Goal: Check status: Check status

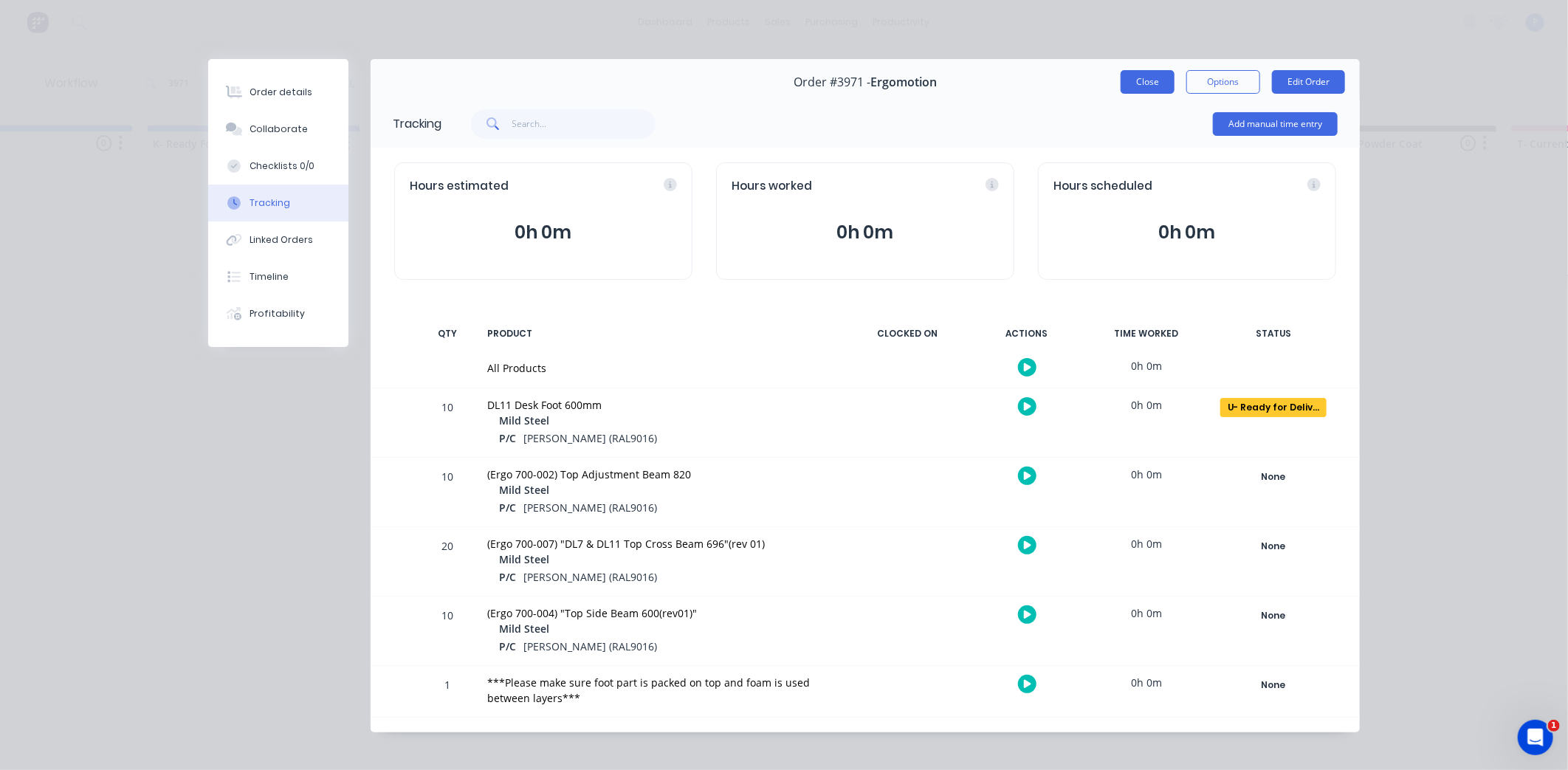
click at [1132, 89] on button "Close" at bounding box center [1148, 82] width 54 height 24
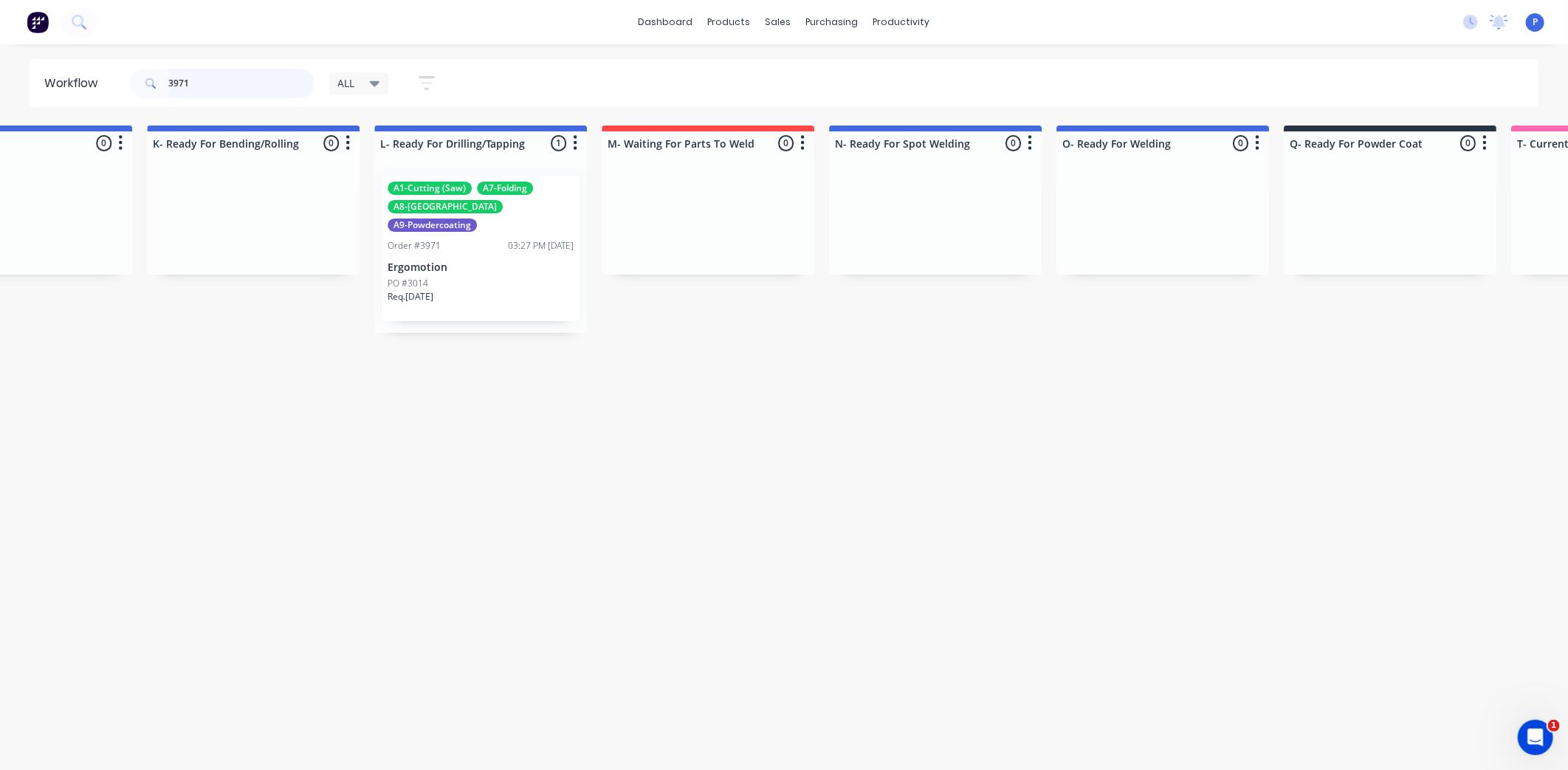
click at [211, 80] on input "3971" at bounding box center [242, 84] width 146 height 30
type input "3"
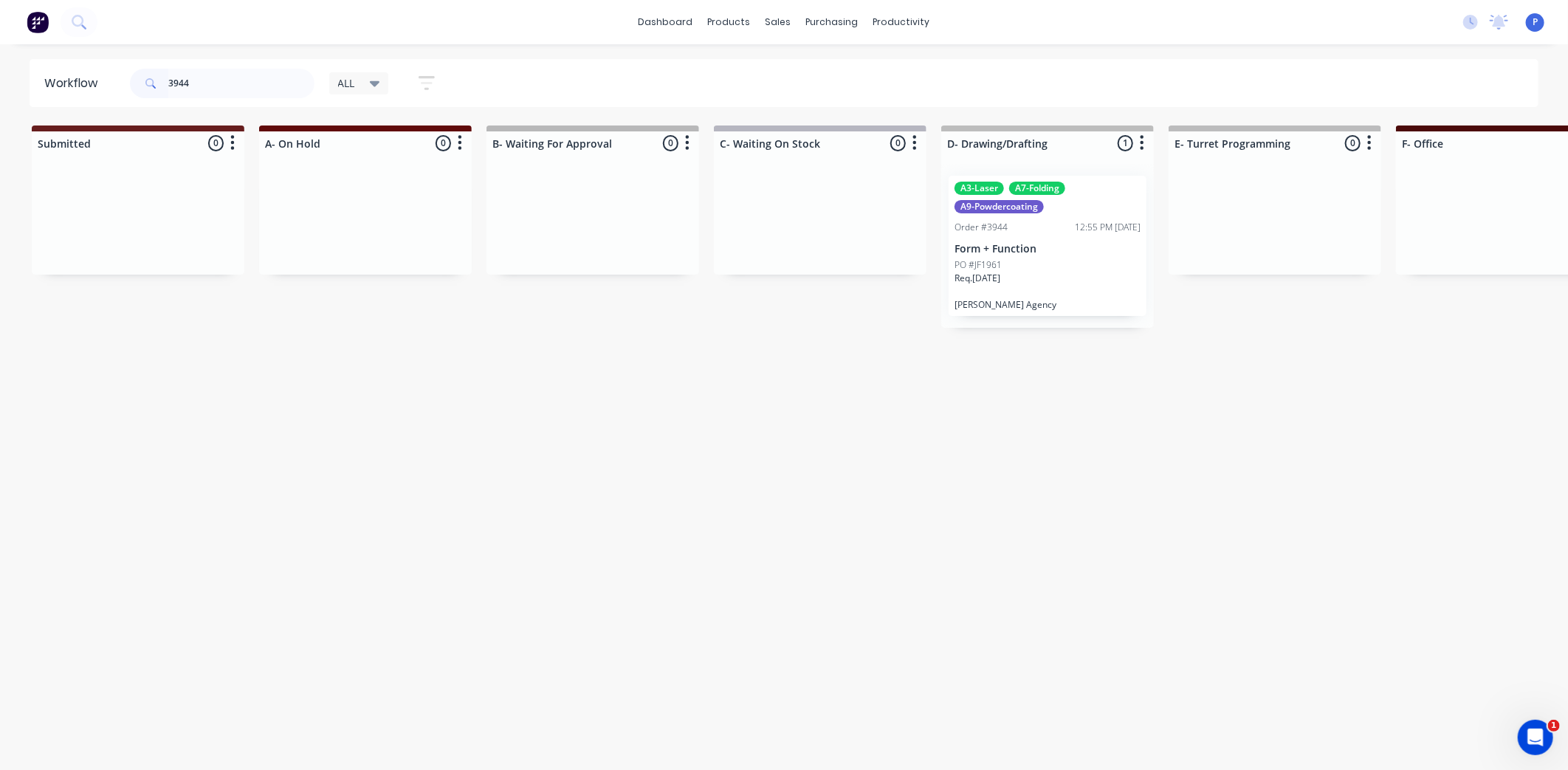
click at [1020, 244] on p "Form + Function" at bounding box center [1048, 249] width 186 height 13
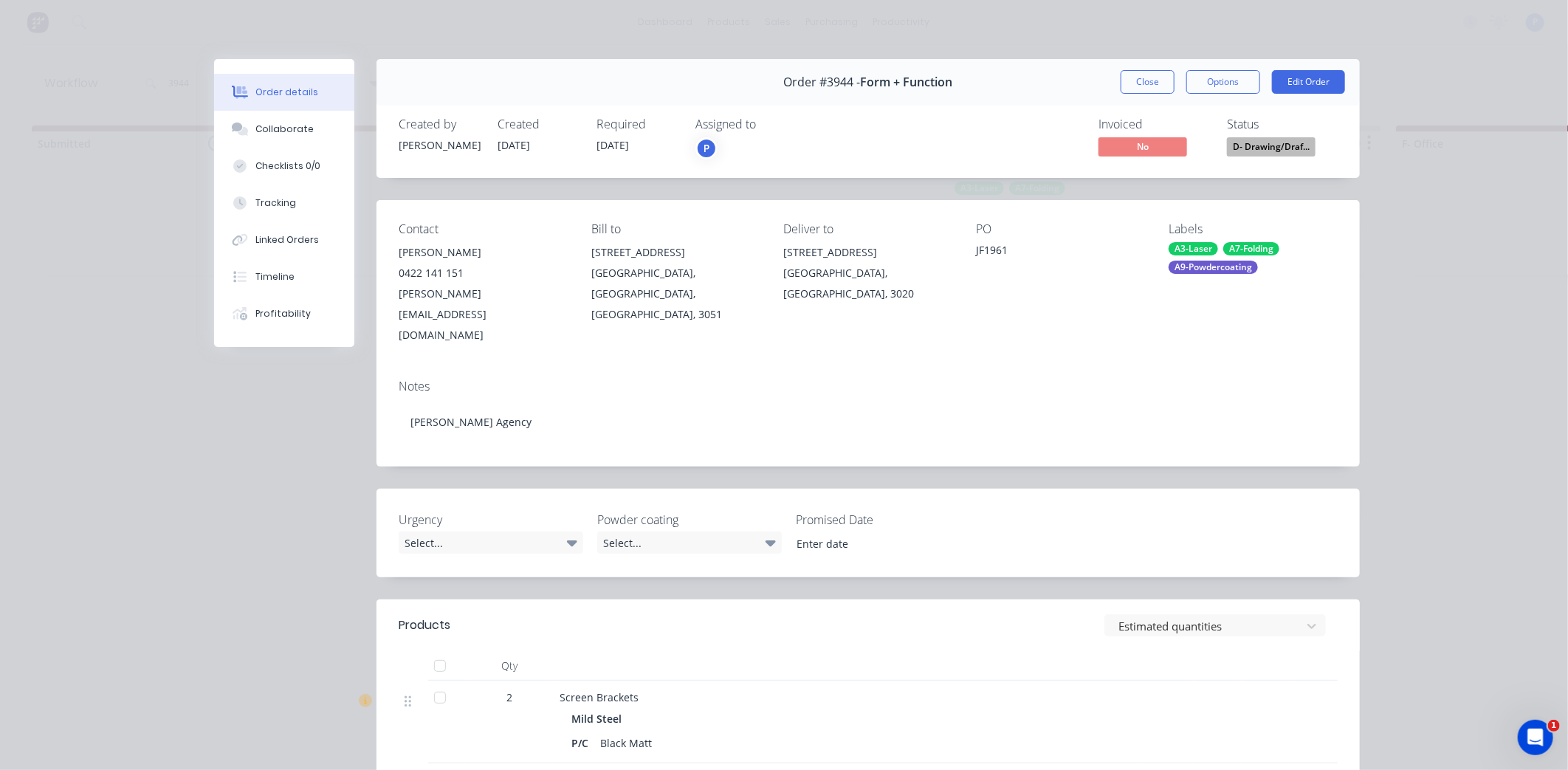
click at [432, 683] on div at bounding box center [440, 698] width 30 height 30
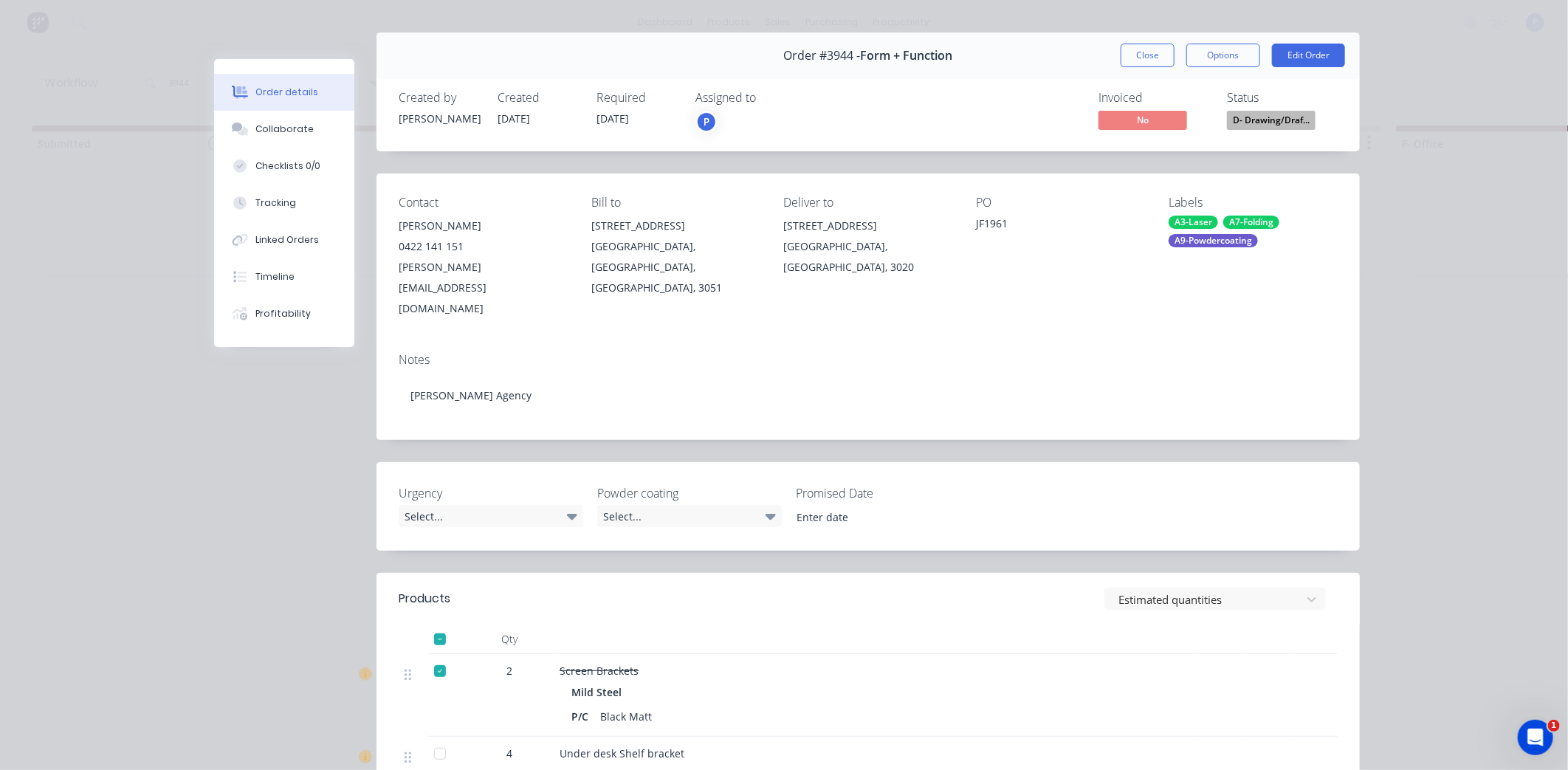
scroll to position [38, 0]
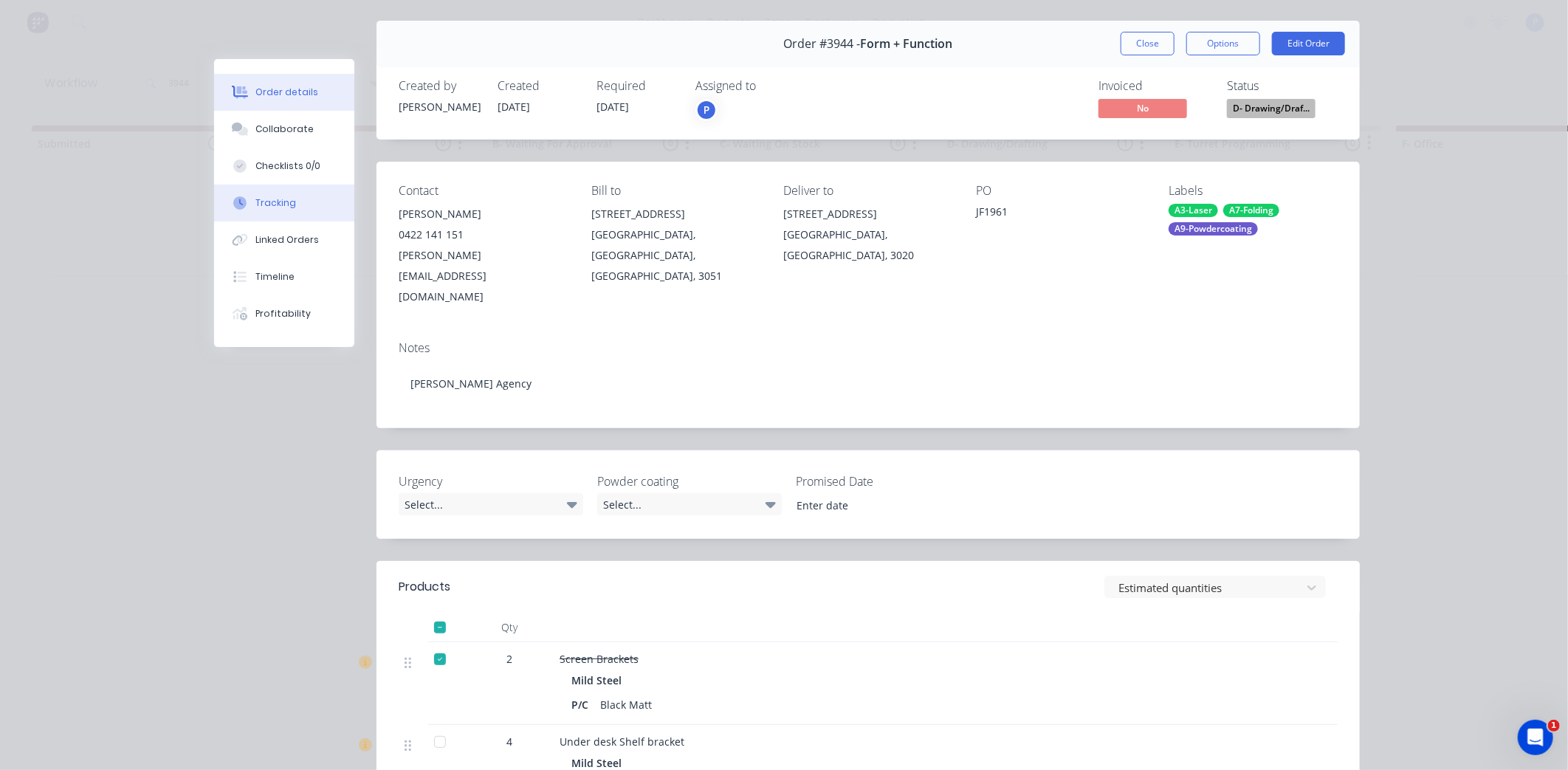
click at [266, 202] on div "Tracking" at bounding box center [276, 203] width 41 height 13
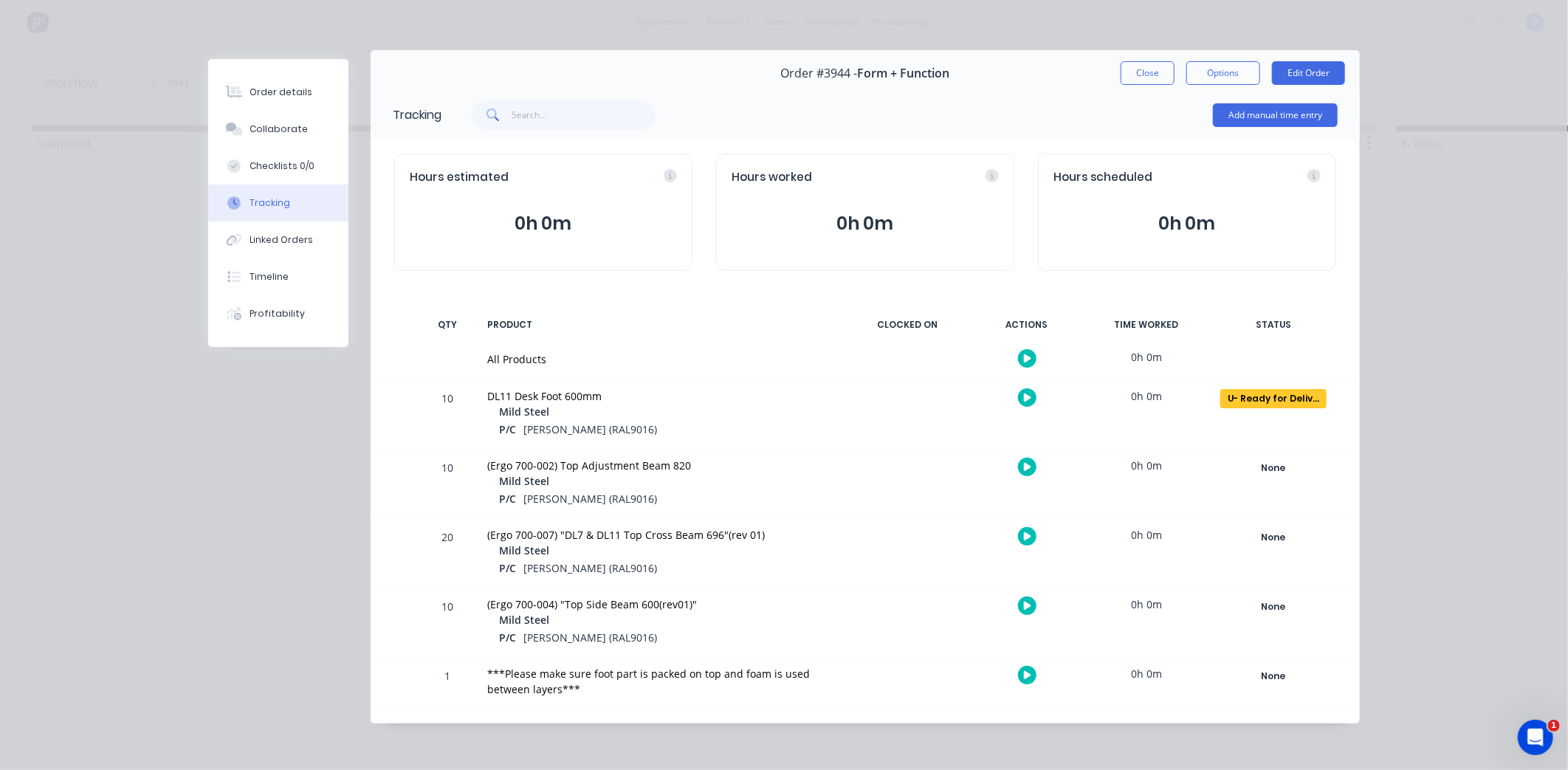
scroll to position [0, 0]
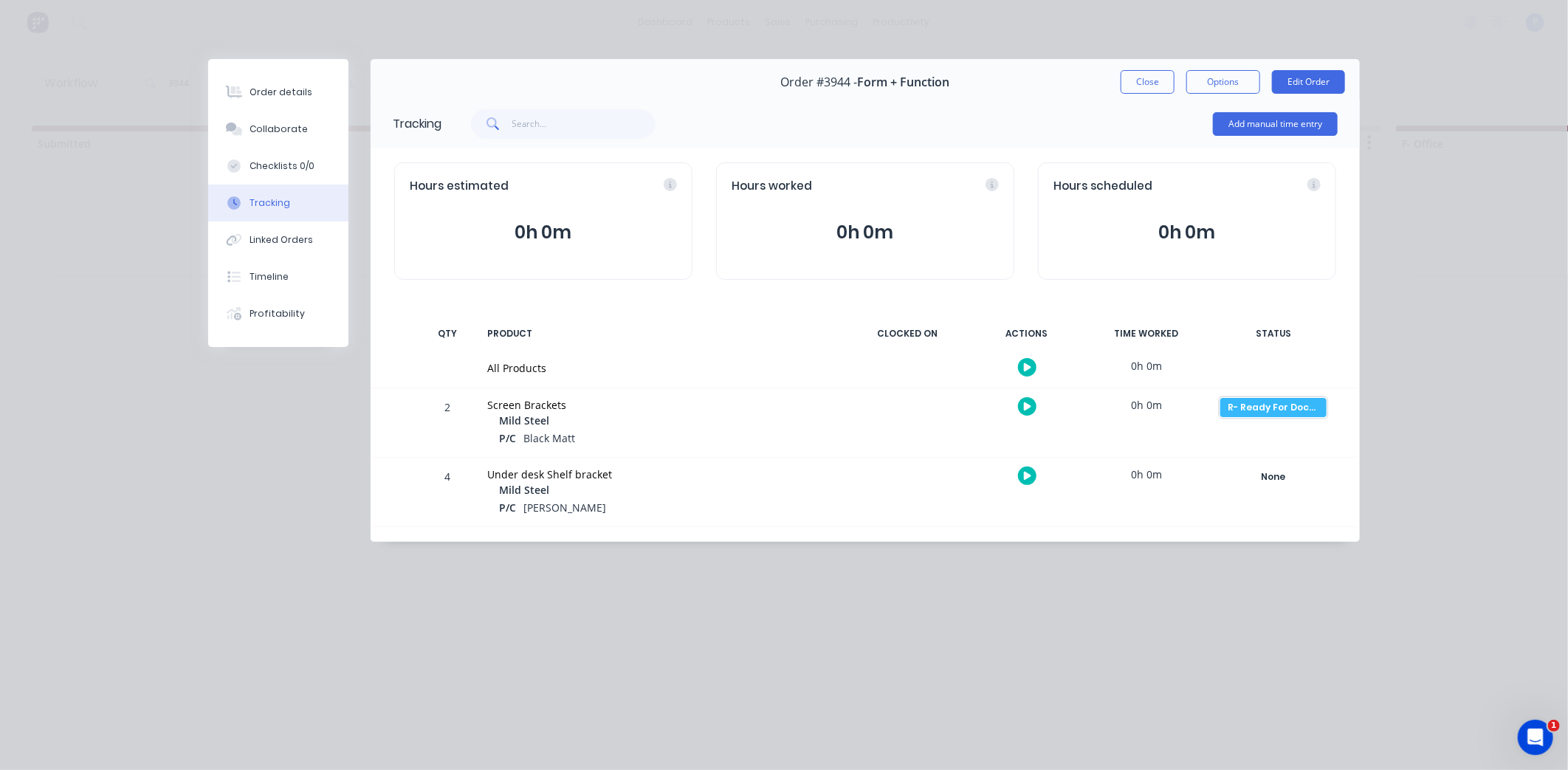
click at [1246, 412] on div "R- Ready For Docket" at bounding box center [1274, 408] width 106 height 19
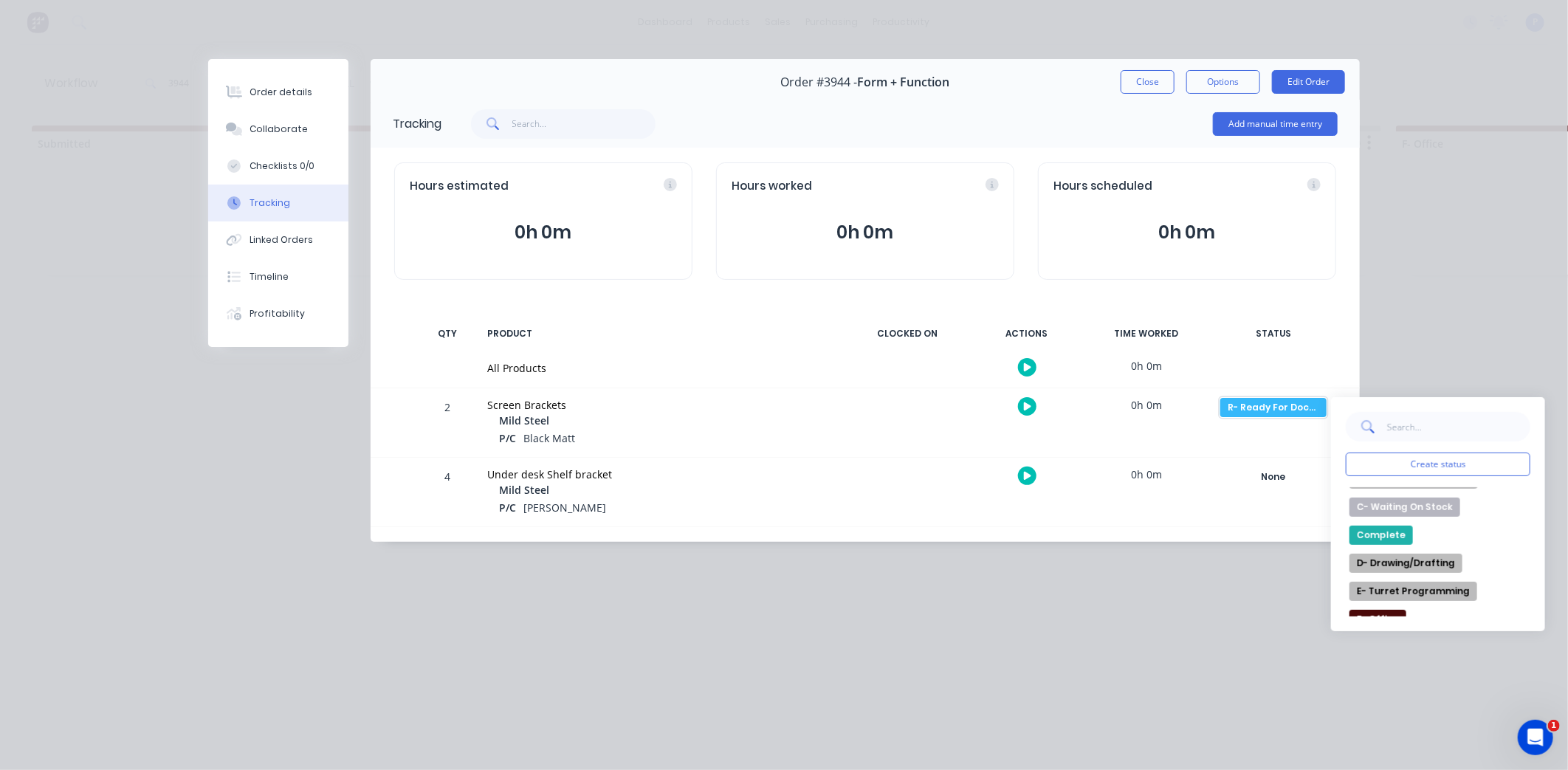
scroll to position [72, 0]
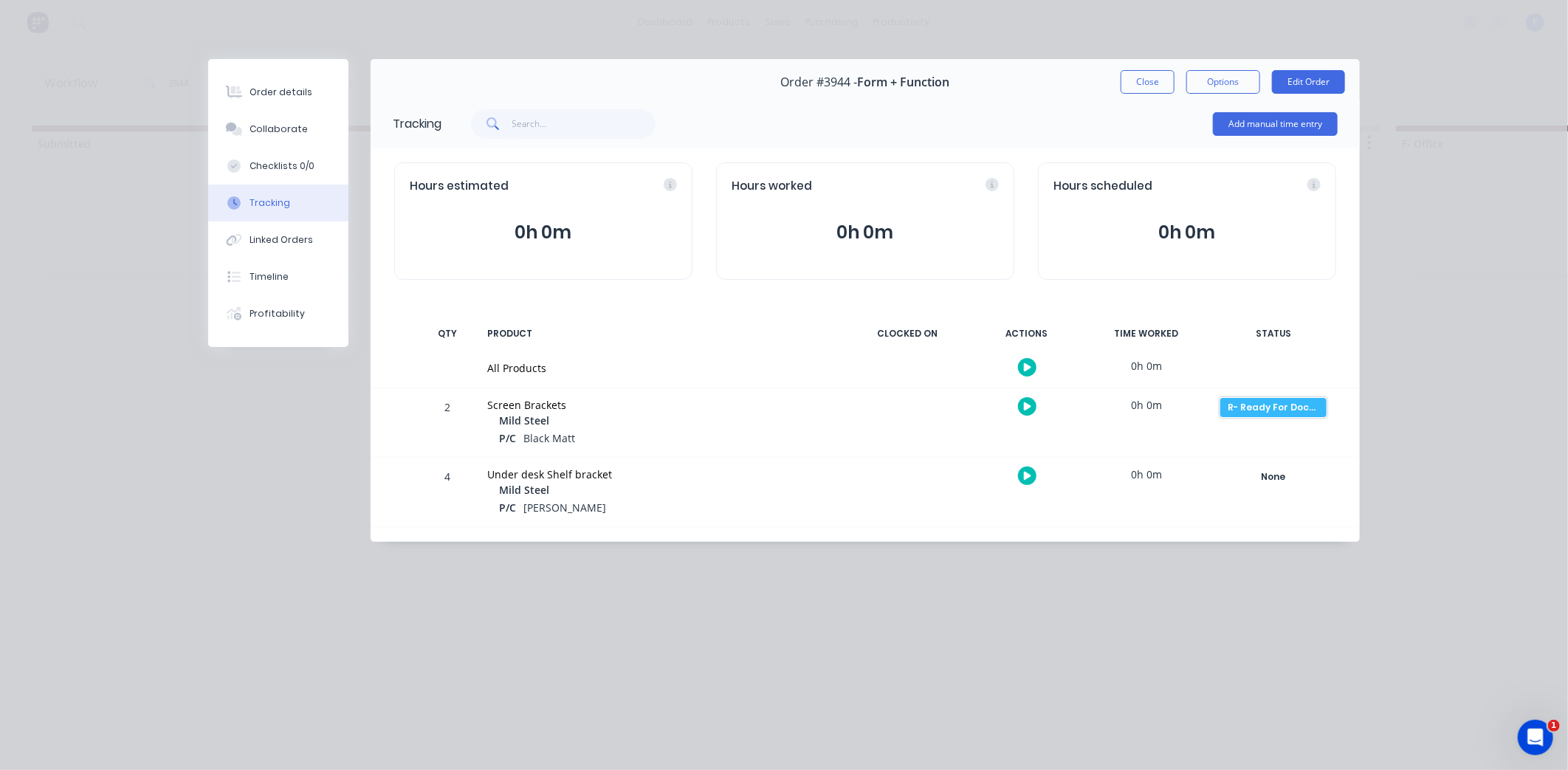
click at [1254, 412] on div "R- Ready For Docket" at bounding box center [1274, 408] width 106 height 19
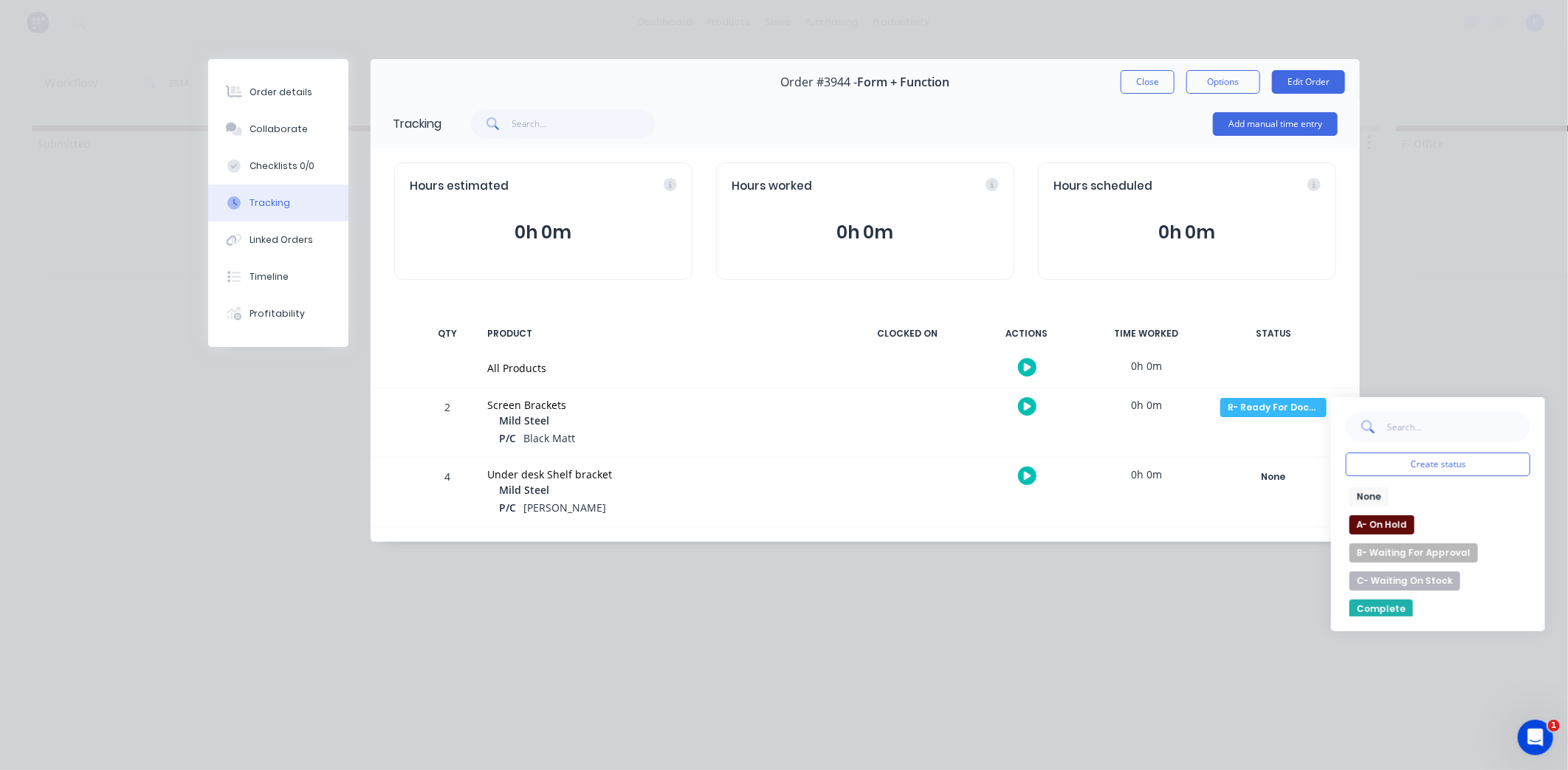
click at [1463, 293] on div "Order details Collaborate Checklists 0/0 Tracking Linked Orders Timeline Profit…" at bounding box center [784, 385] width 1568 height 770
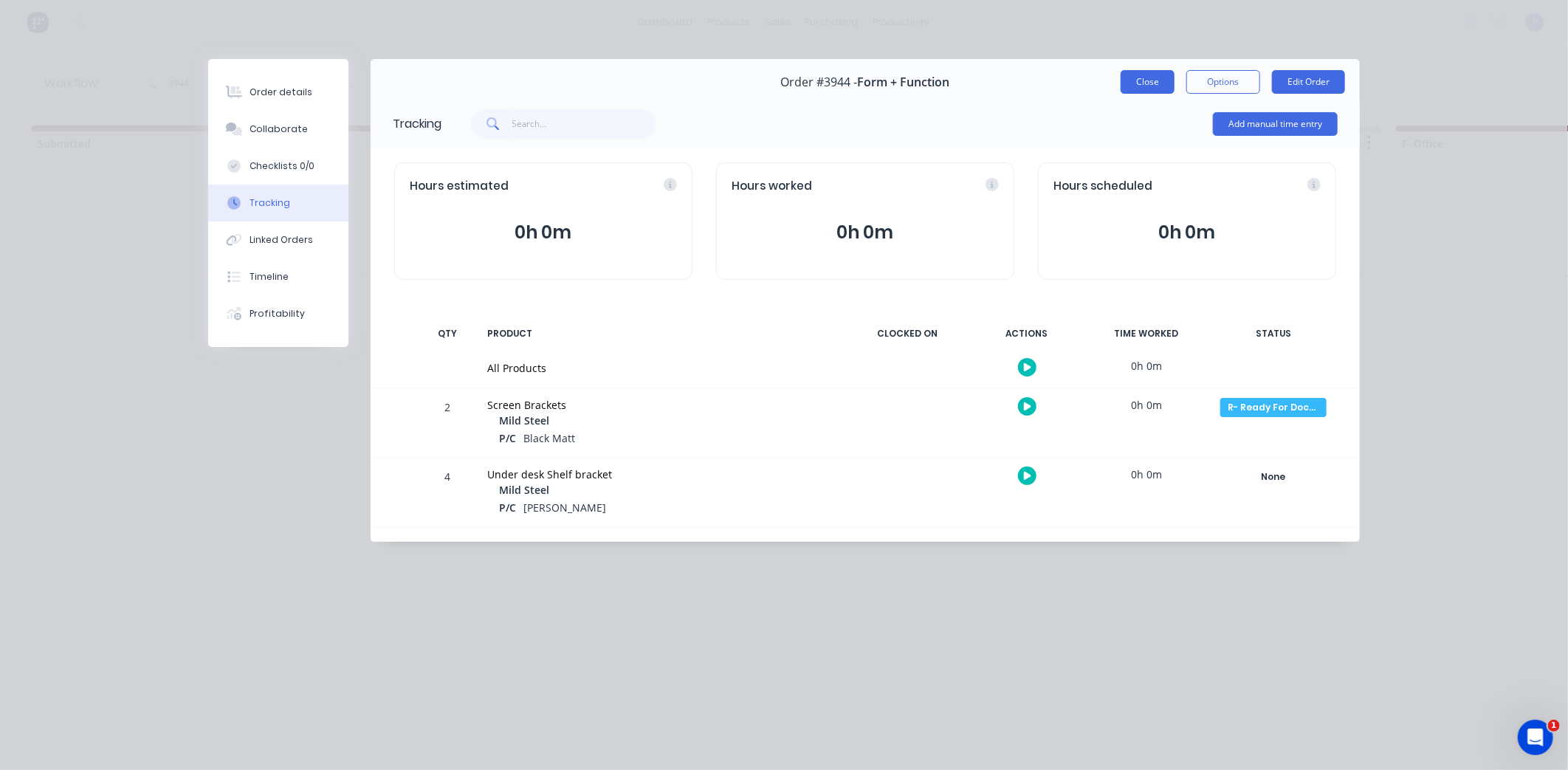
click at [1149, 78] on button "Close" at bounding box center [1148, 82] width 54 height 24
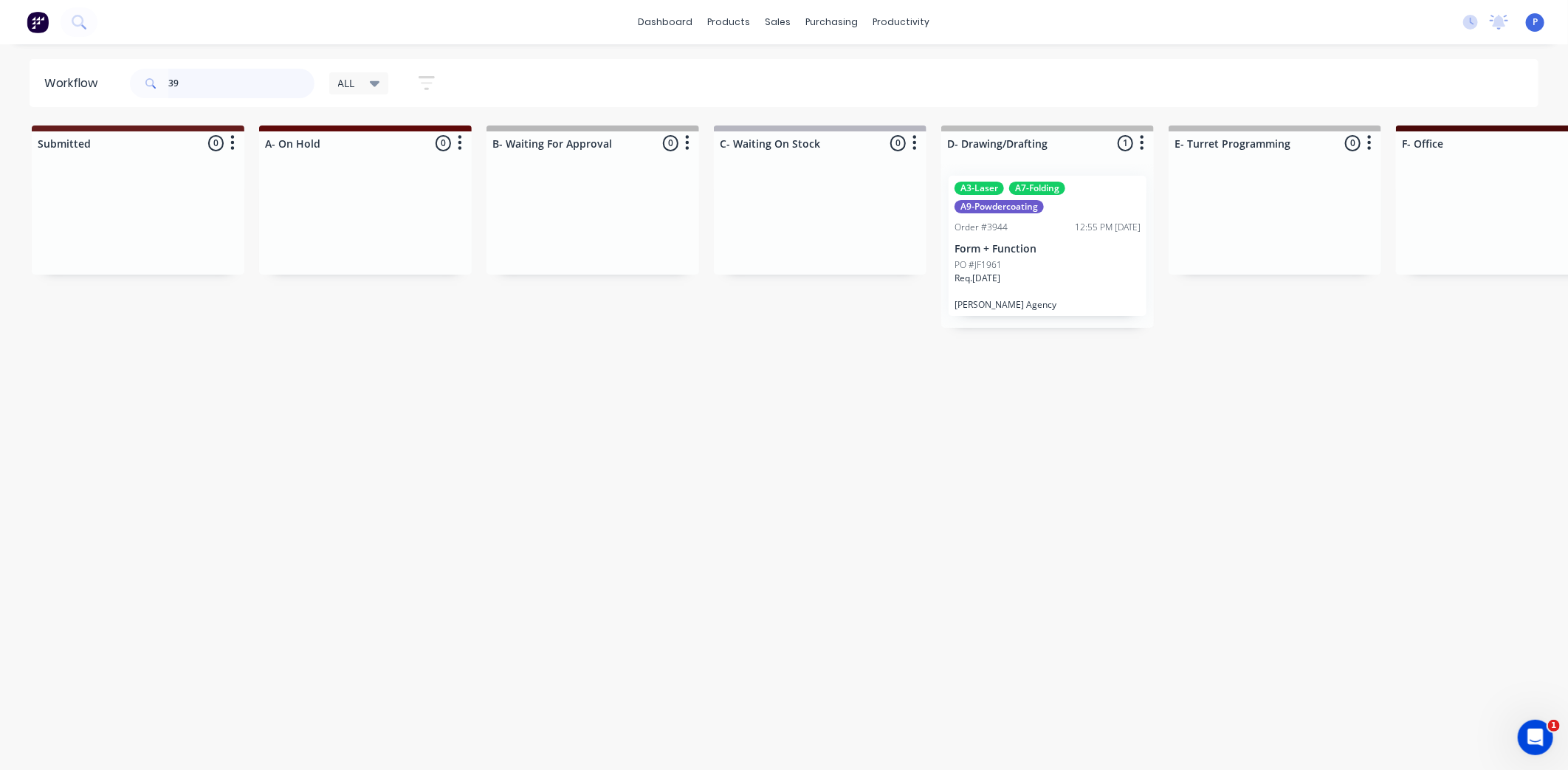
type input "3"
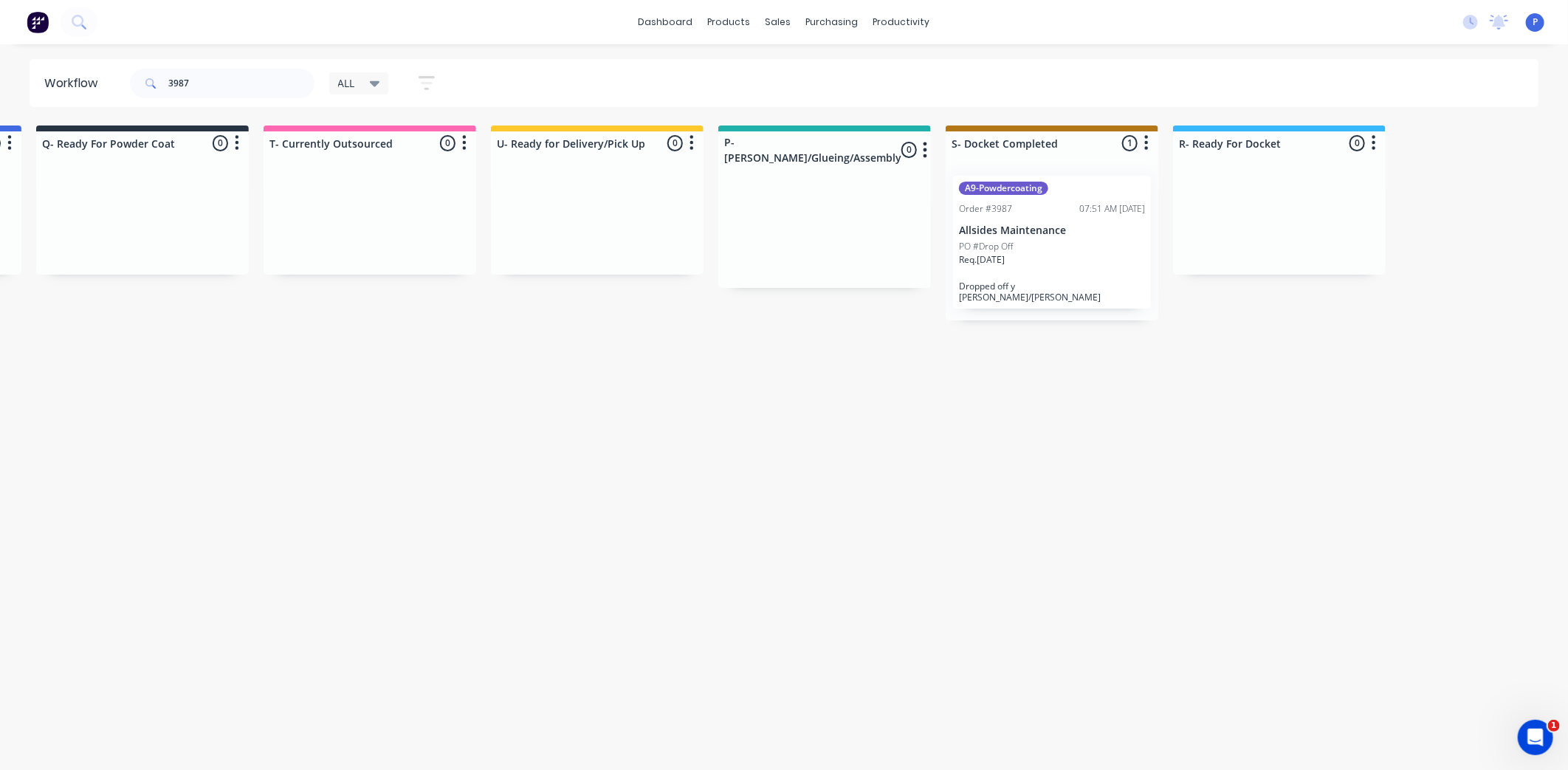
scroll to position [0, 3678]
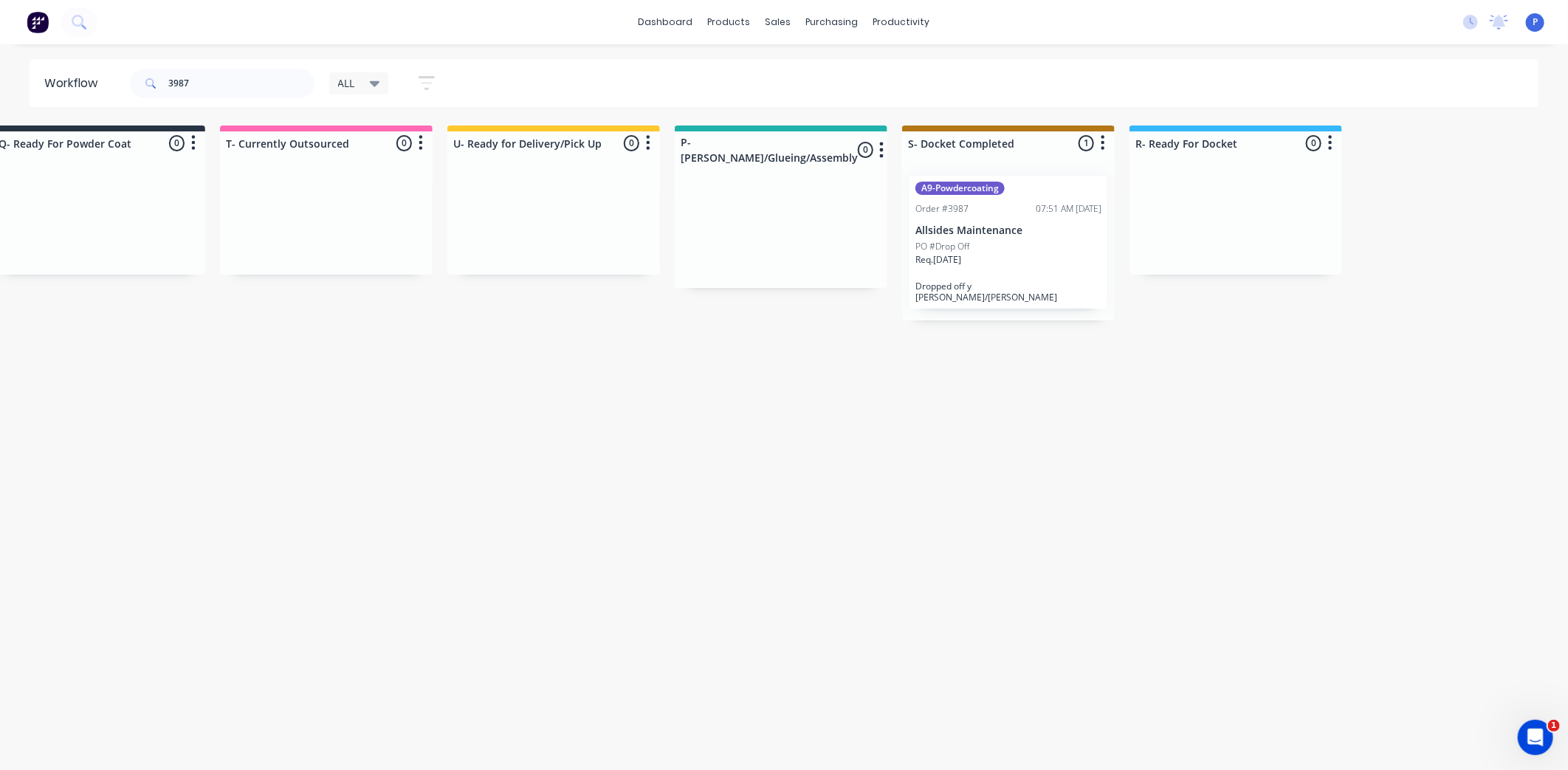
drag, startPoint x: 334, startPoint y: 419, endPoint x: 432, endPoint y: 419, distance: 98.0
click at [1005, 229] on p "Allsides Maintenance" at bounding box center [1009, 231] width 186 height 13
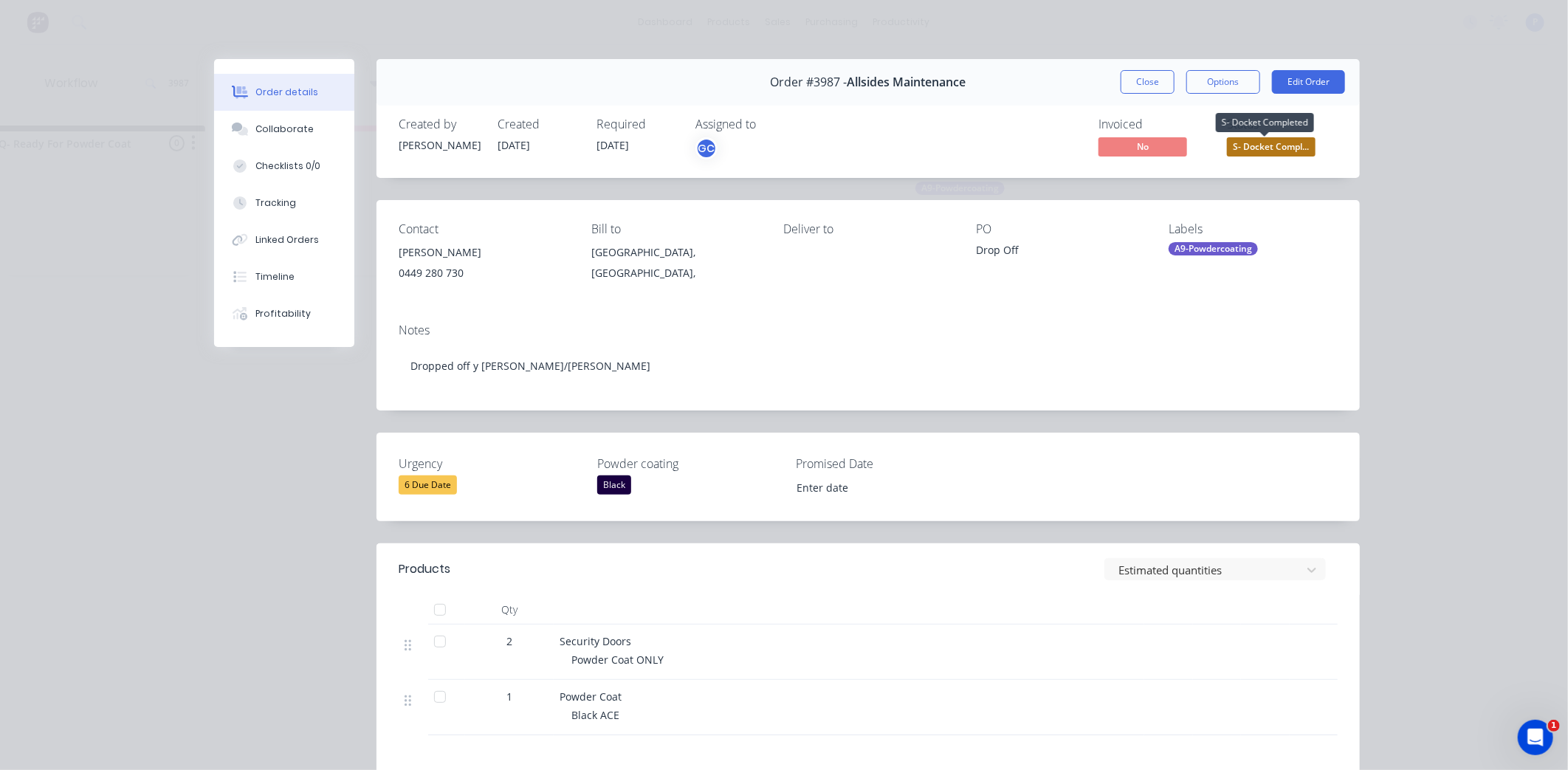
click at [1256, 142] on span "S- Docket Compl..." at bounding box center [1272, 146] width 89 height 18
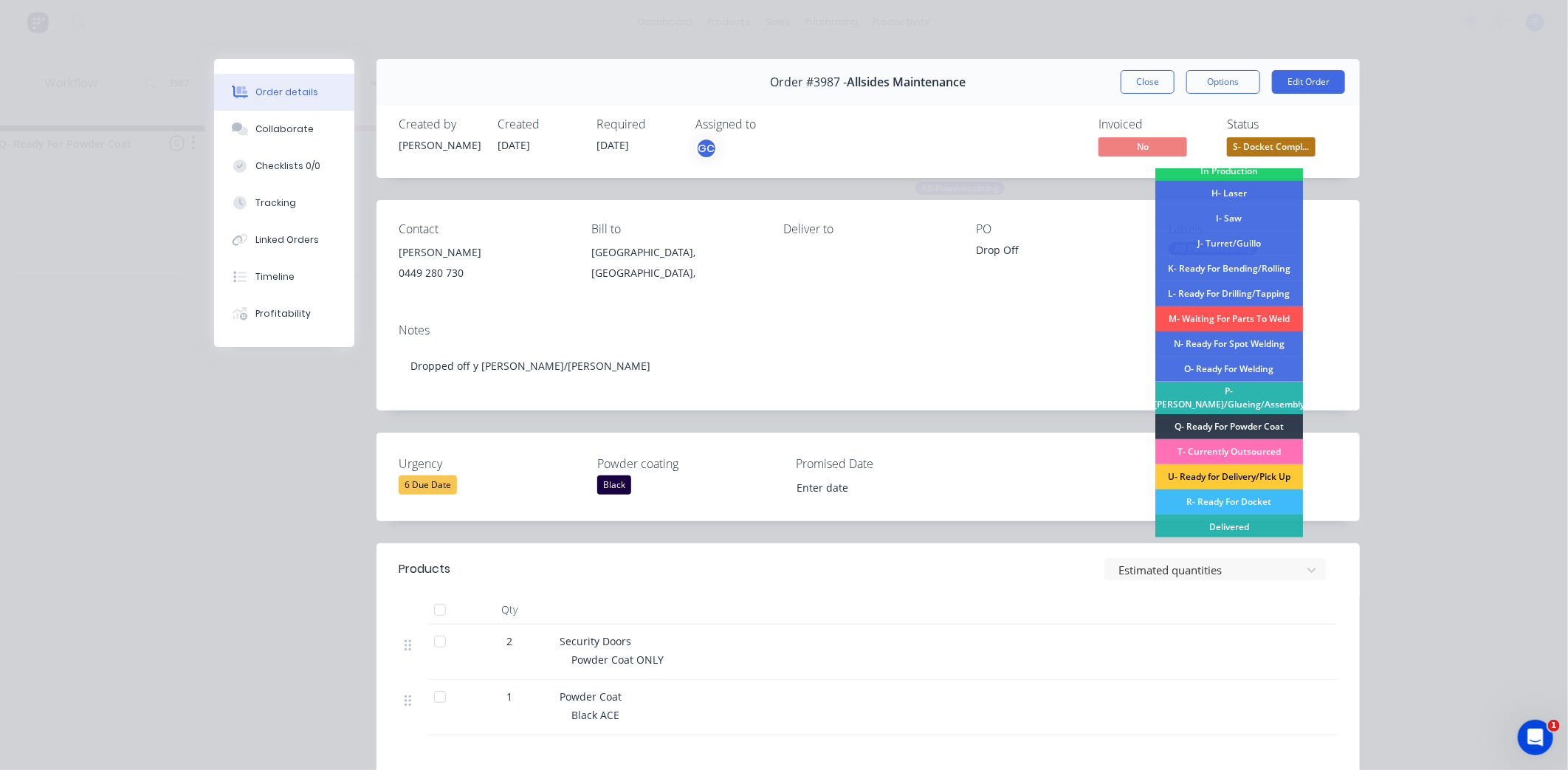
scroll to position [223, 0]
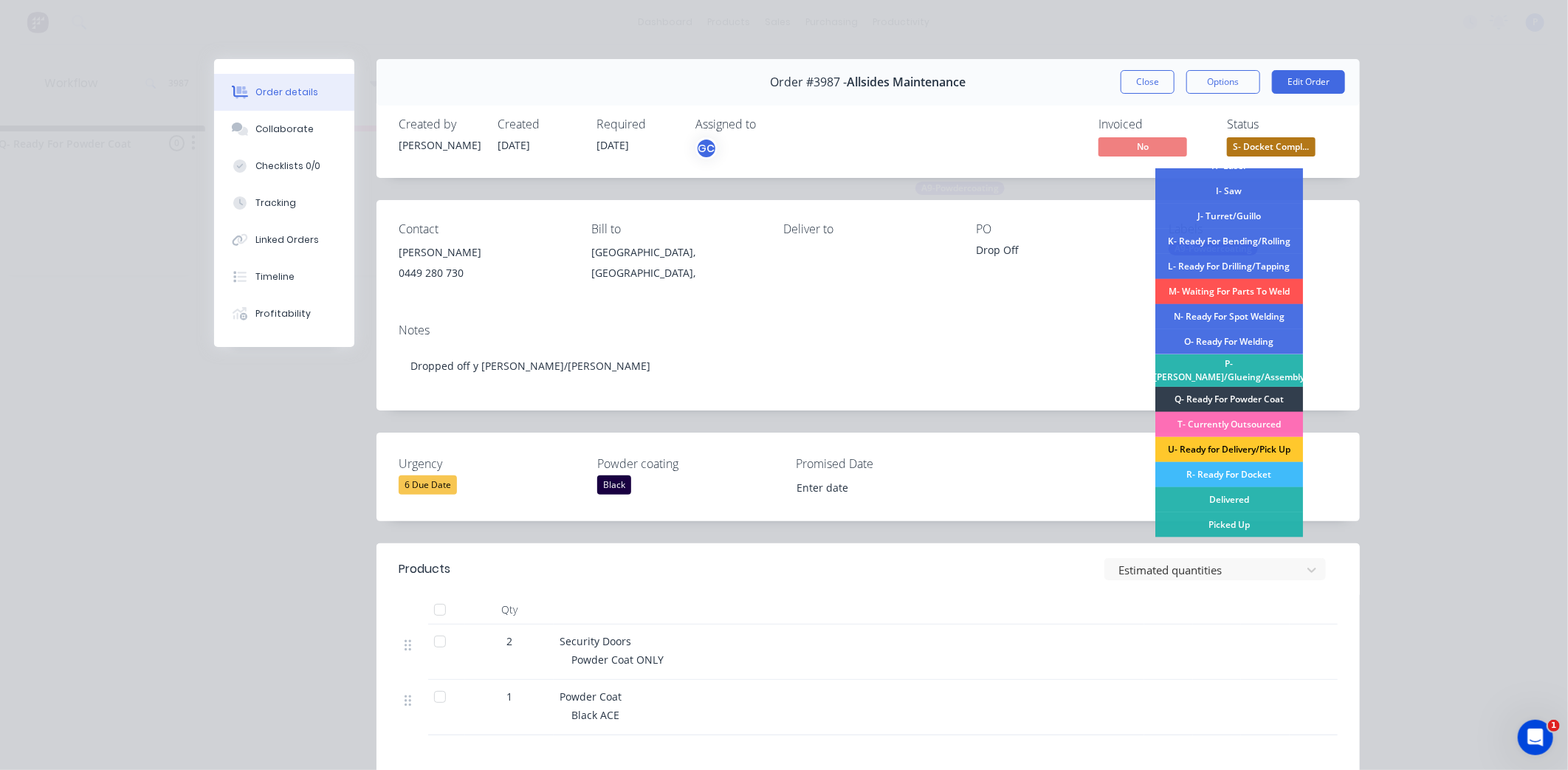
click at [1237, 440] on div "U- Ready for Delivery/Pick Up" at bounding box center [1230, 450] width 148 height 25
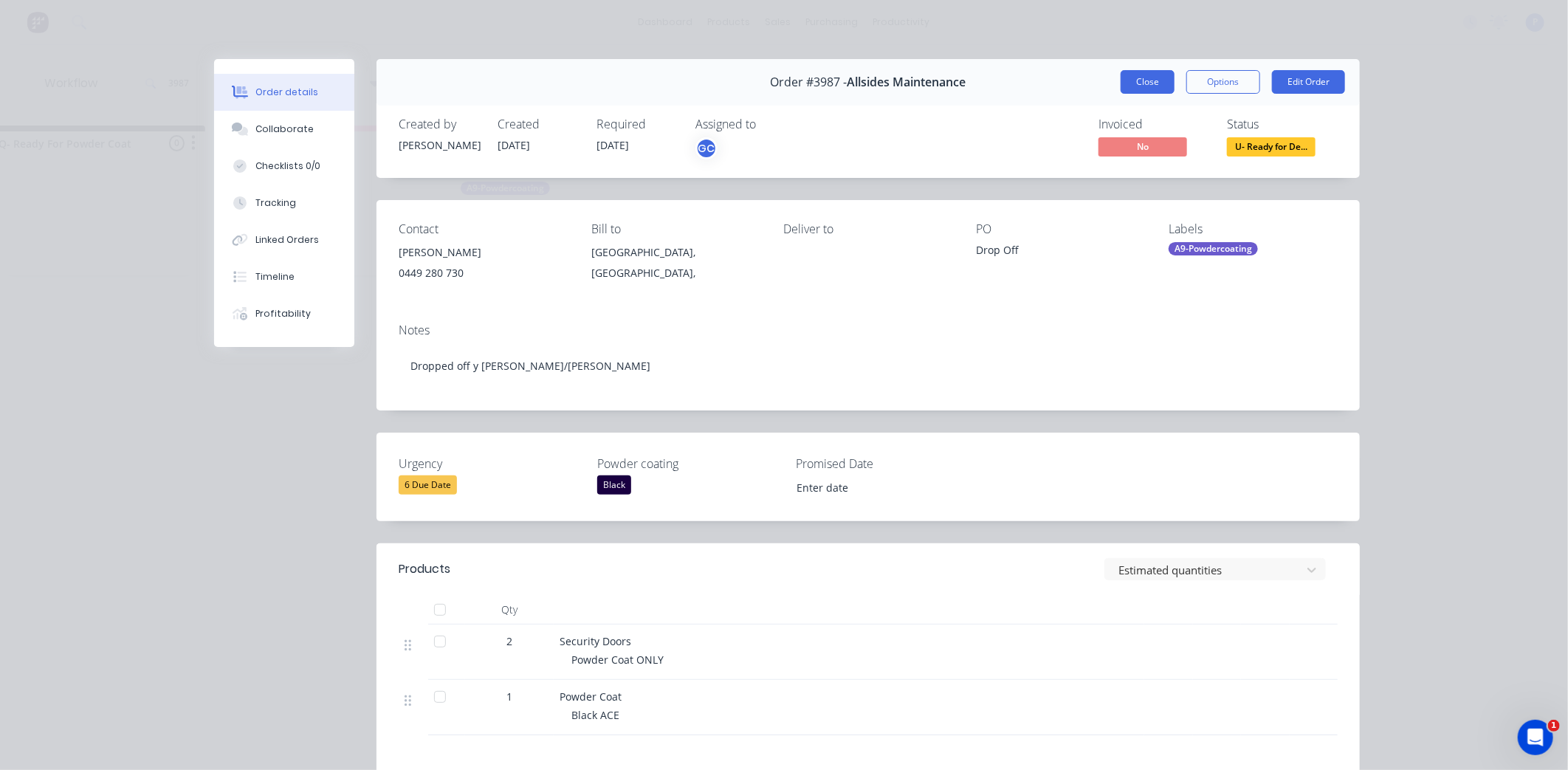
click at [1142, 86] on button "Close" at bounding box center [1148, 82] width 54 height 24
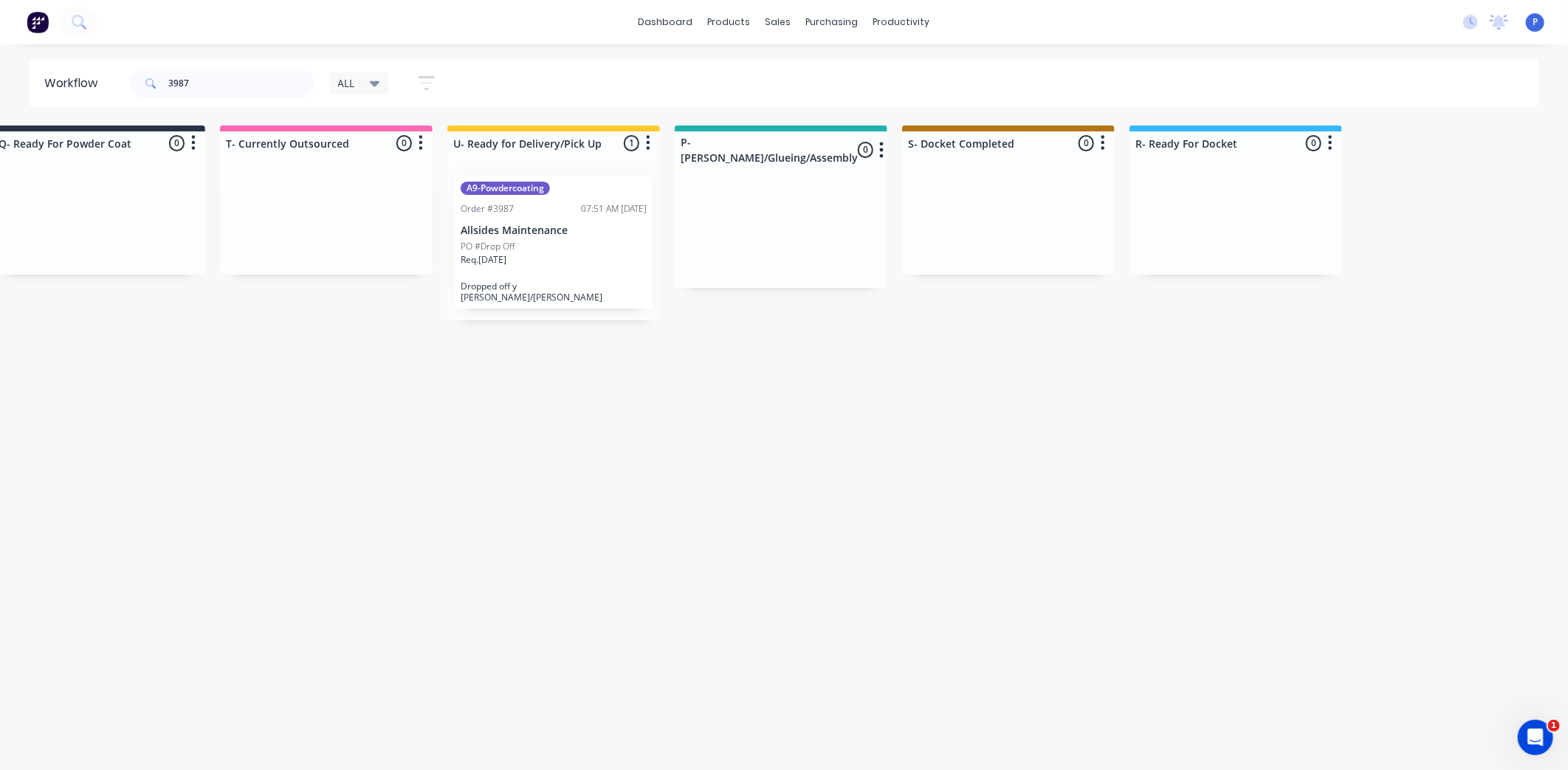
click at [556, 256] on div "Req. [DATE]" at bounding box center [554, 266] width 186 height 25
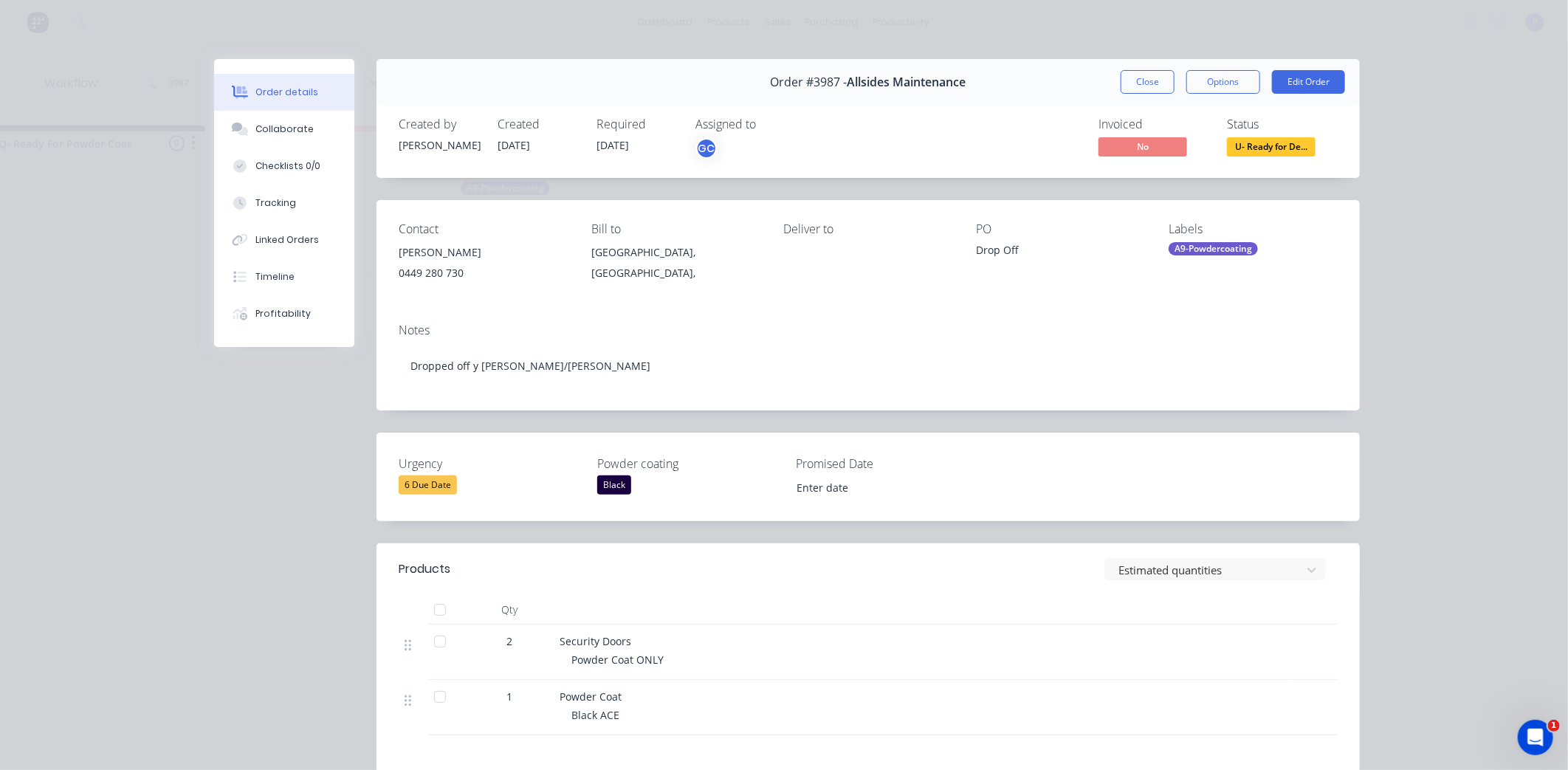
click at [436, 611] on div at bounding box center [440, 610] width 30 height 30
click at [259, 192] on button "Tracking" at bounding box center [284, 203] width 140 height 37
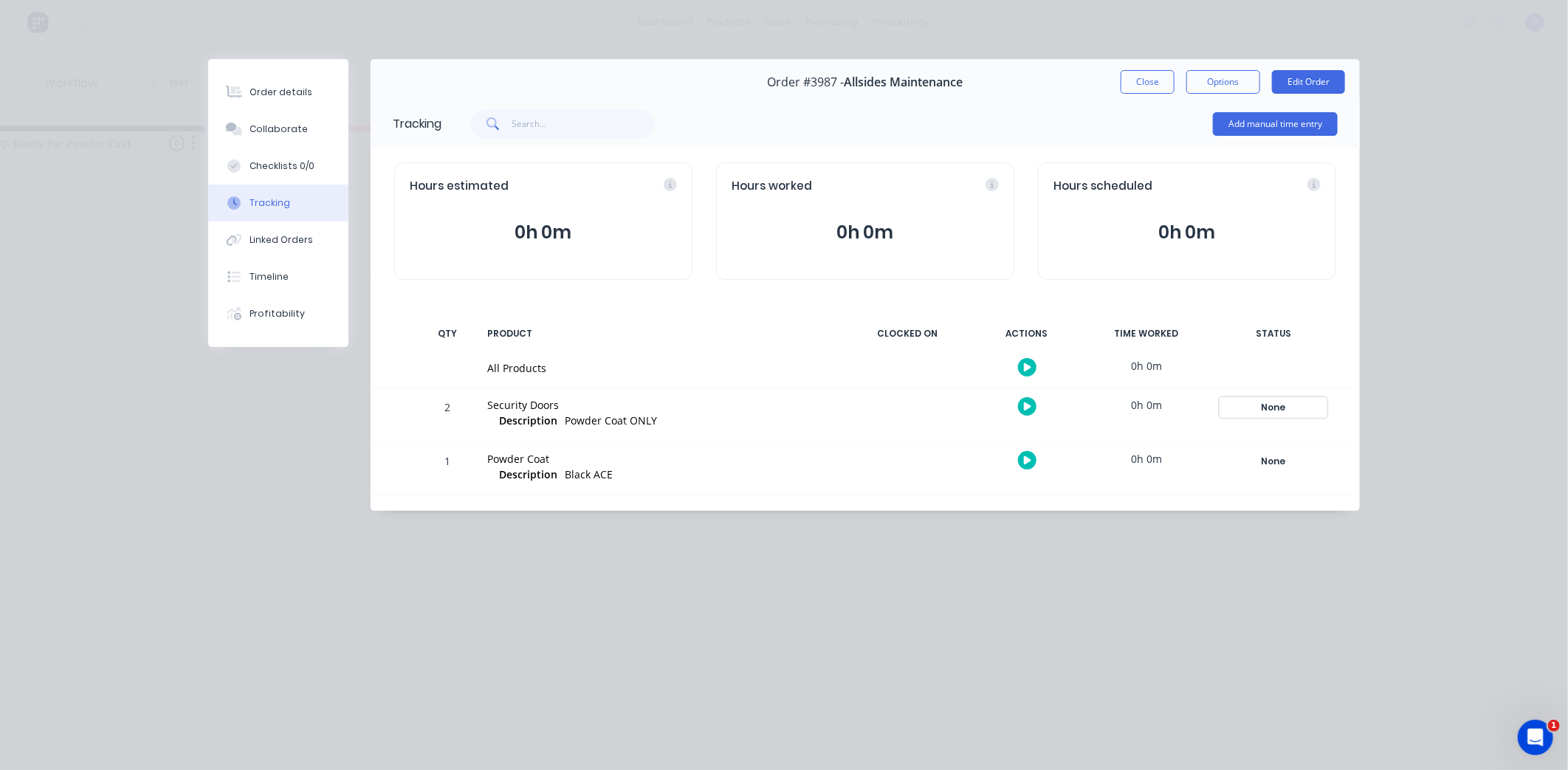
click at [1312, 407] on div "None" at bounding box center [1274, 408] width 106 height 19
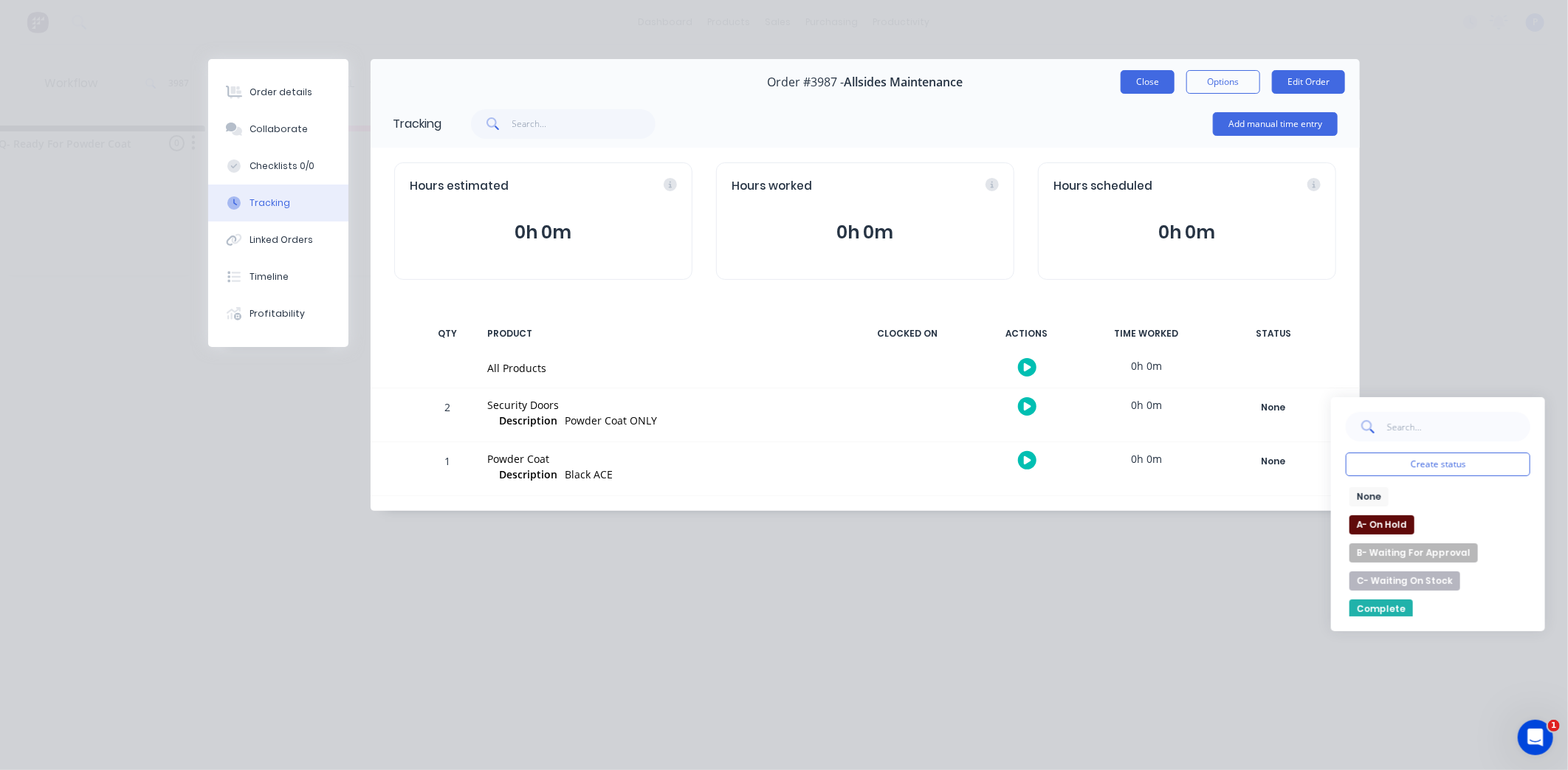
click at [1137, 82] on button "Close" at bounding box center [1148, 82] width 54 height 24
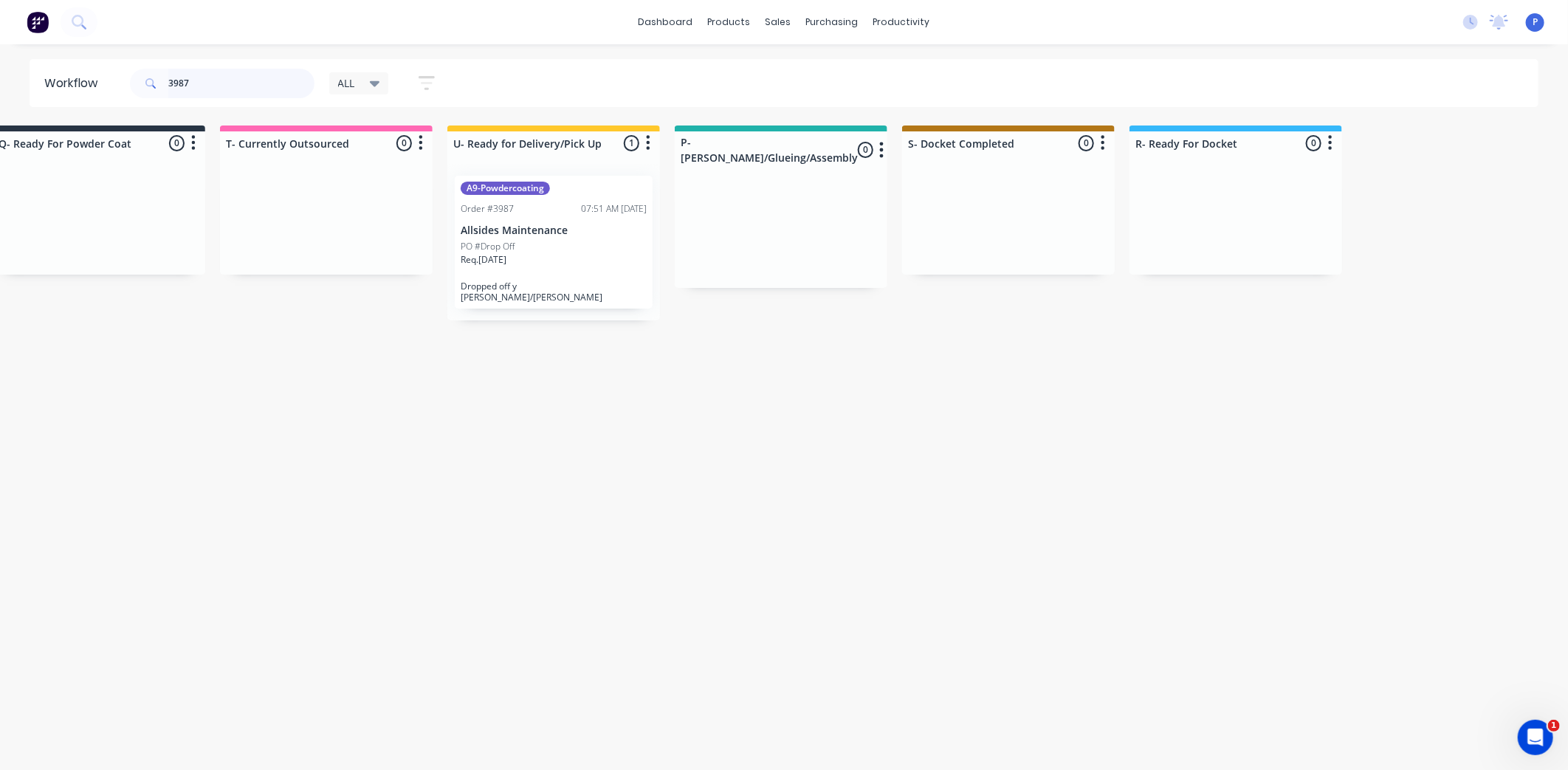
click at [234, 86] on input "3987" at bounding box center [242, 84] width 146 height 30
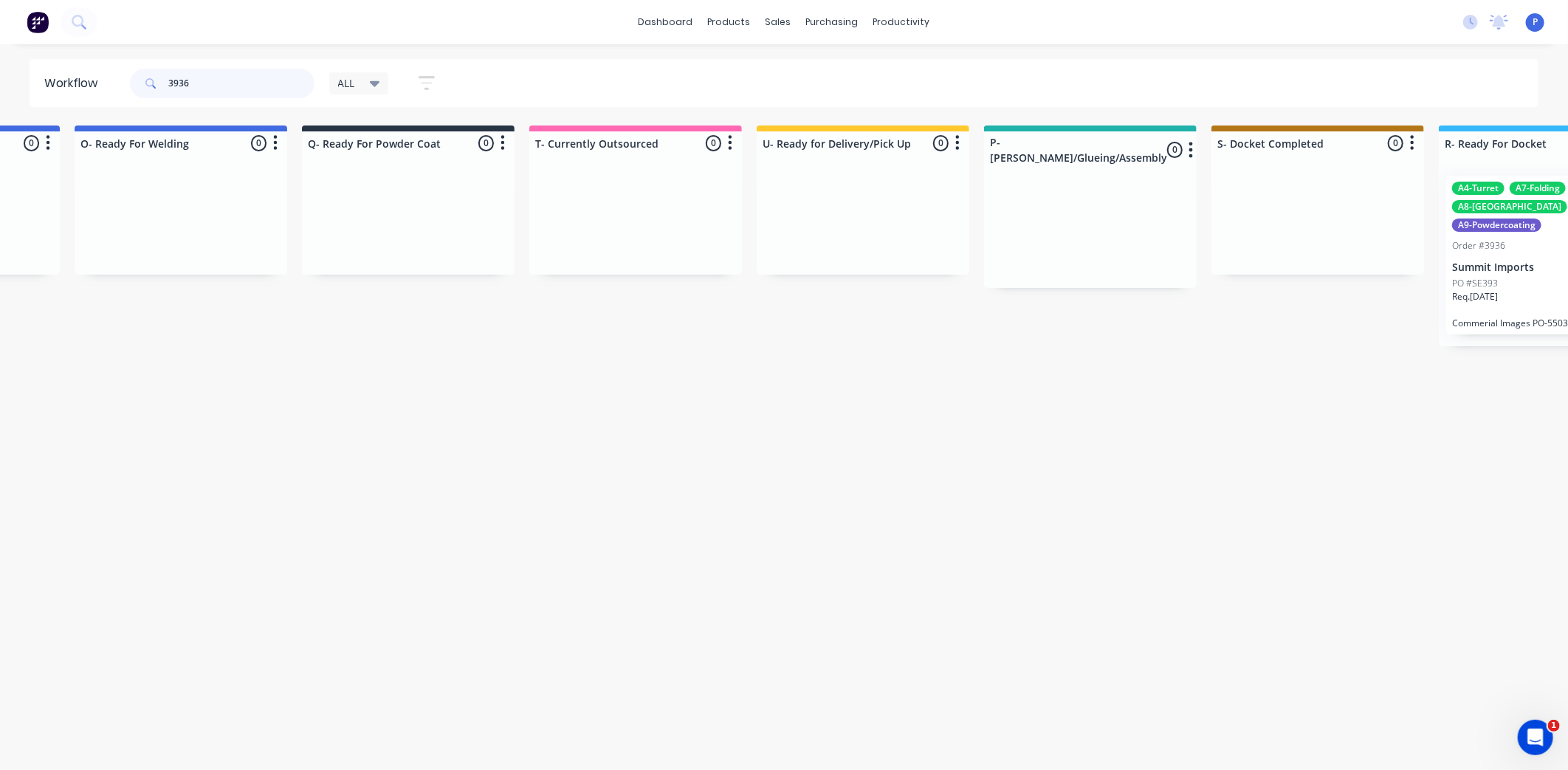
scroll to position [0, 3678]
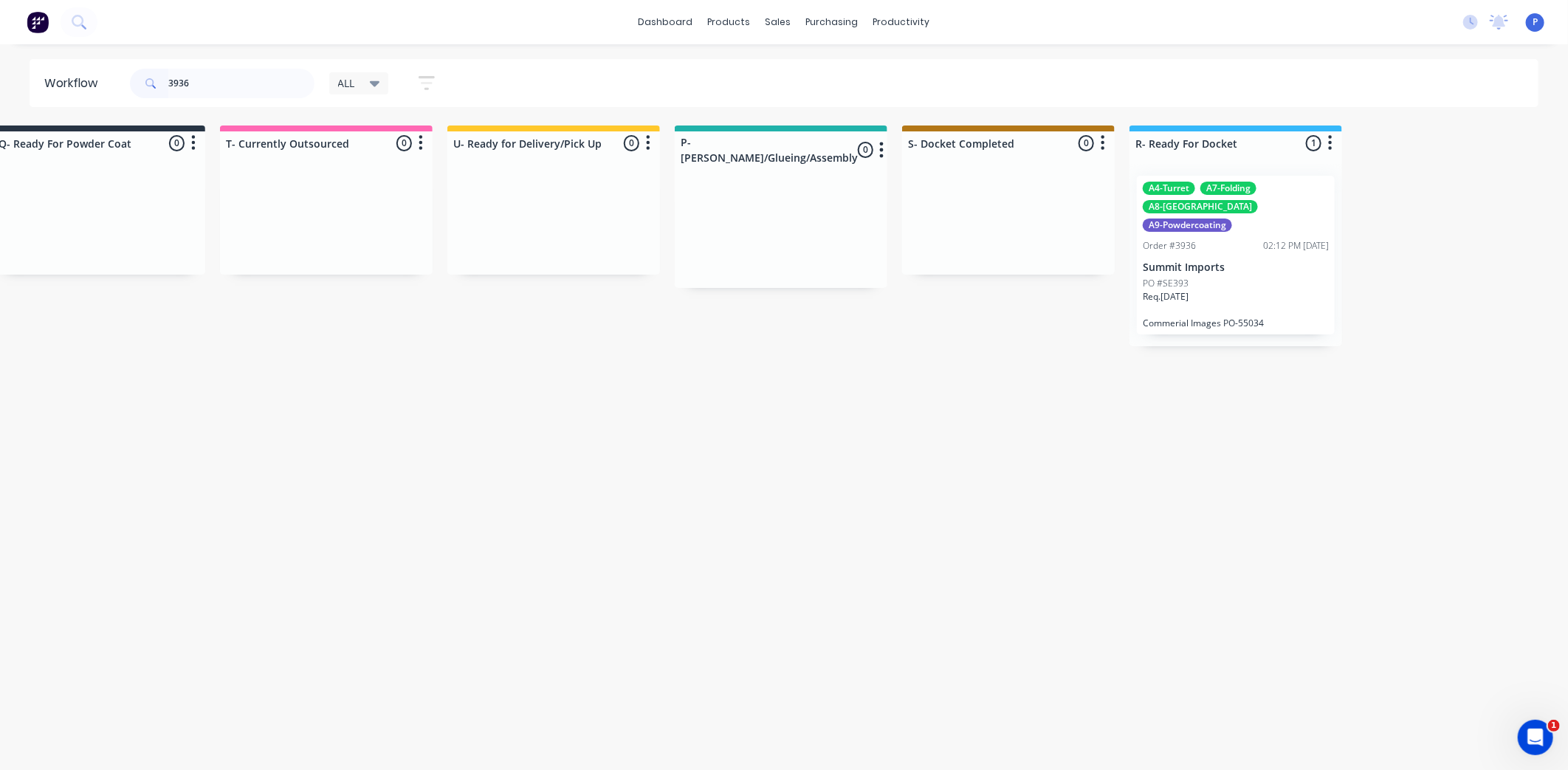
click at [1222, 262] on p "Summit Imports" at bounding box center [1236, 268] width 186 height 13
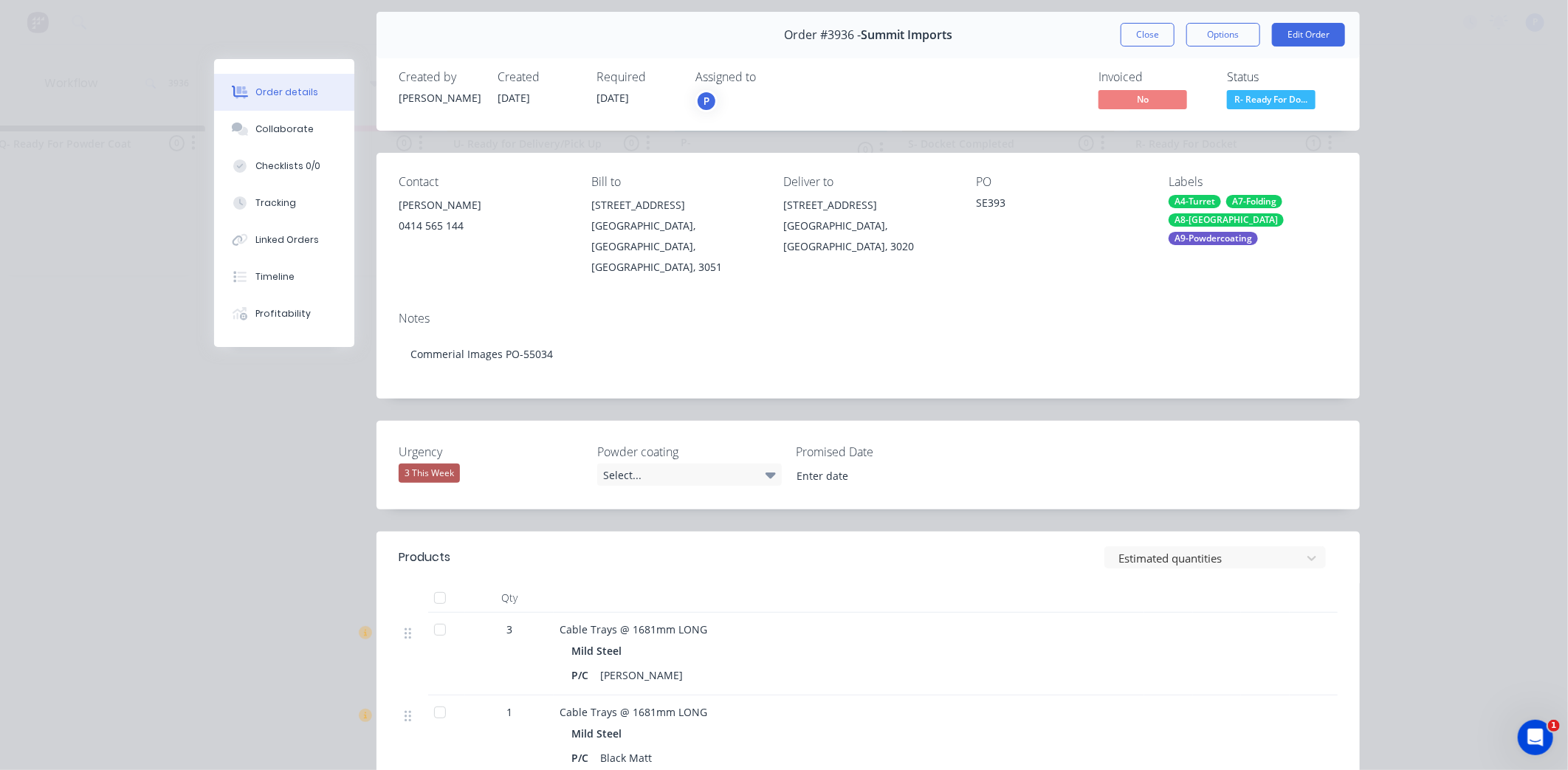
scroll to position [76, 0]
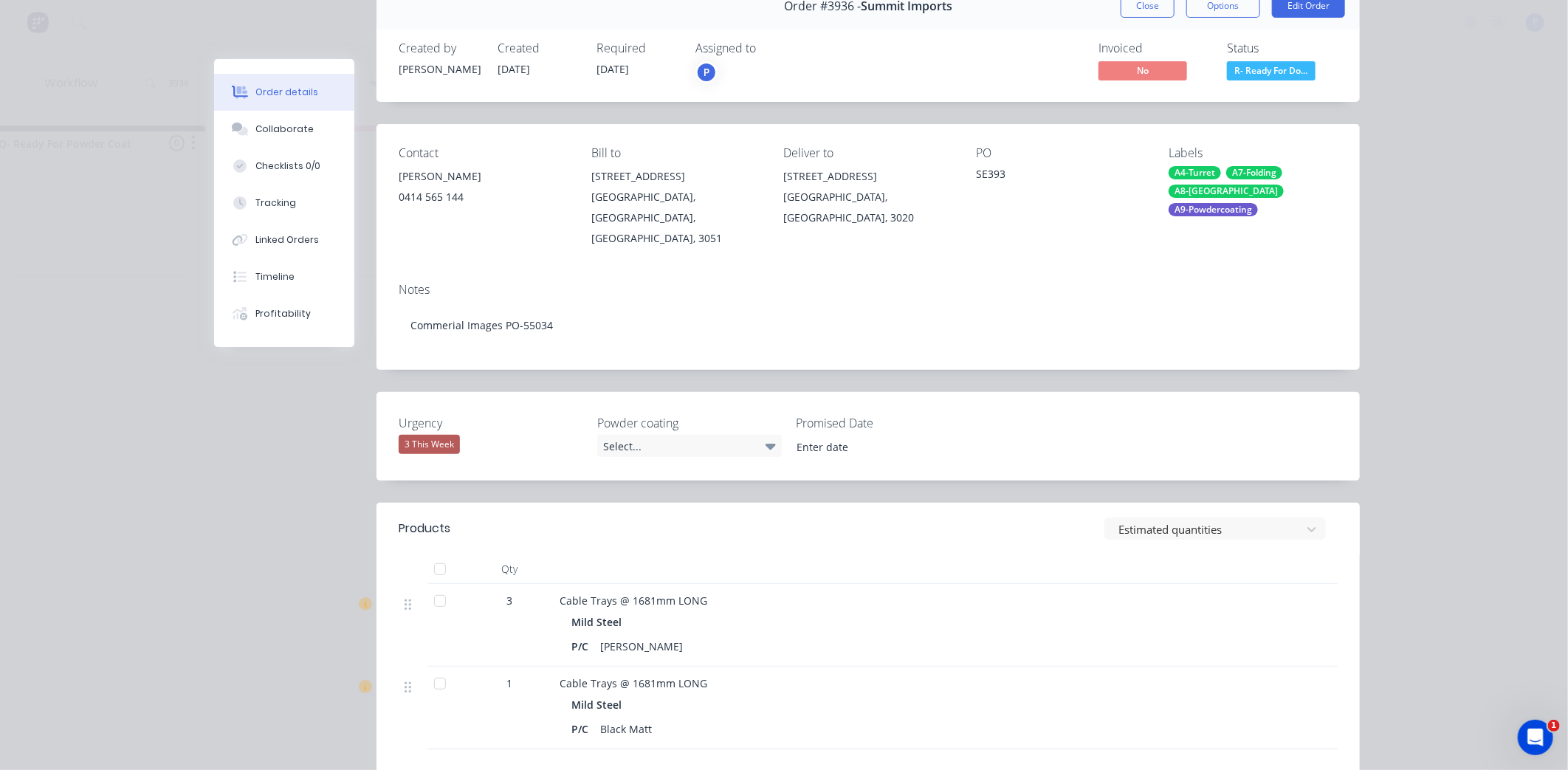
click at [451, 667] on div at bounding box center [447, 708] width 37 height 83
click at [439, 669] on div at bounding box center [440, 684] width 30 height 30
click at [284, 210] on button "Tracking" at bounding box center [284, 203] width 140 height 37
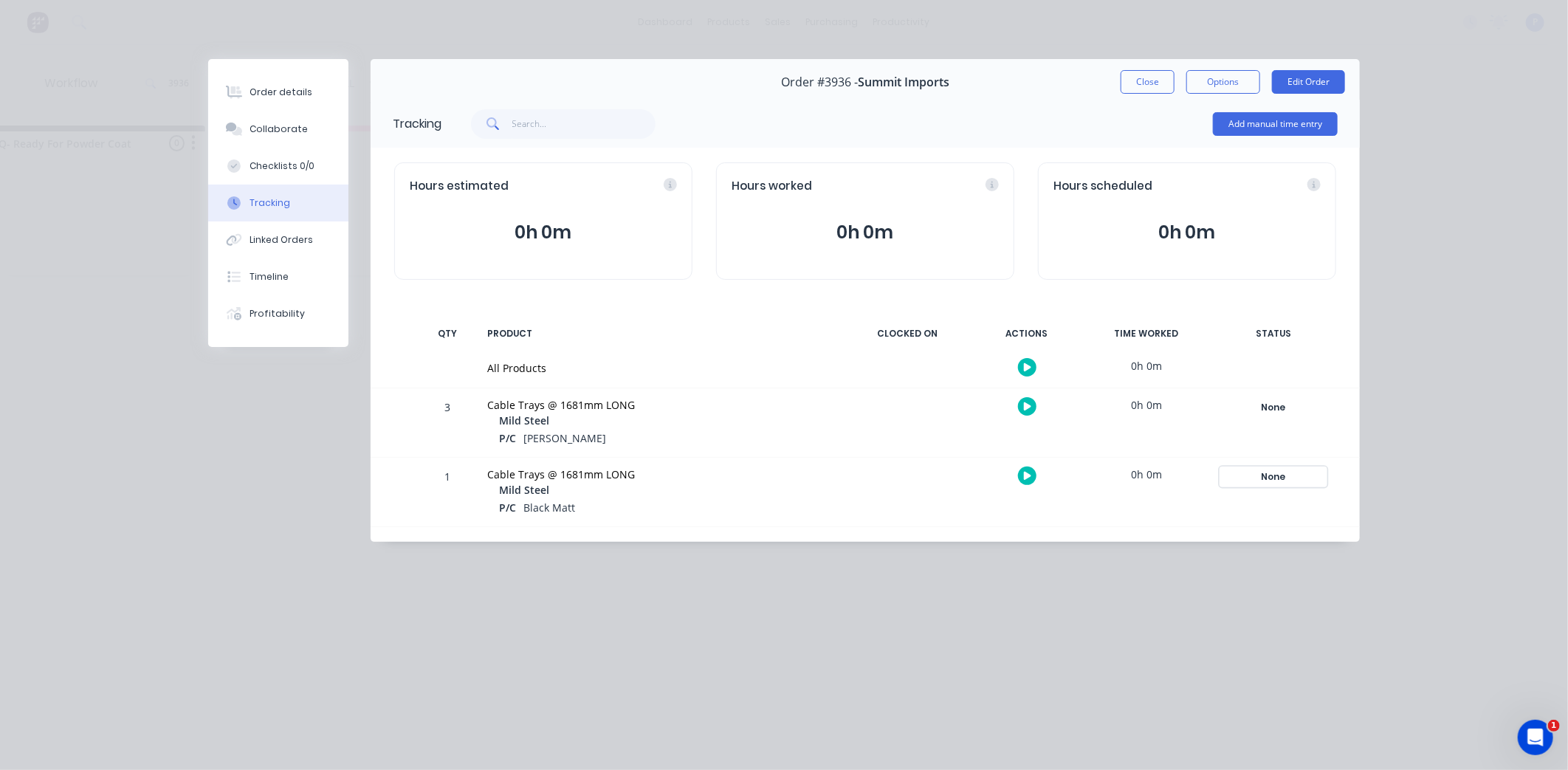
click at [1303, 474] on div "None" at bounding box center [1274, 477] width 106 height 19
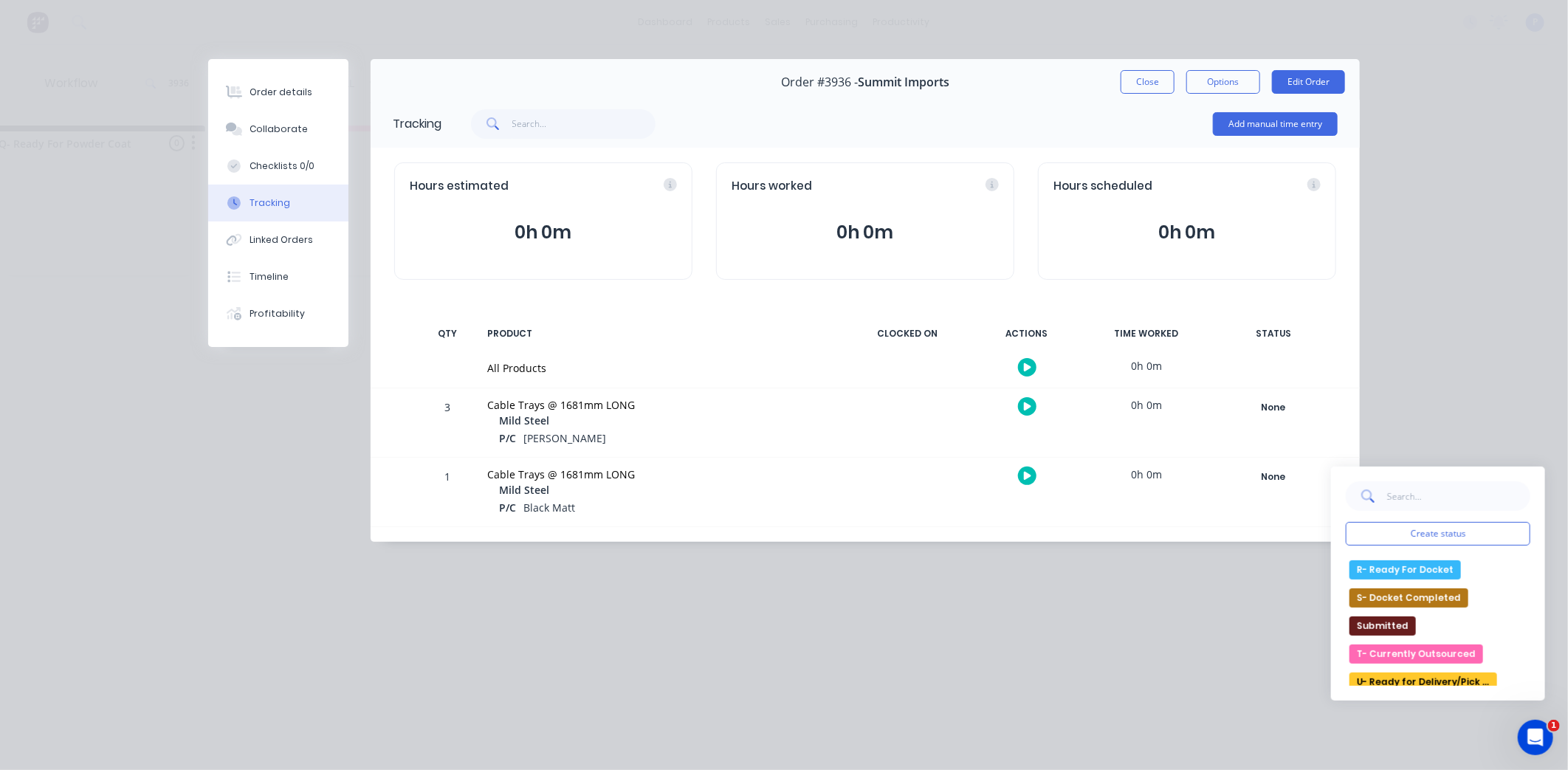
scroll to position [534, 0]
click at [1457, 689] on div "Create status None edit A- On Hold B- Waiting For Approval C- Waiting On Stock …" at bounding box center [1439, 584] width 214 height 234
click at [1452, 686] on div "Create status None edit A- On Hold B- Waiting For Approval C- Waiting On Stock …" at bounding box center [1439, 584] width 214 height 234
drag, startPoint x: 1452, startPoint y: 686, endPoint x: 1430, endPoint y: 669, distance: 27.8
click at [1430, 669] on button "U- Ready for Delivery/Pick Up" at bounding box center [1424, 677] width 148 height 19
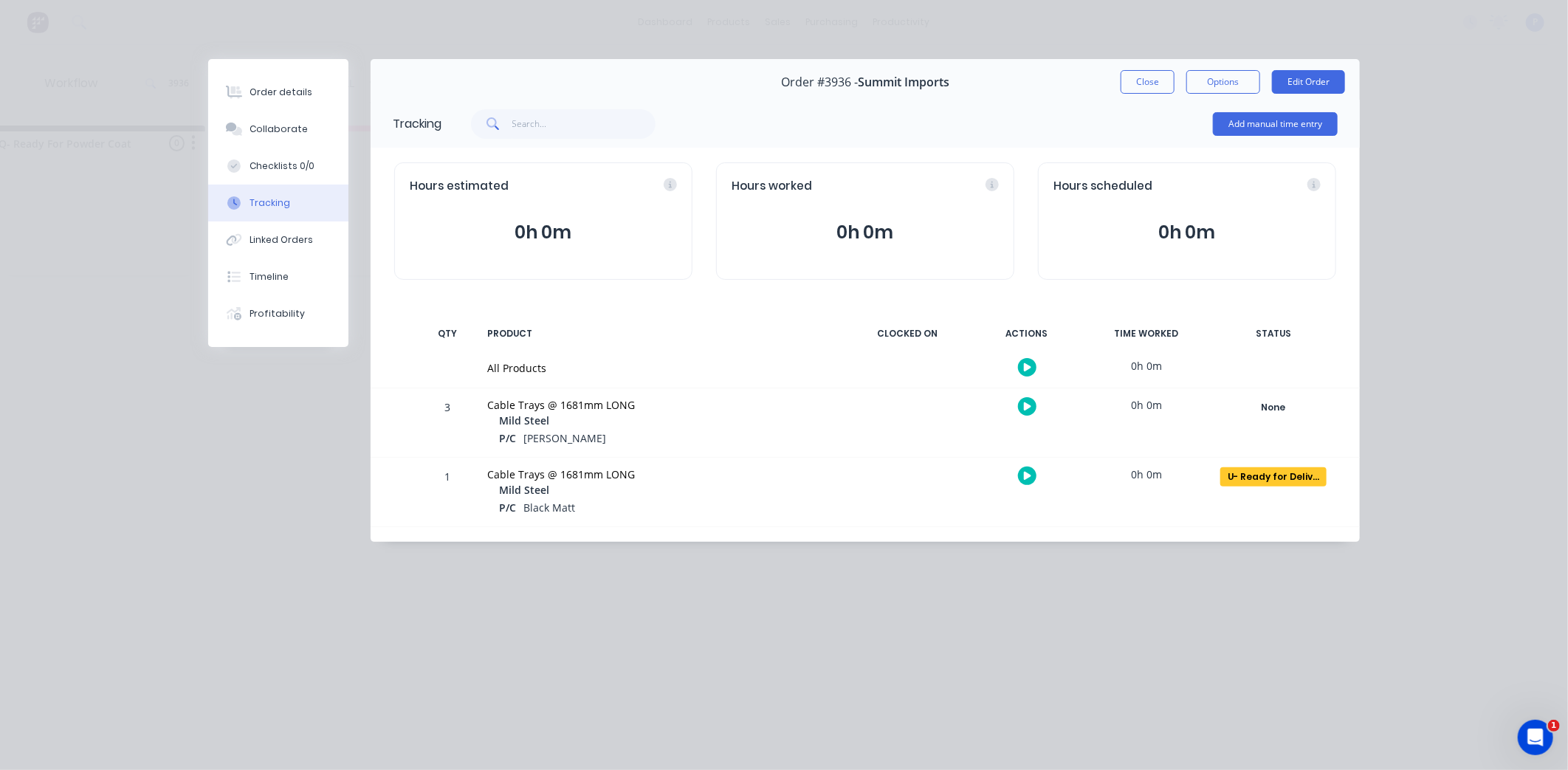
click at [1136, 98] on div "Order #3936 - Summit Imports Close Options Edit Order" at bounding box center [865, 82] width 989 height 47
click at [1156, 80] on button "Close" at bounding box center [1148, 82] width 54 height 24
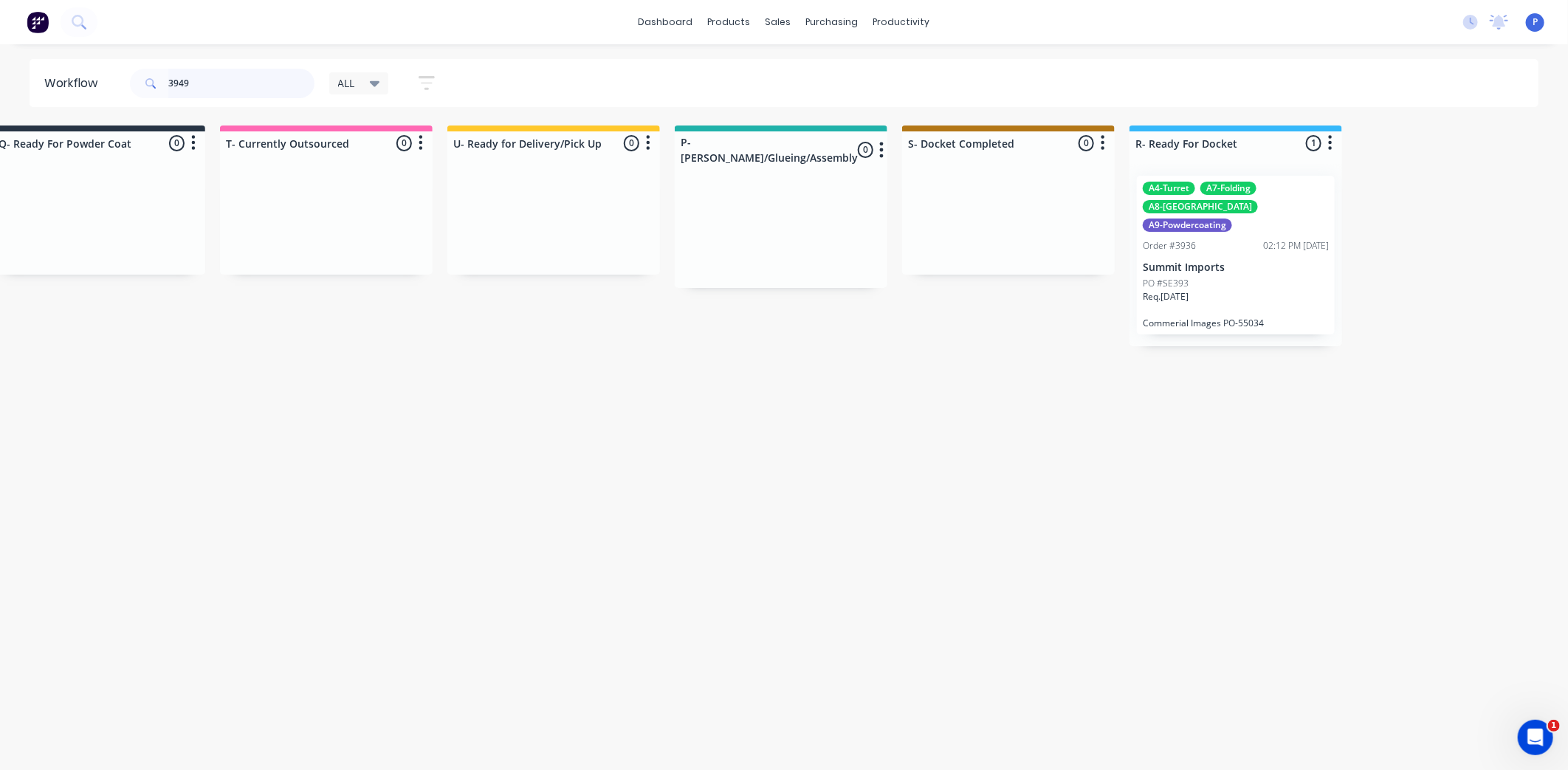
scroll to position [0, 0]
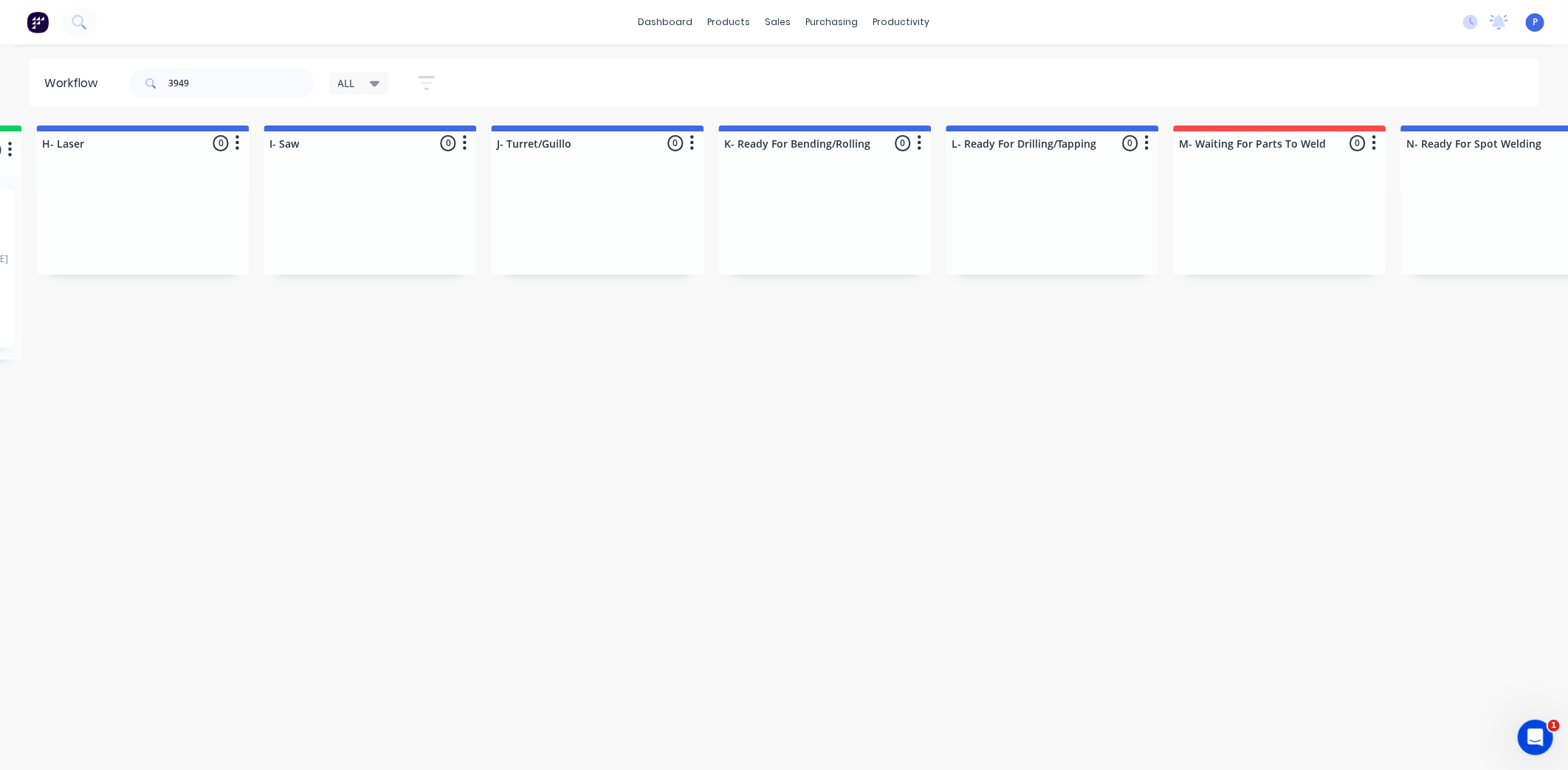
drag, startPoint x: 496, startPoint y: 427, endPoint x: 598, endPoint y: 430, distance: 102.0
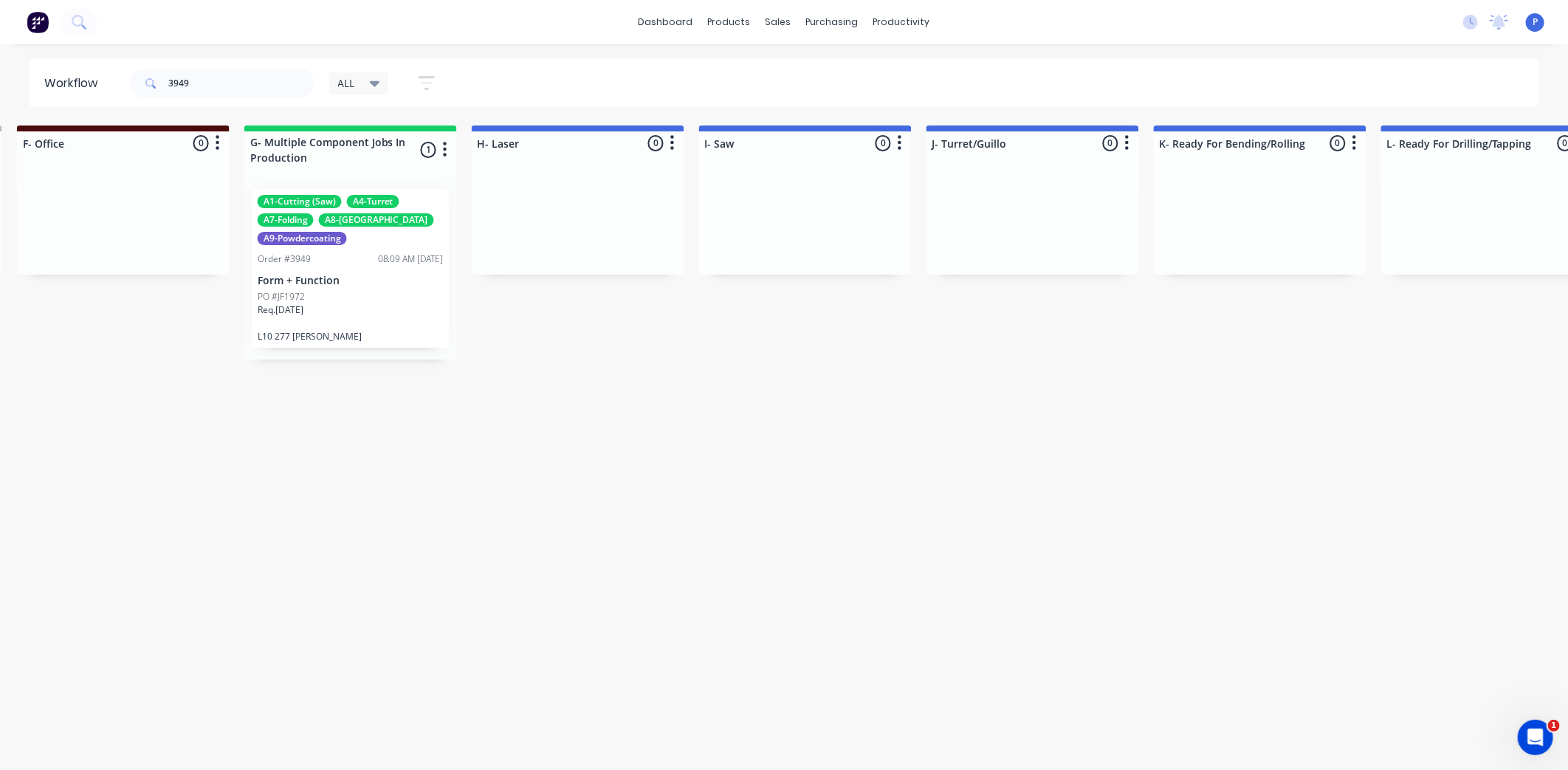
drag, startPoint x: 598, startPoint y: 430, endPoint x: 463, endPoint y: 434, distance: 135.1
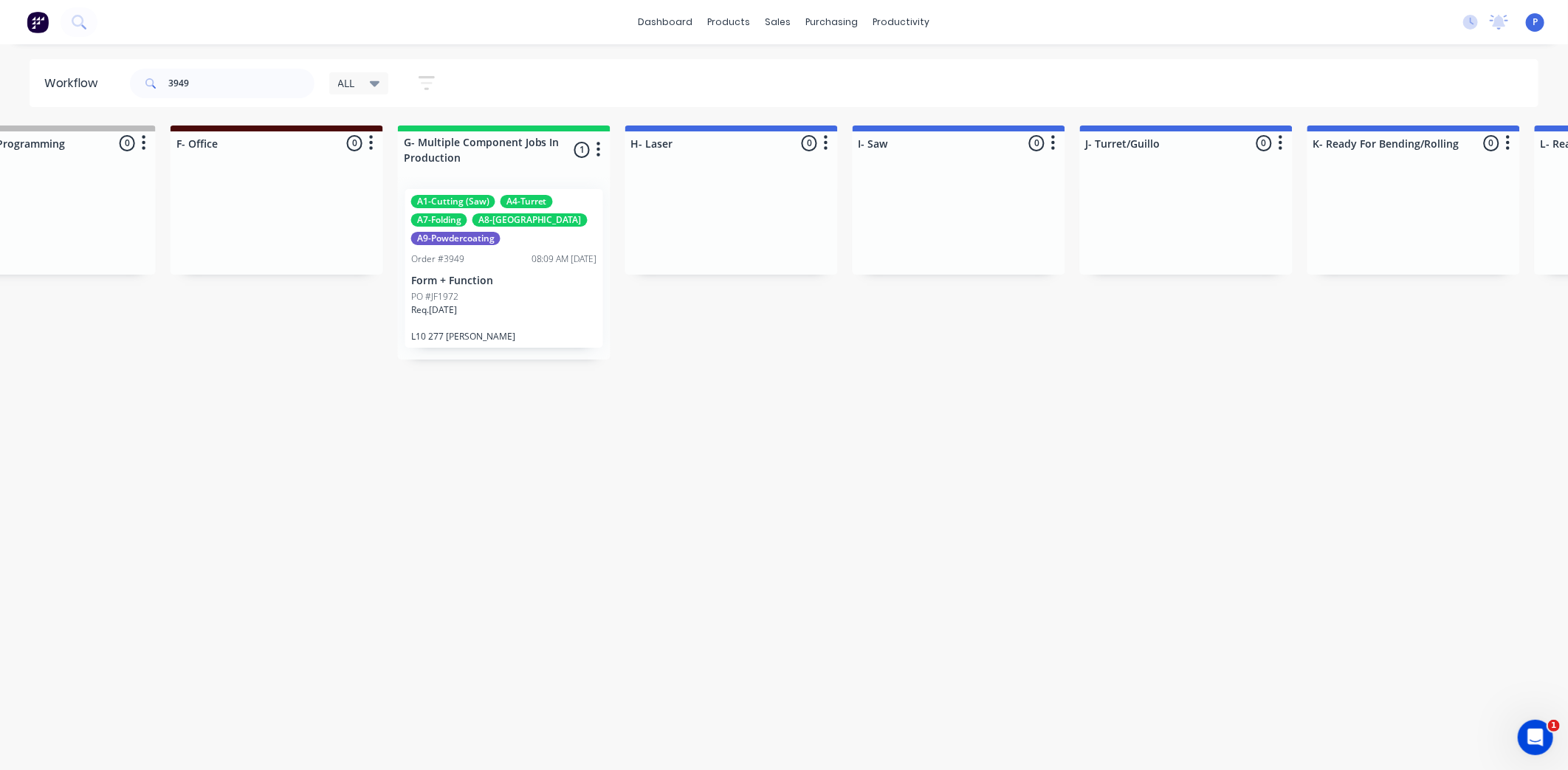
click at [509, 189] on div "A1-Cutting (Saw) A4-Turret A7-Folding A8-Welding A9-Powdercoating Order #3949 0…" at bounding box center [505, 268] width 198 height 159
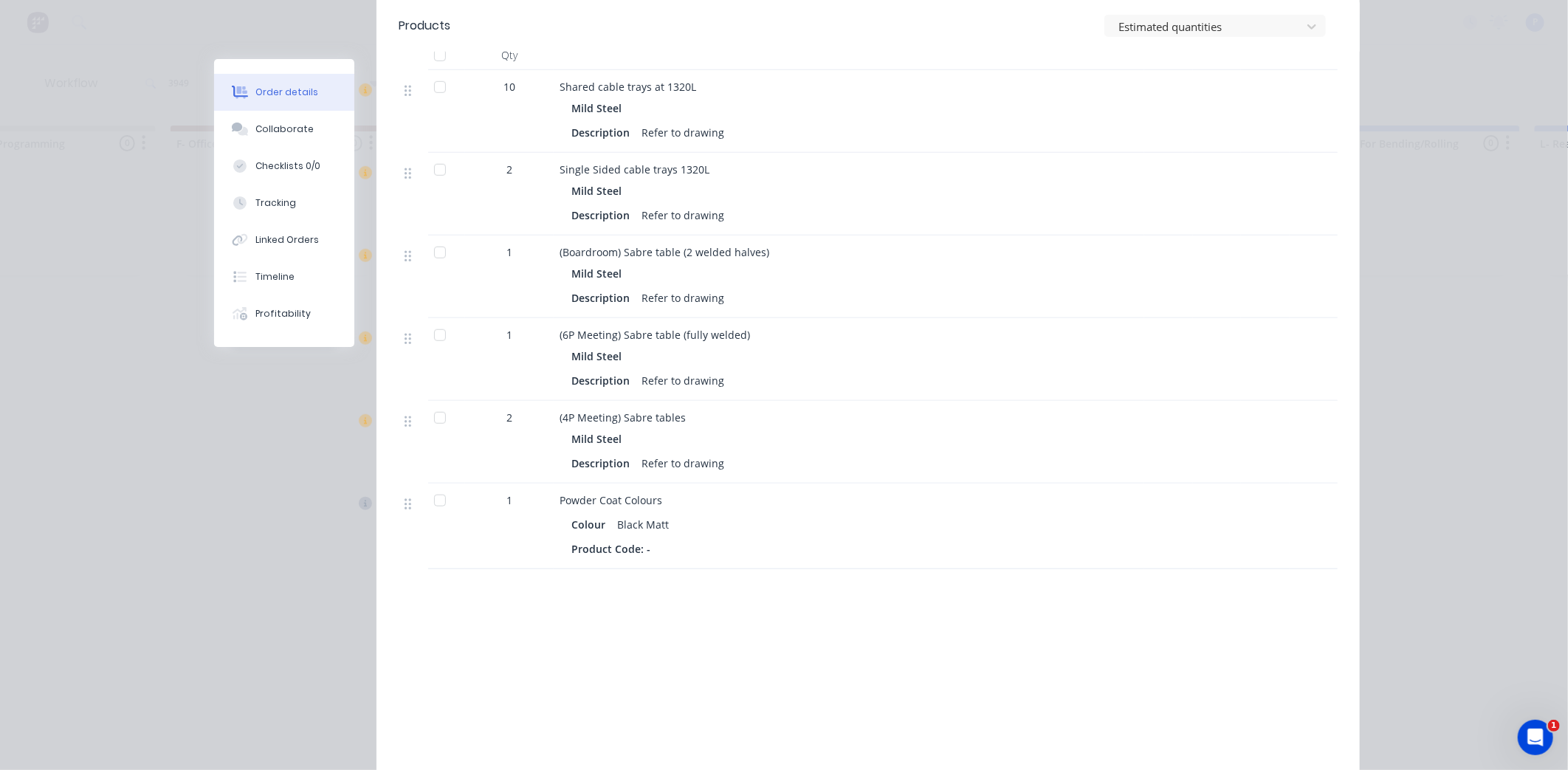
drag, startPoint x: 312, startPoint y: 602, endPoint x: 310, endPoint y: 658, distance: 56.0
click at [431, 408] on div at bounding box center [440, 423] width 30 height 30
click at [288, 205] on button "Tracking" at bounding box center [284, 203] width 140 height 37
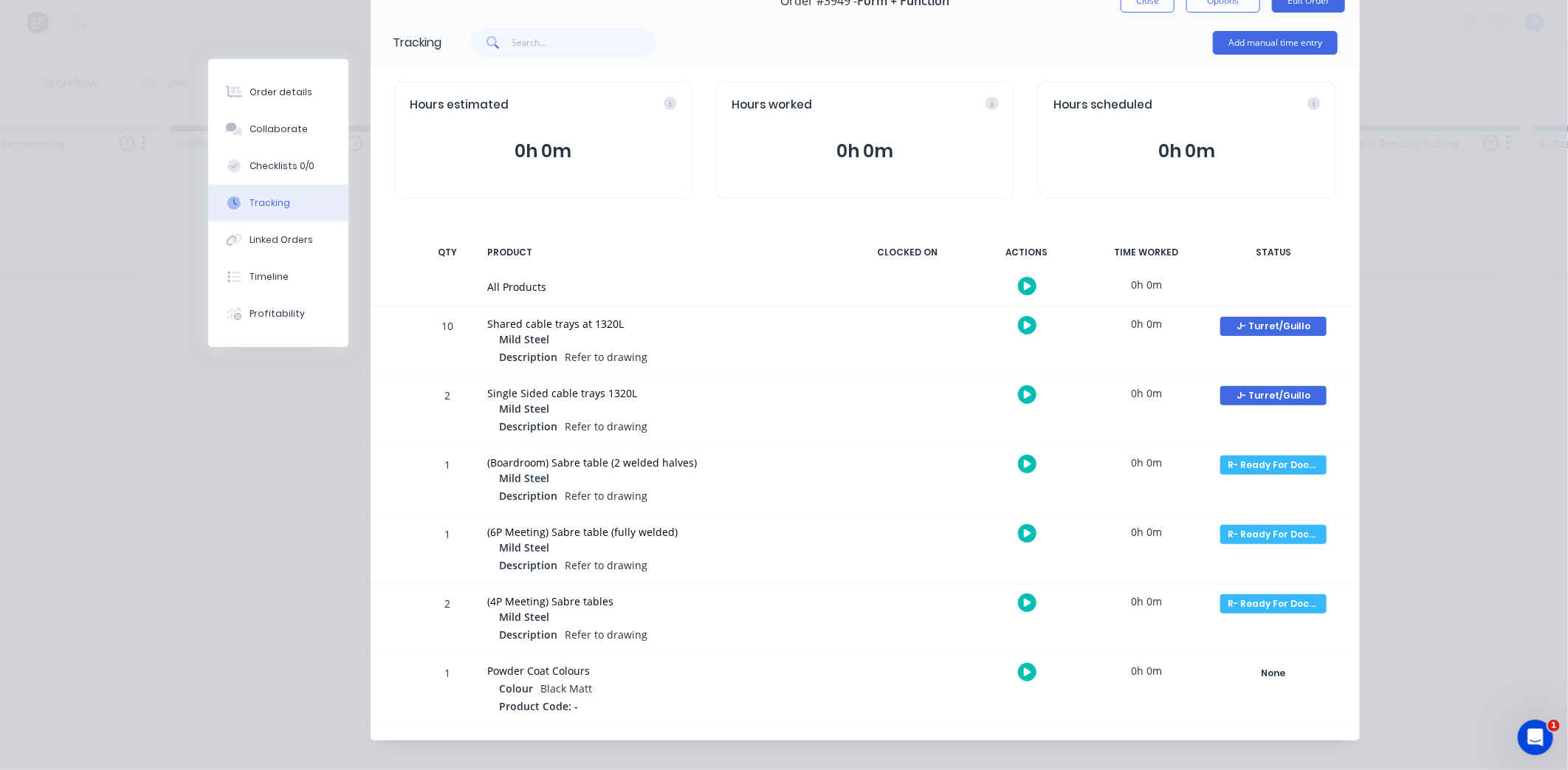
scroll to position [98, 0]
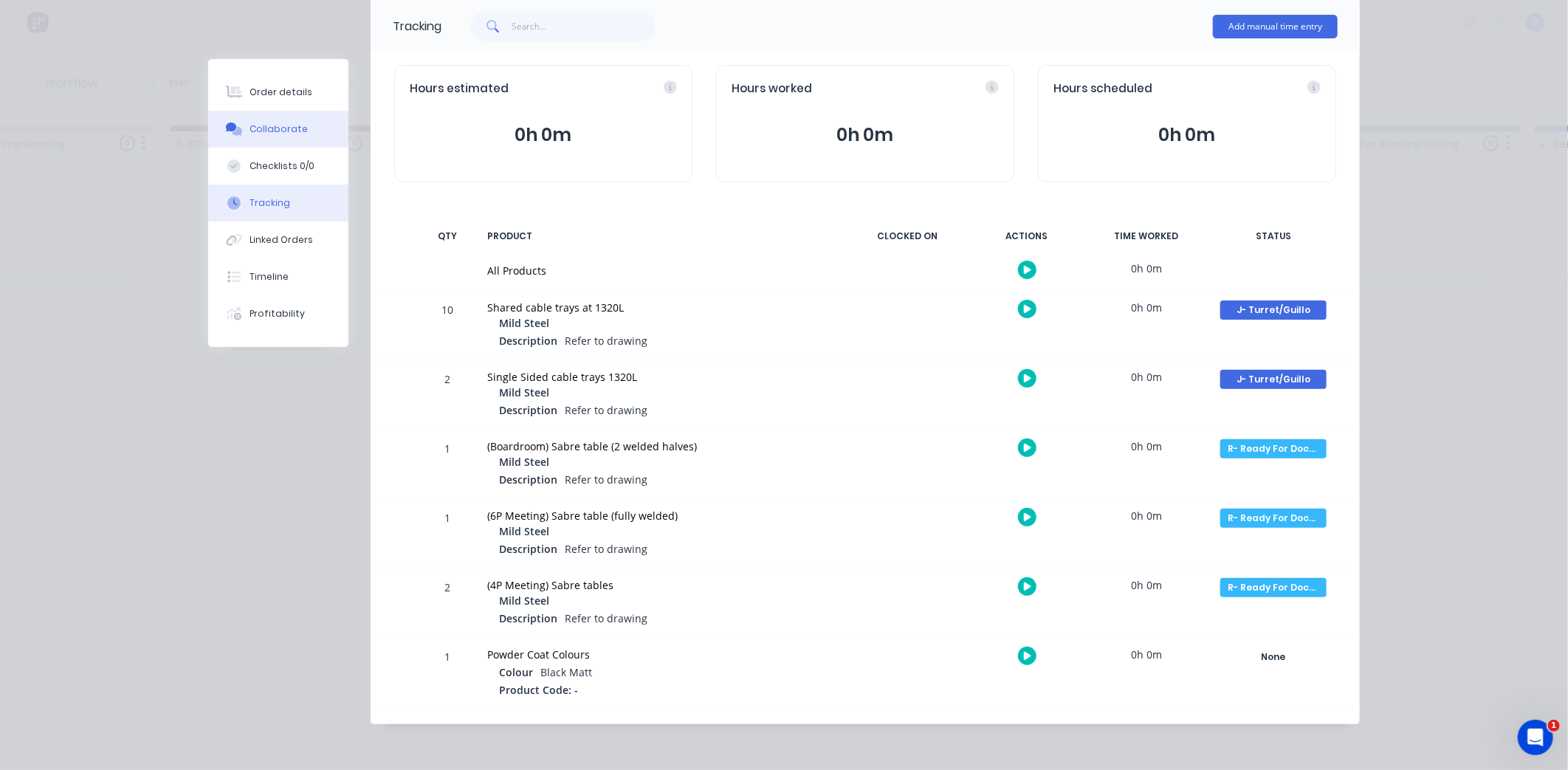
click at [265, 127] on div "Collaborate" at bounding box center [279, 129] width 58 height 13
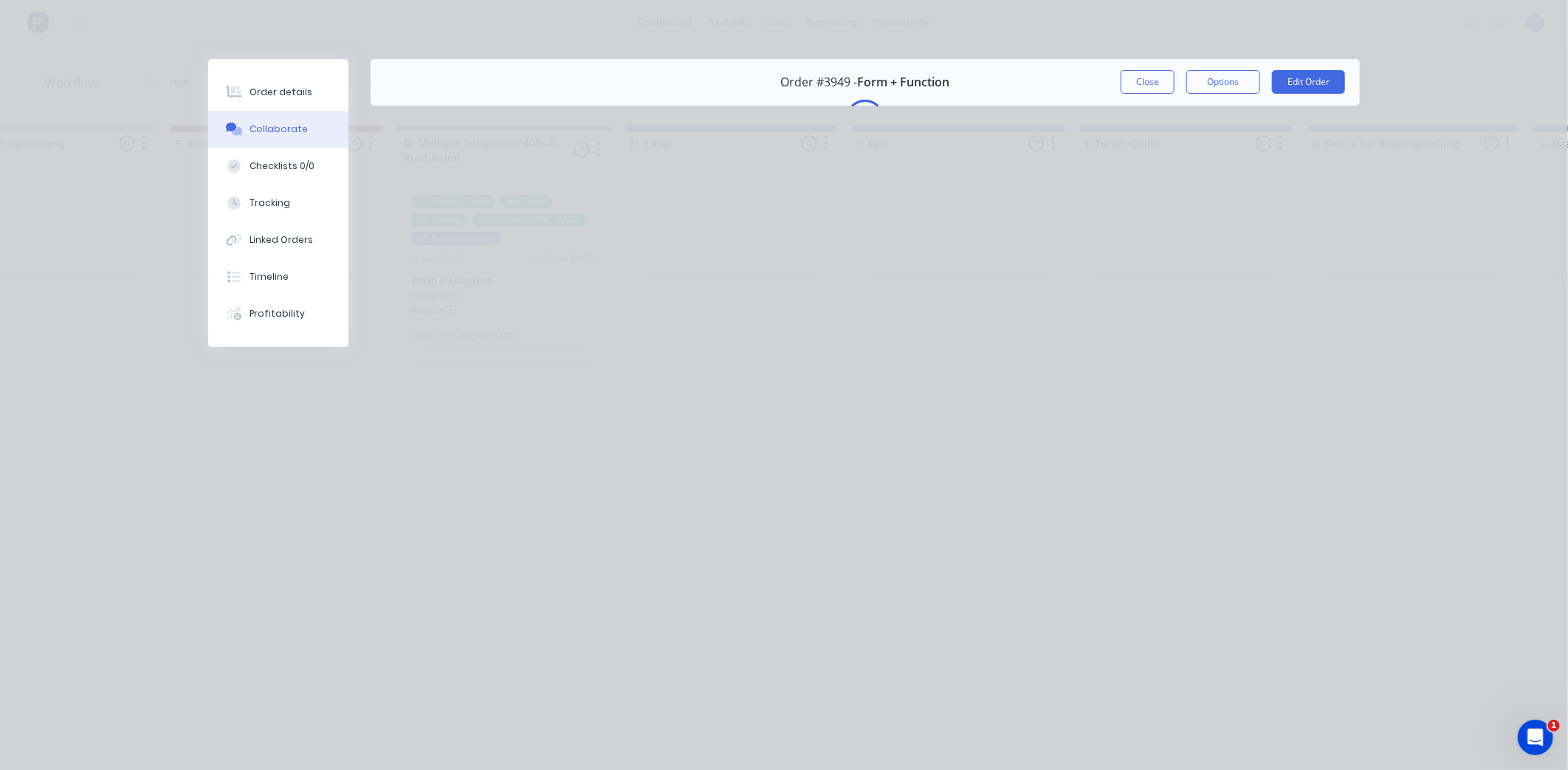
scroll to position [0, 0]
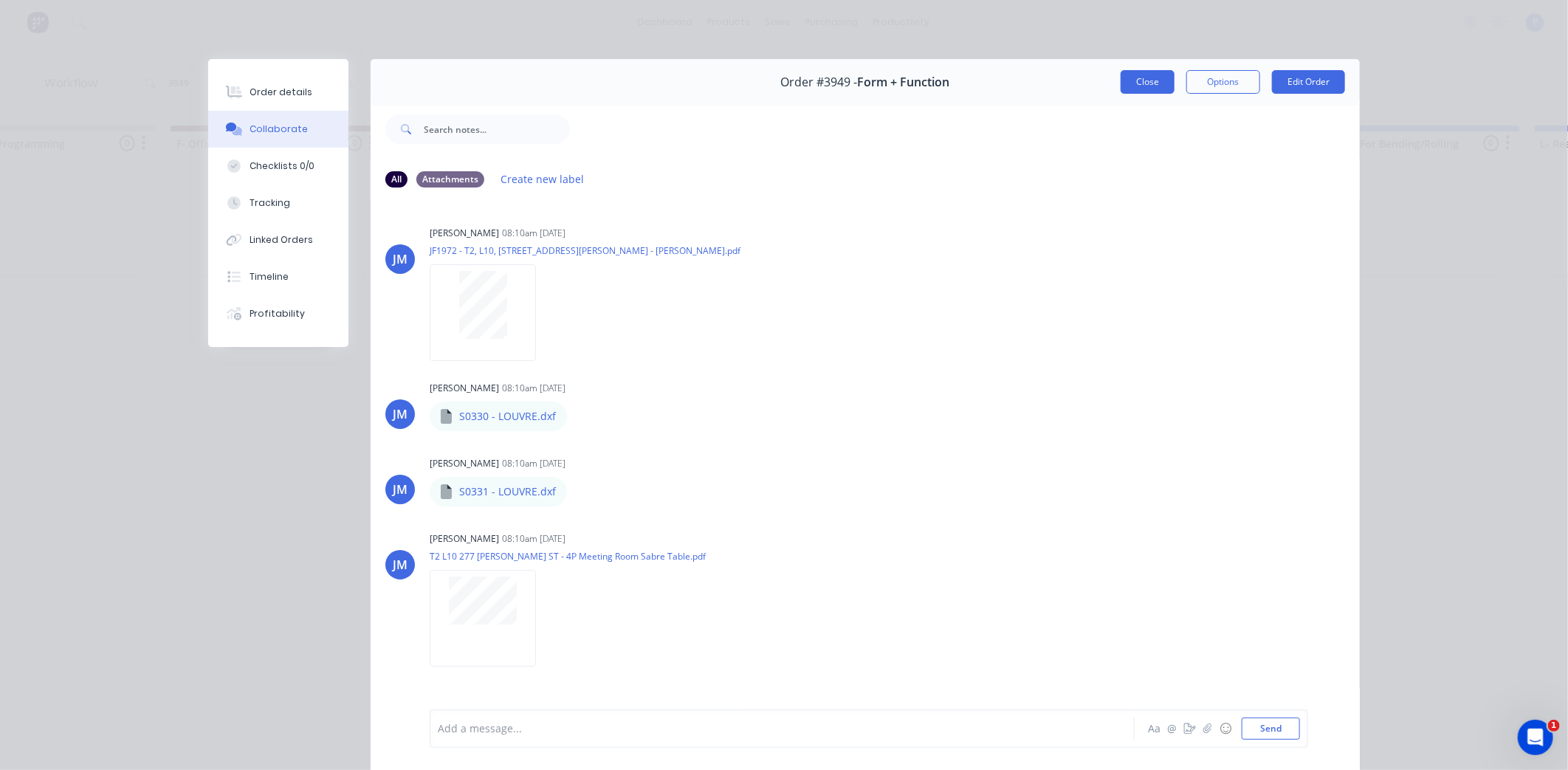
click at [1143, 87] on button "Close" at bounding box center [1148, 82] width 54 height 24
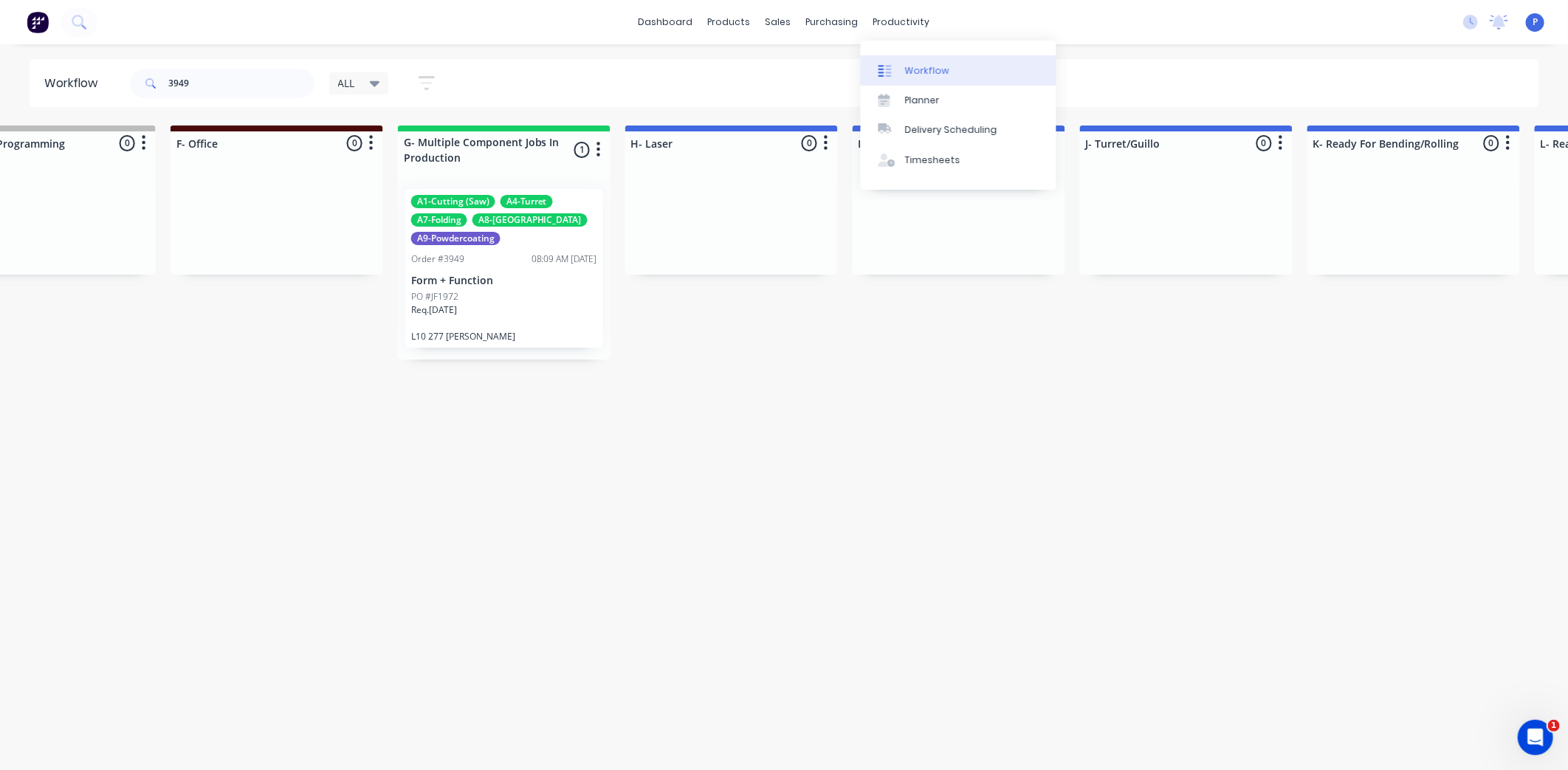
click at [920, 74] on div "Workflow" at bounding box center [927, 71] width 44 height 13
click at [520, 294] on div "PO #JF1972" at bounding box center [505, 297] width 186 height 13
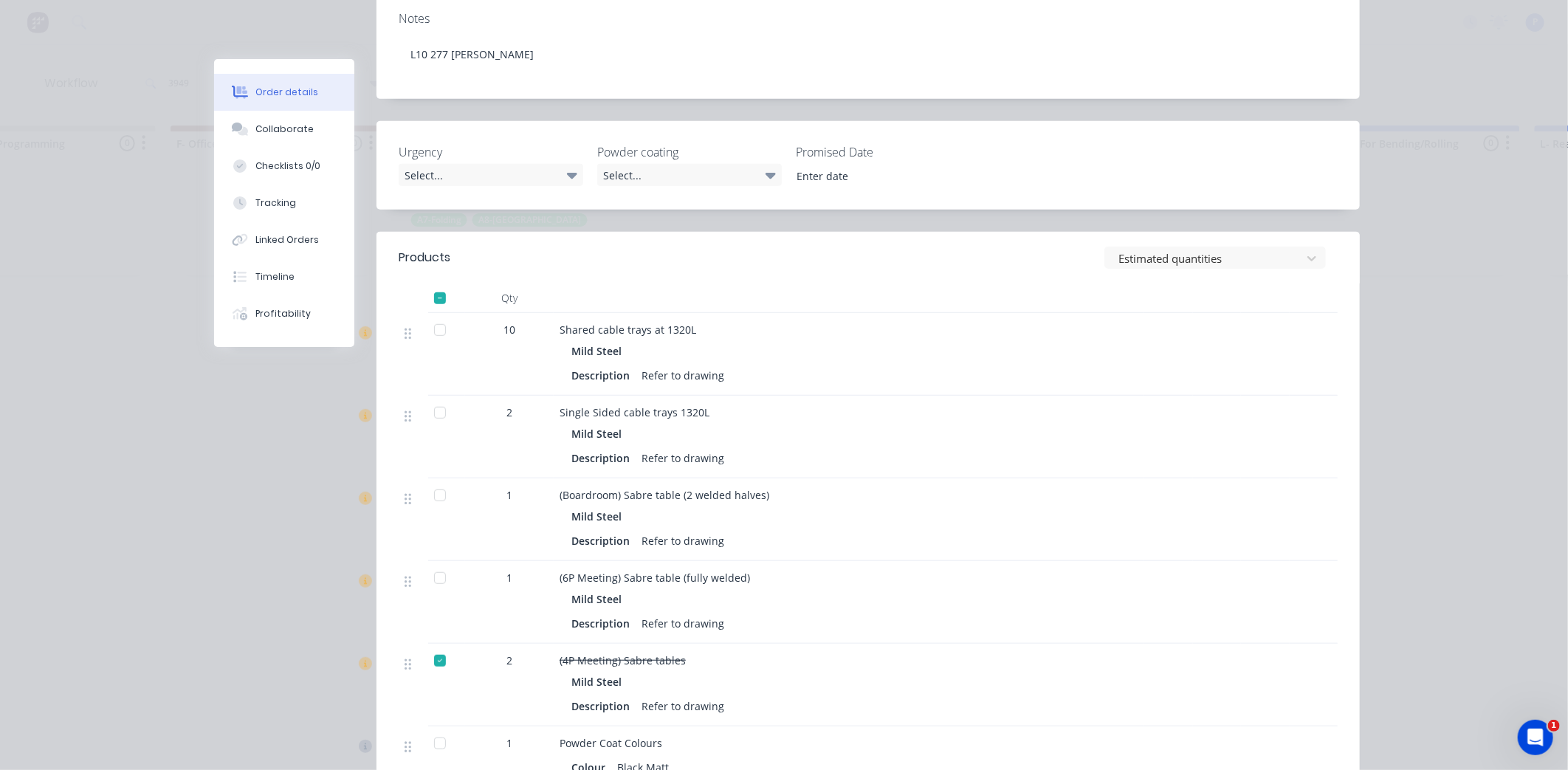
scroll to position [373, 0]
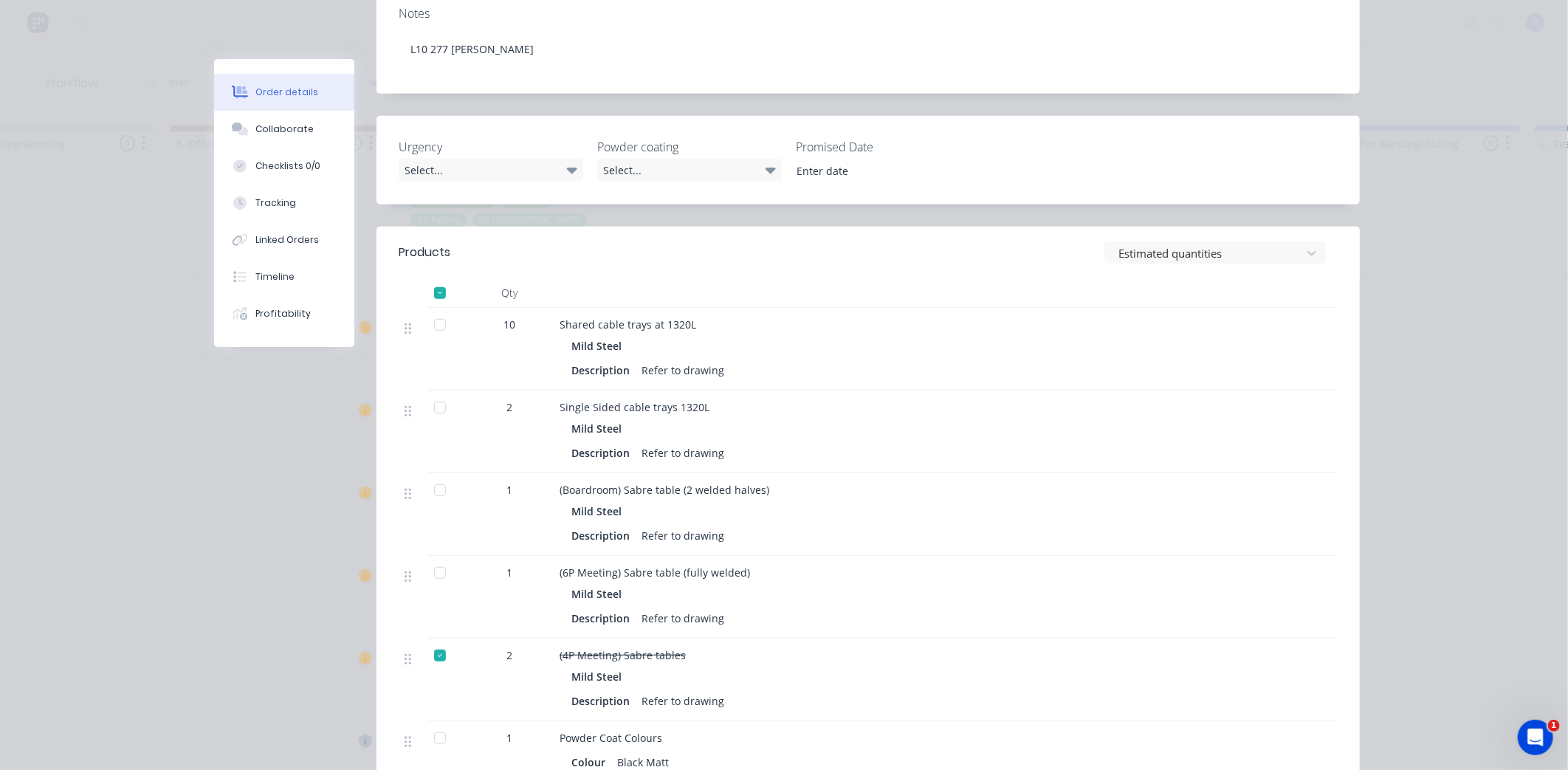
click at [431, 558] on div at bounding box center [440, 573] width 30 height 30
click at [427, 476] on div at bounding box center [440, 491] width 30 height 30
click at [271, 197] on div "Tracking" at bounding box center [276, 203] width 41 height 13
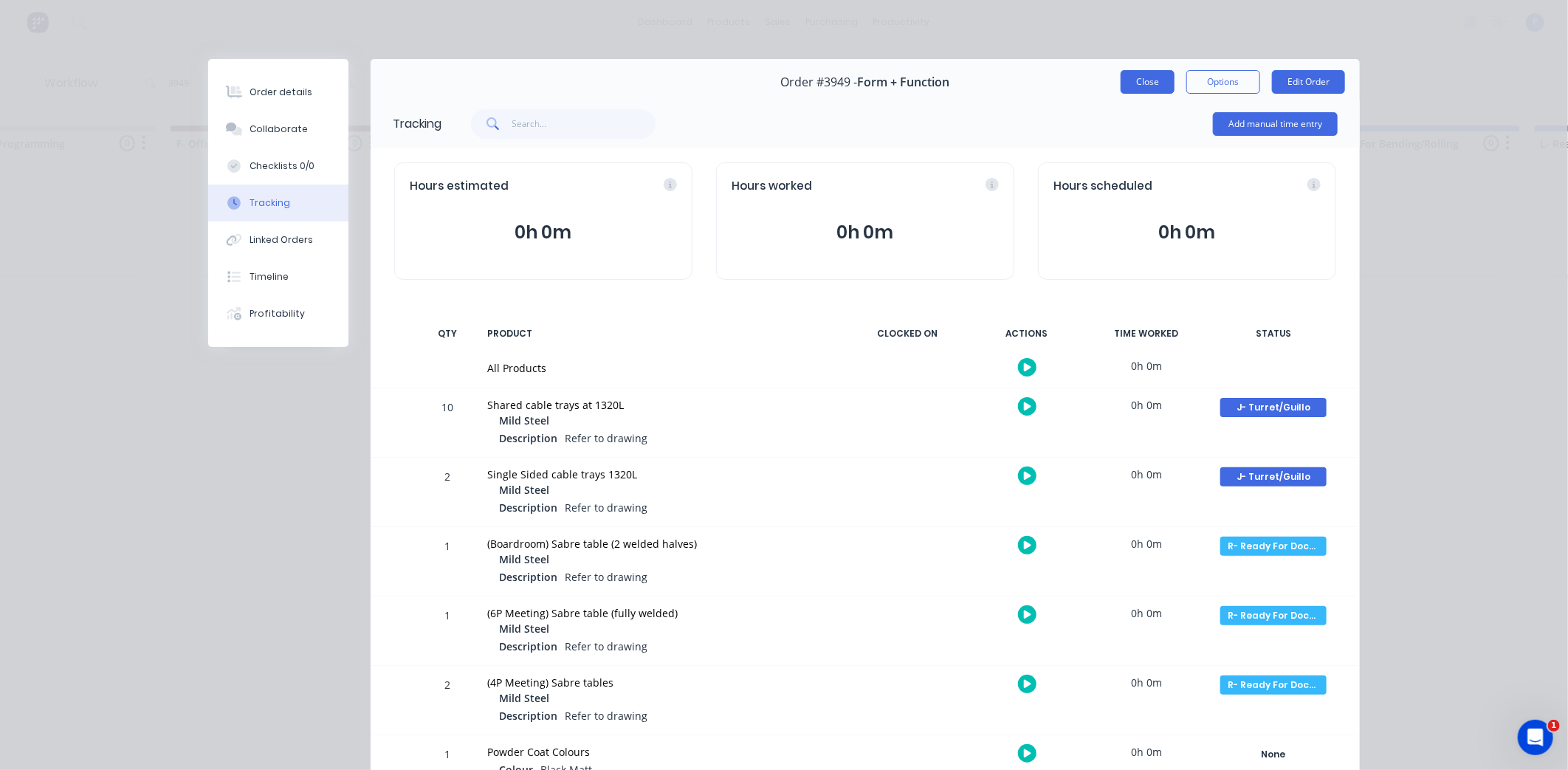
click at [1152, 84] on button "Close" at bounding box center [1148, 82] width 54 height 24
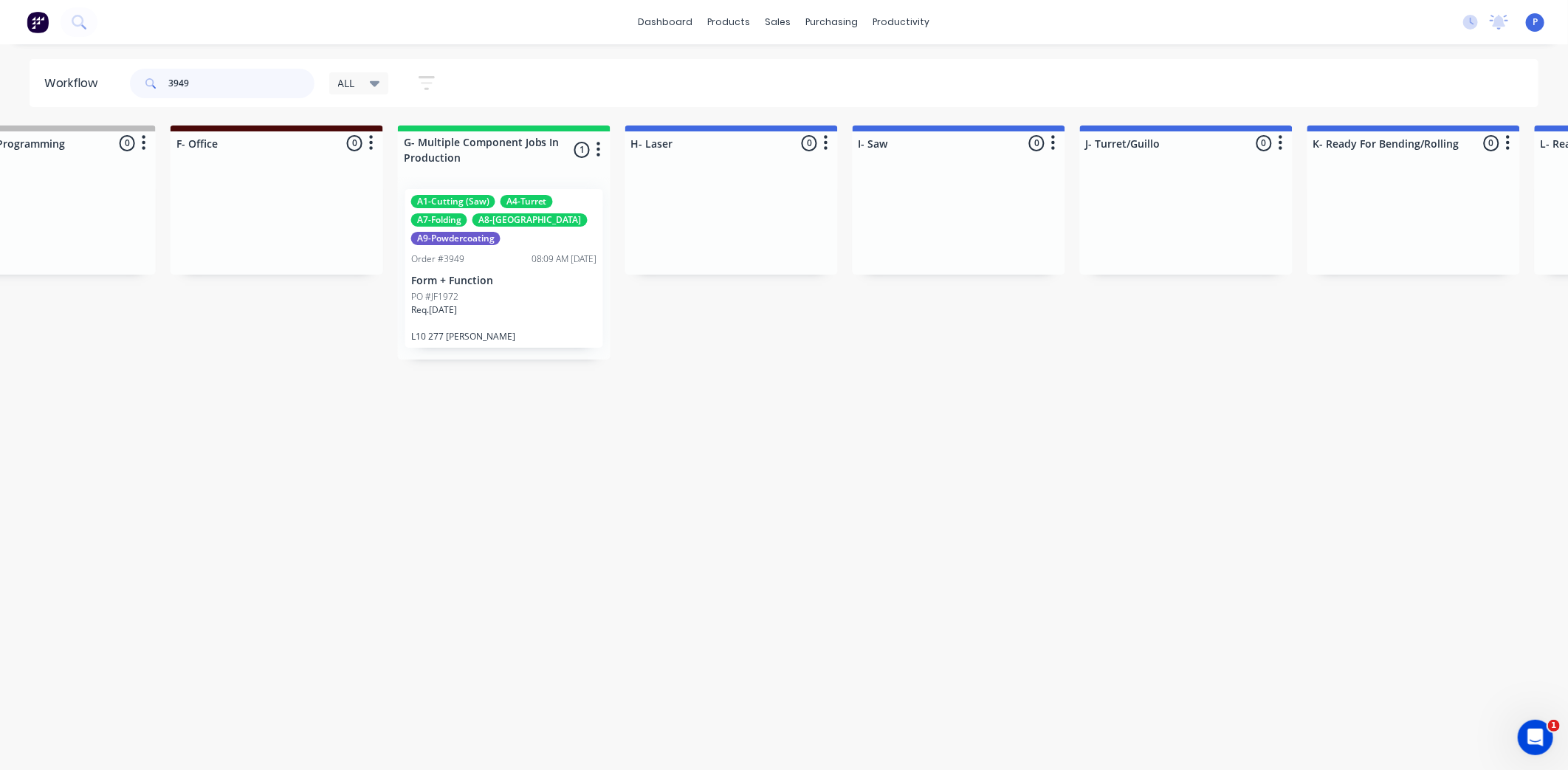
click at [209, 89] on input "3949" at bounding box center [242, 84] width 146 height 30
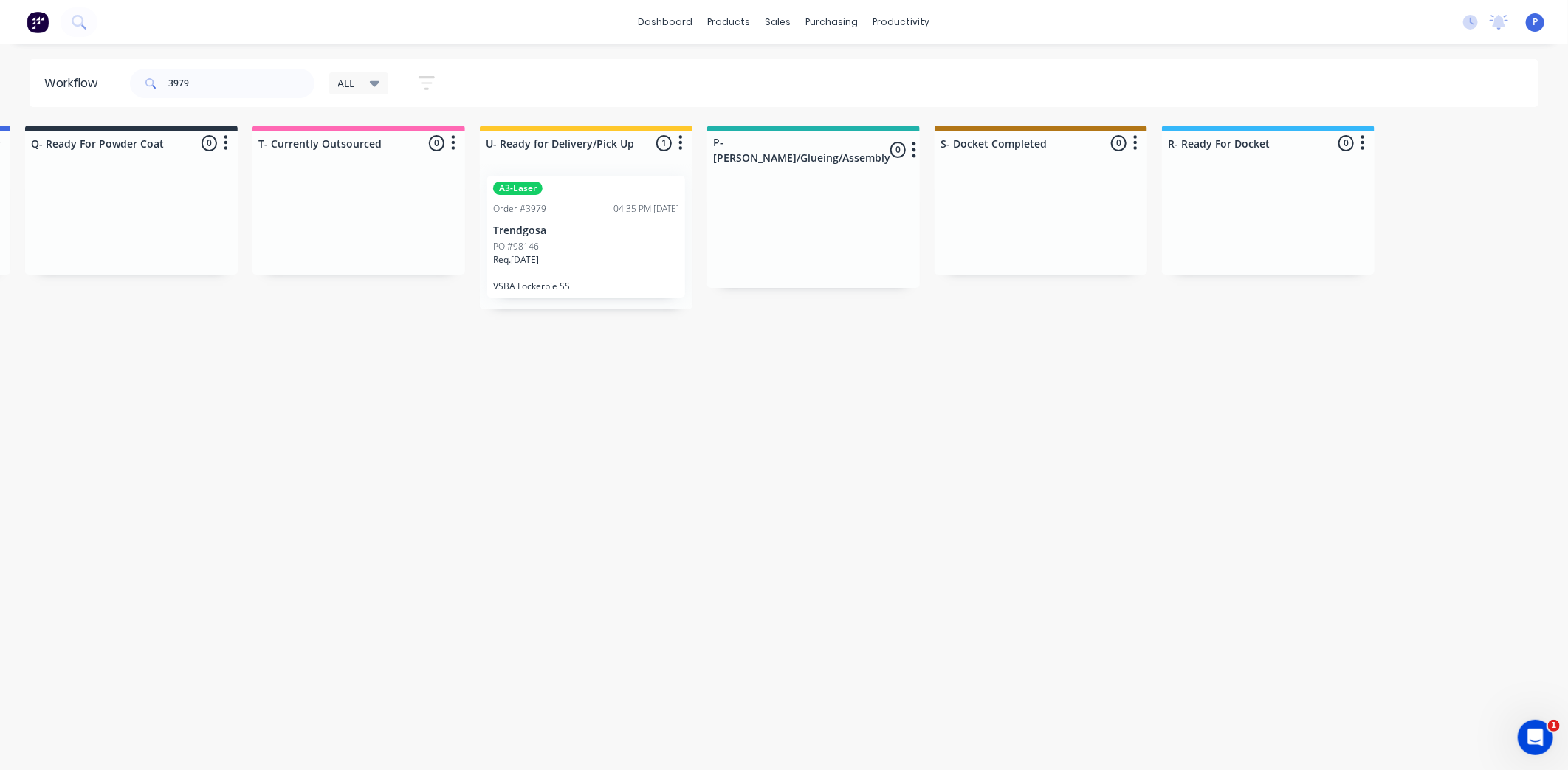
drag, startPoint x: 424, startPoint y: 417, endPoint x: 505, endPoint y: 418, distance: 81.0
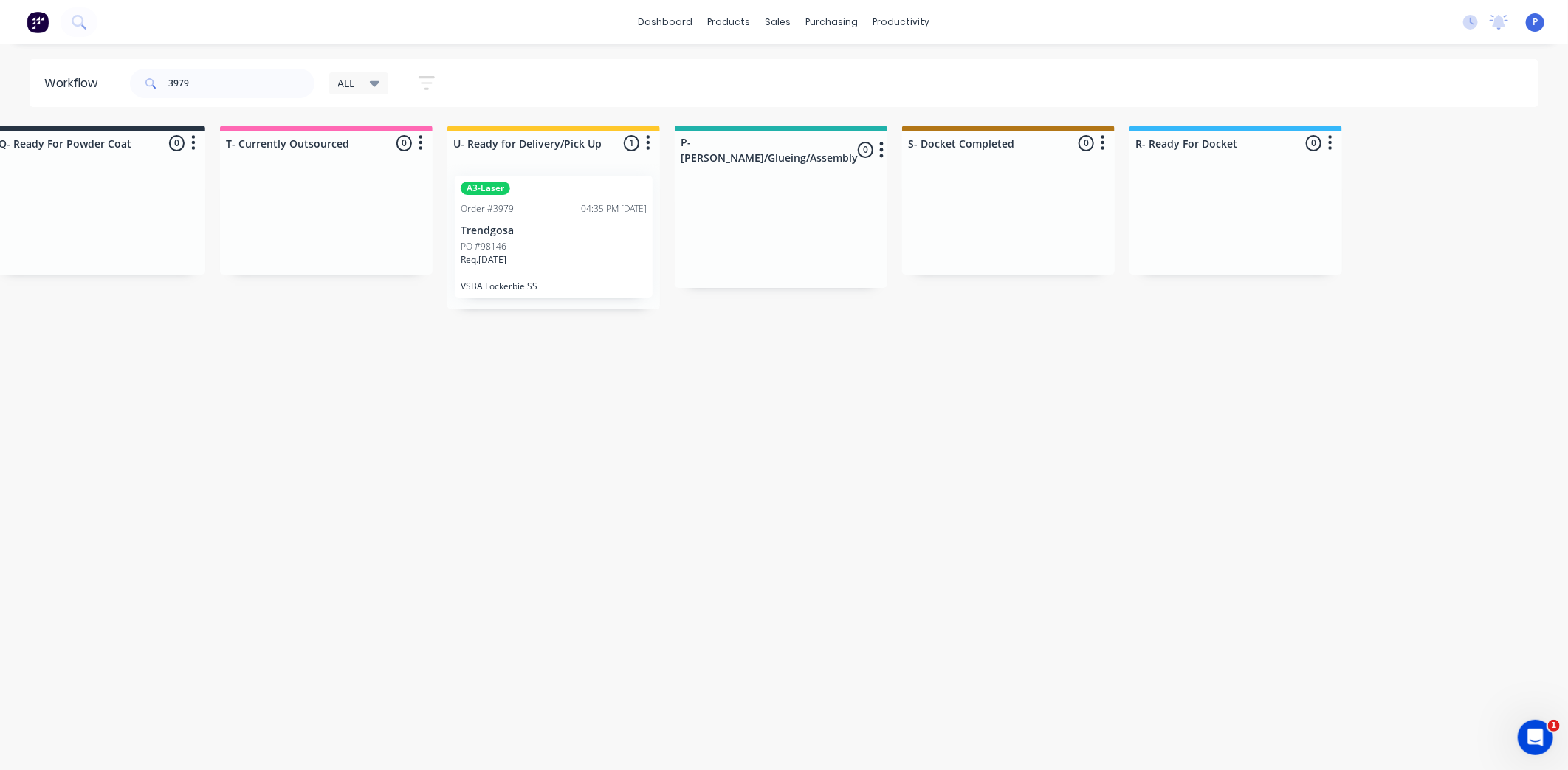
click at [530, 247] on div "PO #98146" at bounding box center [554, 247] width 186 height 13
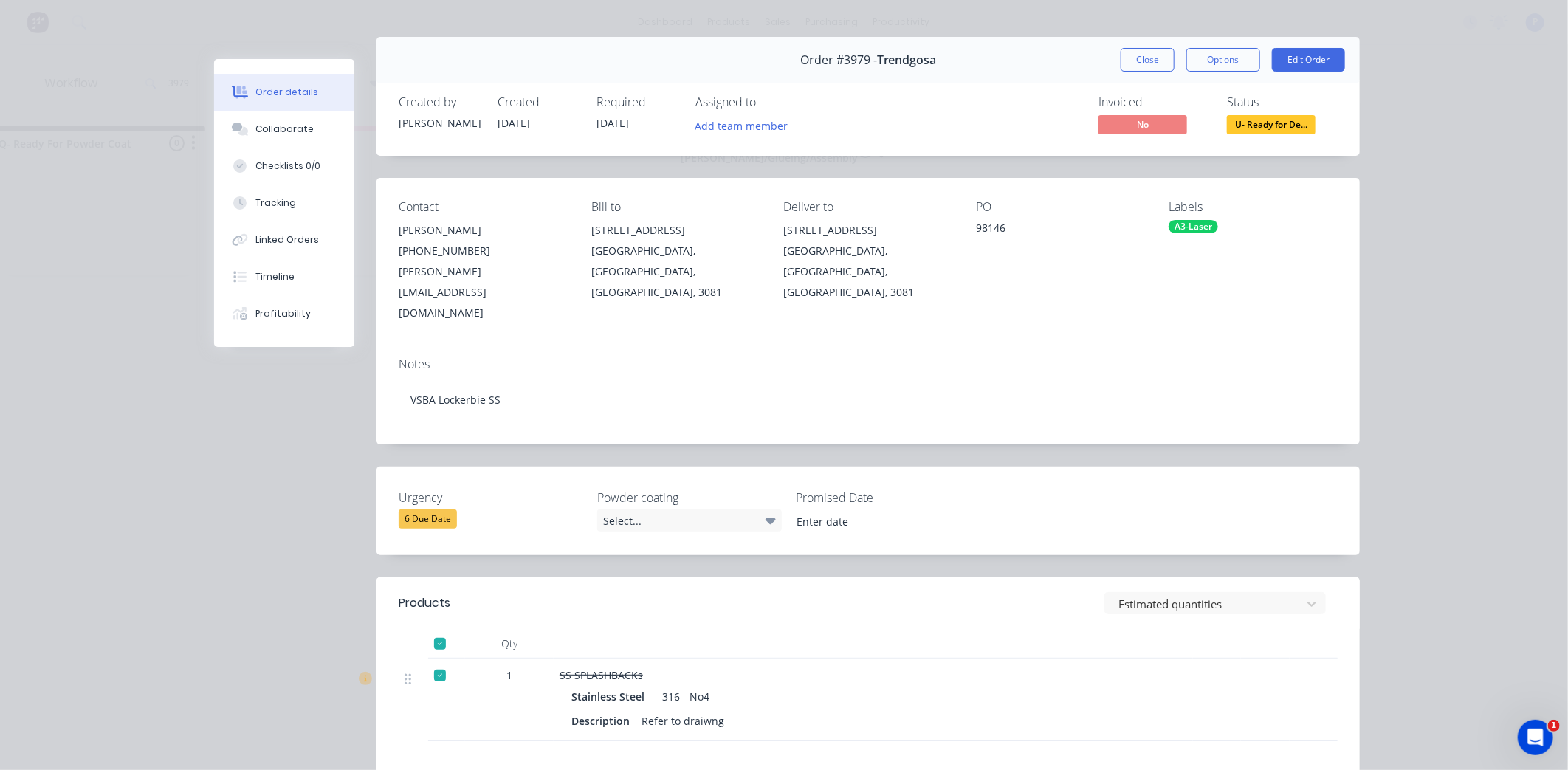
scroll to position [24, 0]
click at [1228, 117] on span "U- Ready for De..." at bounding box center [1272, 123] width 89 height 18
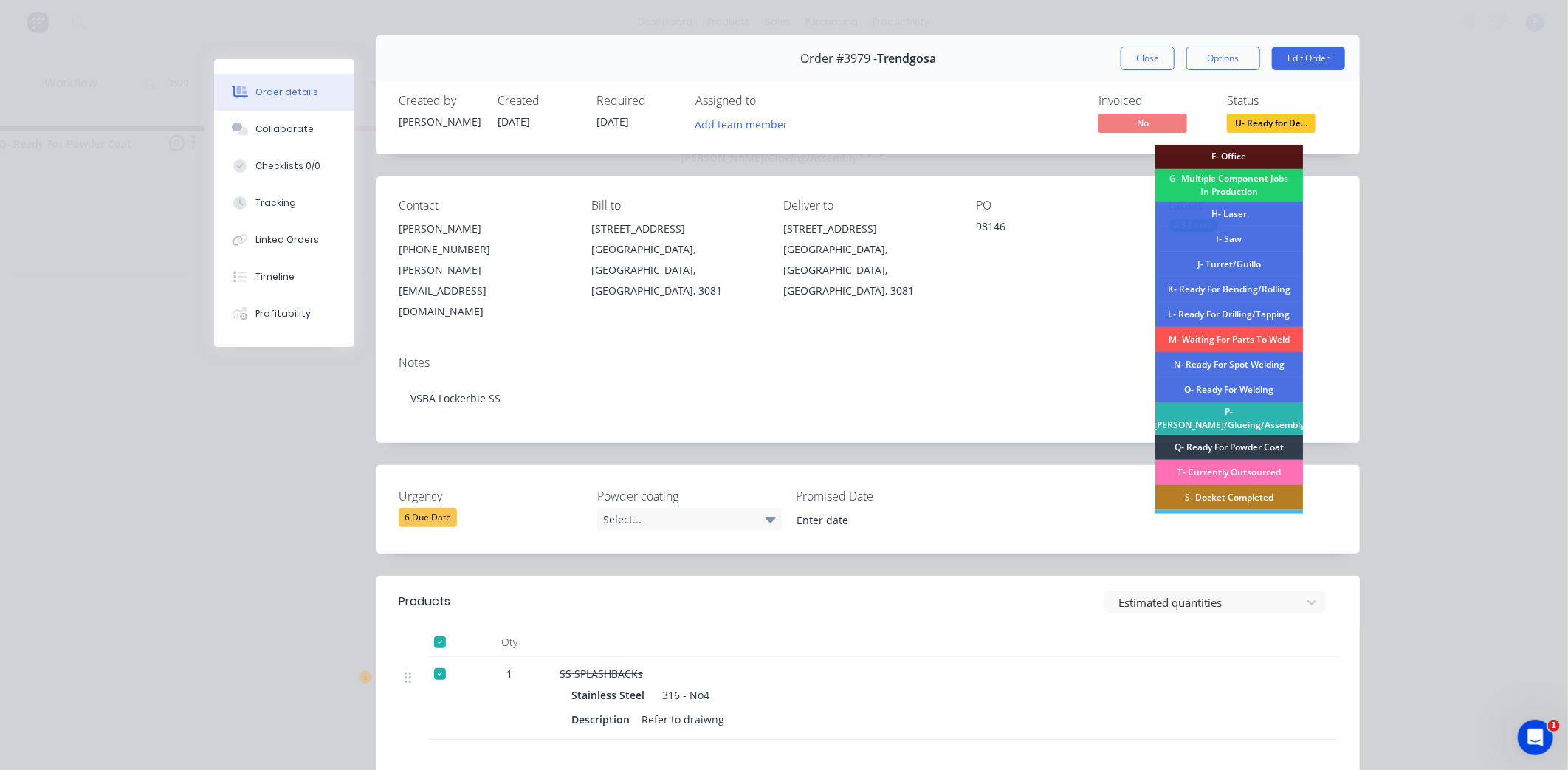
scroll to position [216, 0]
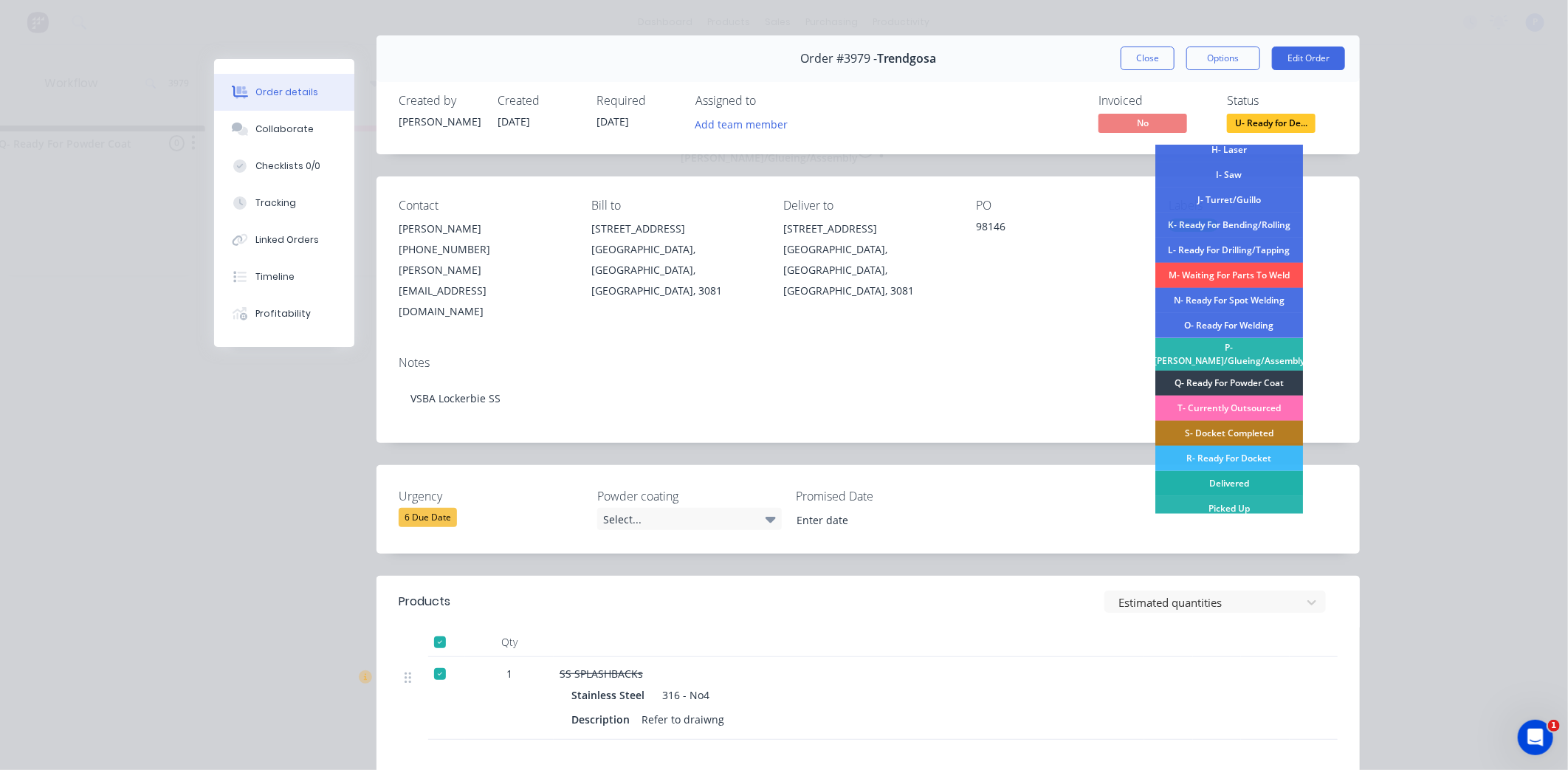
click at [1237, 471] on div "Delivered" at bounding box center [1230, 484] width 148 height 25
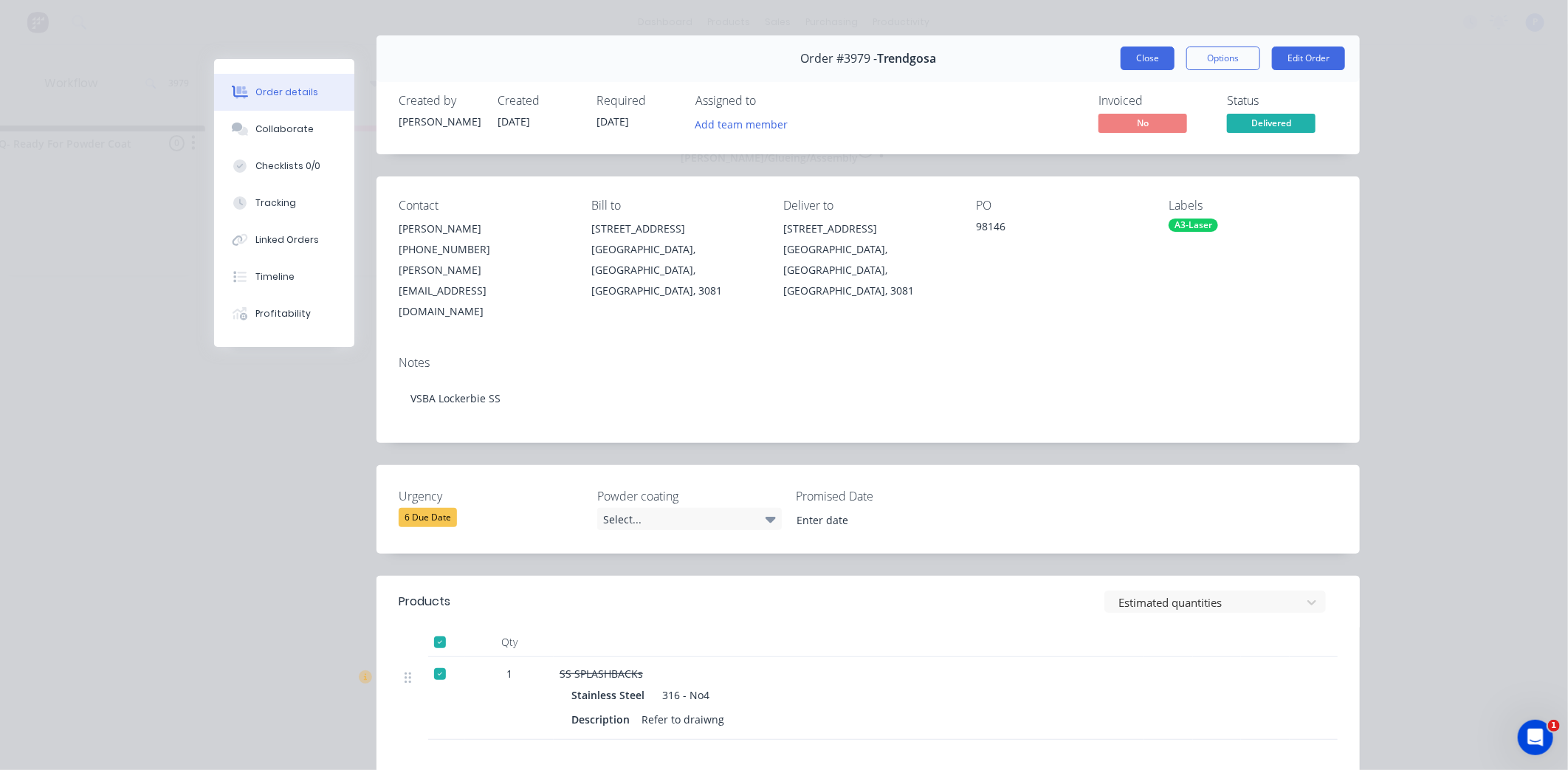
drag, startPoint x: 1146, startPoint y: 59, endPoint x: 1084, endPoint y: 69, distance: 62.8
click at [1145, 58] on button "Close" at bounding box center [1148, 58] width 54 height 24
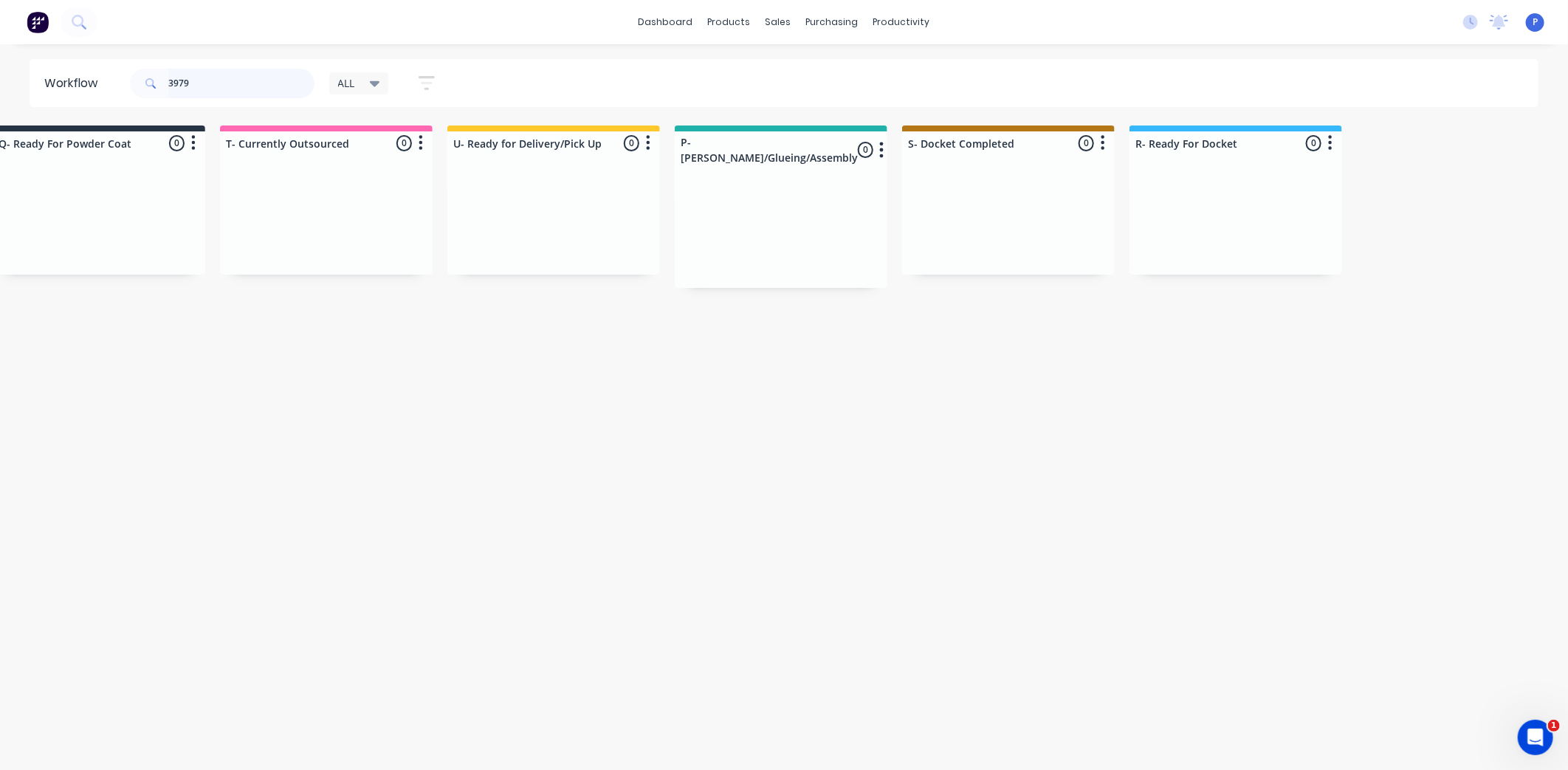
click at [216, 87] on input "3979" at bounding box center [242, 84] width 146 height 30
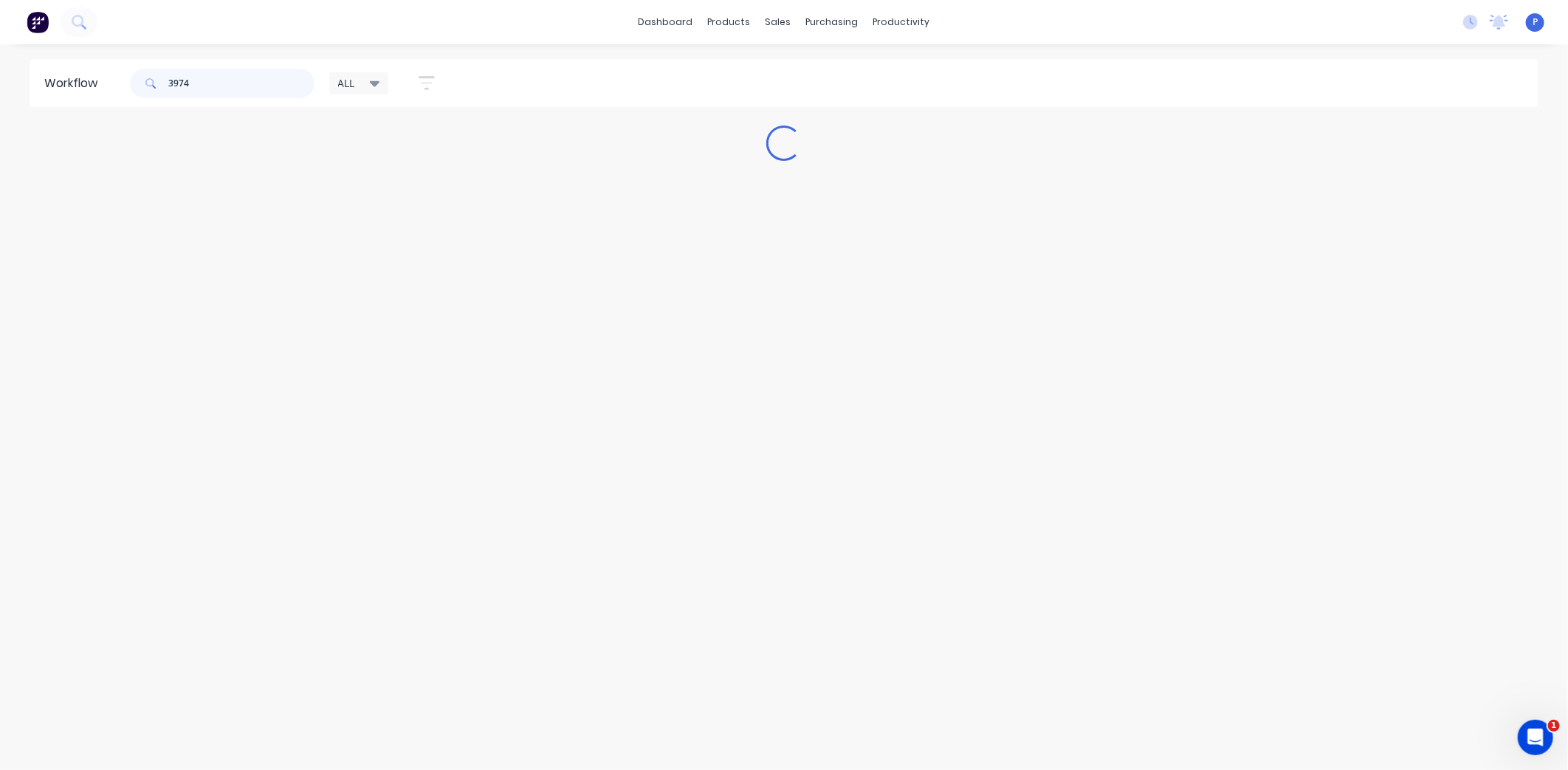
scroll to position [0, 0]
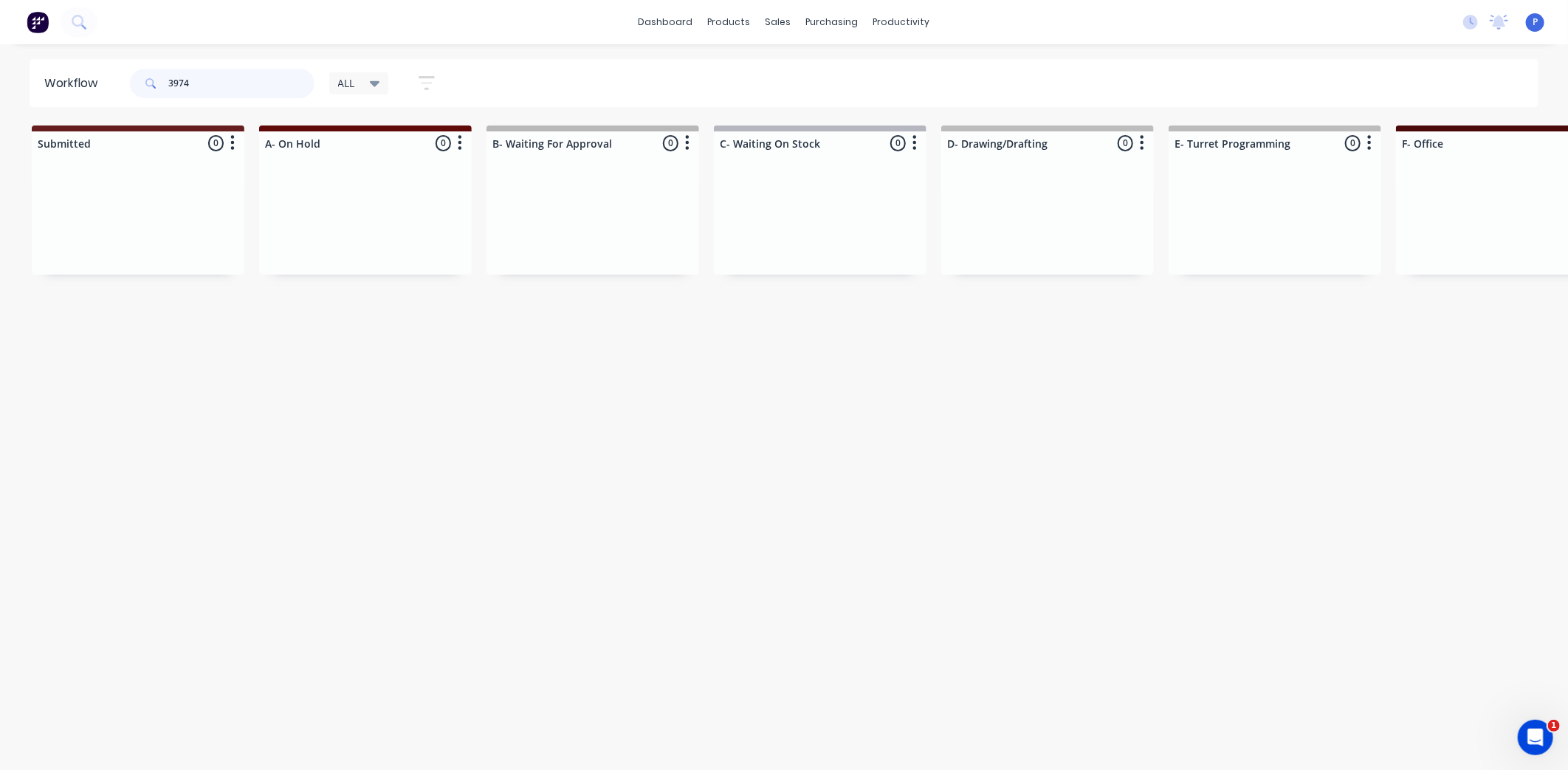
type input "3974"
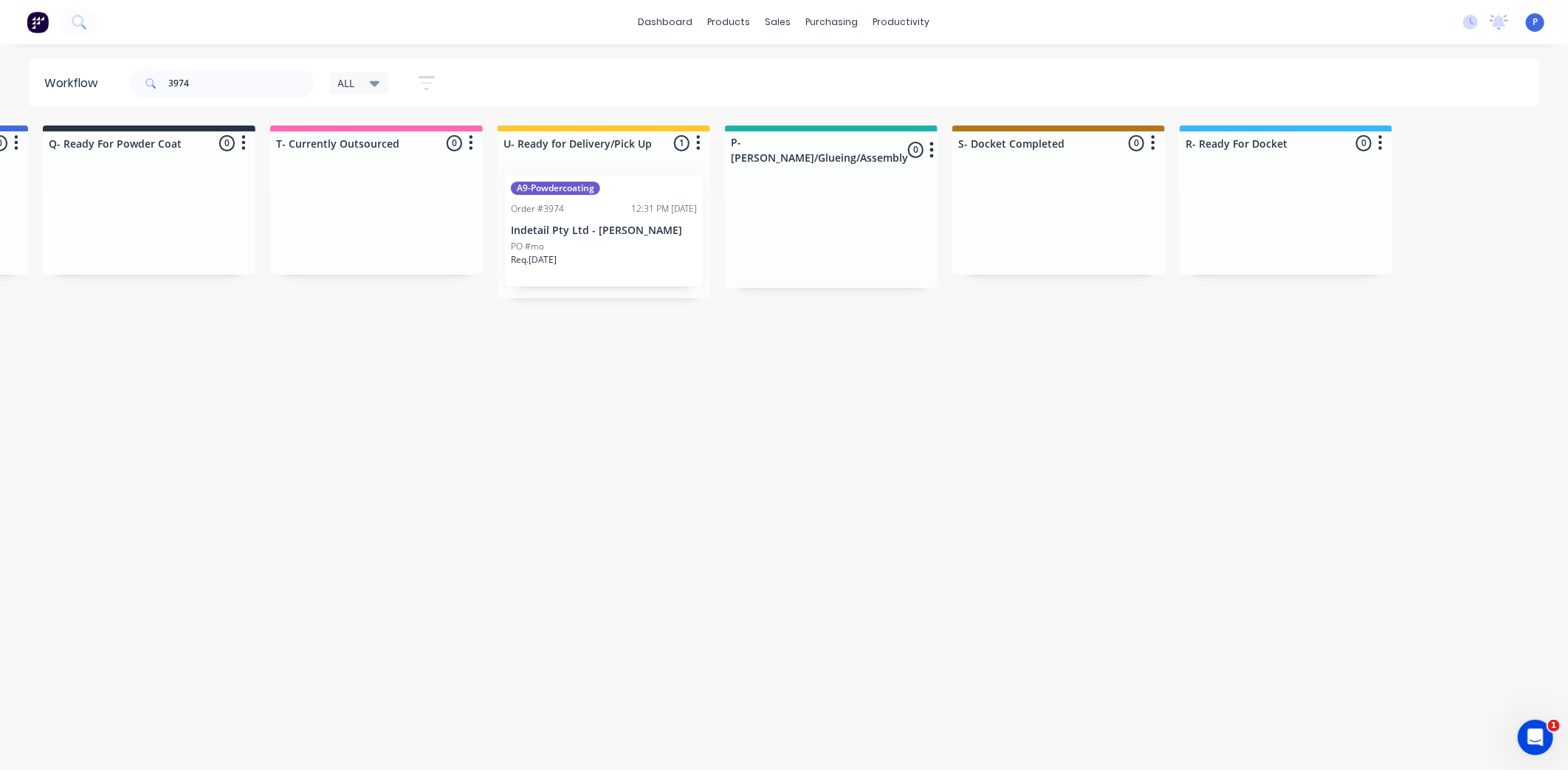
scroll to position [0, 3678]
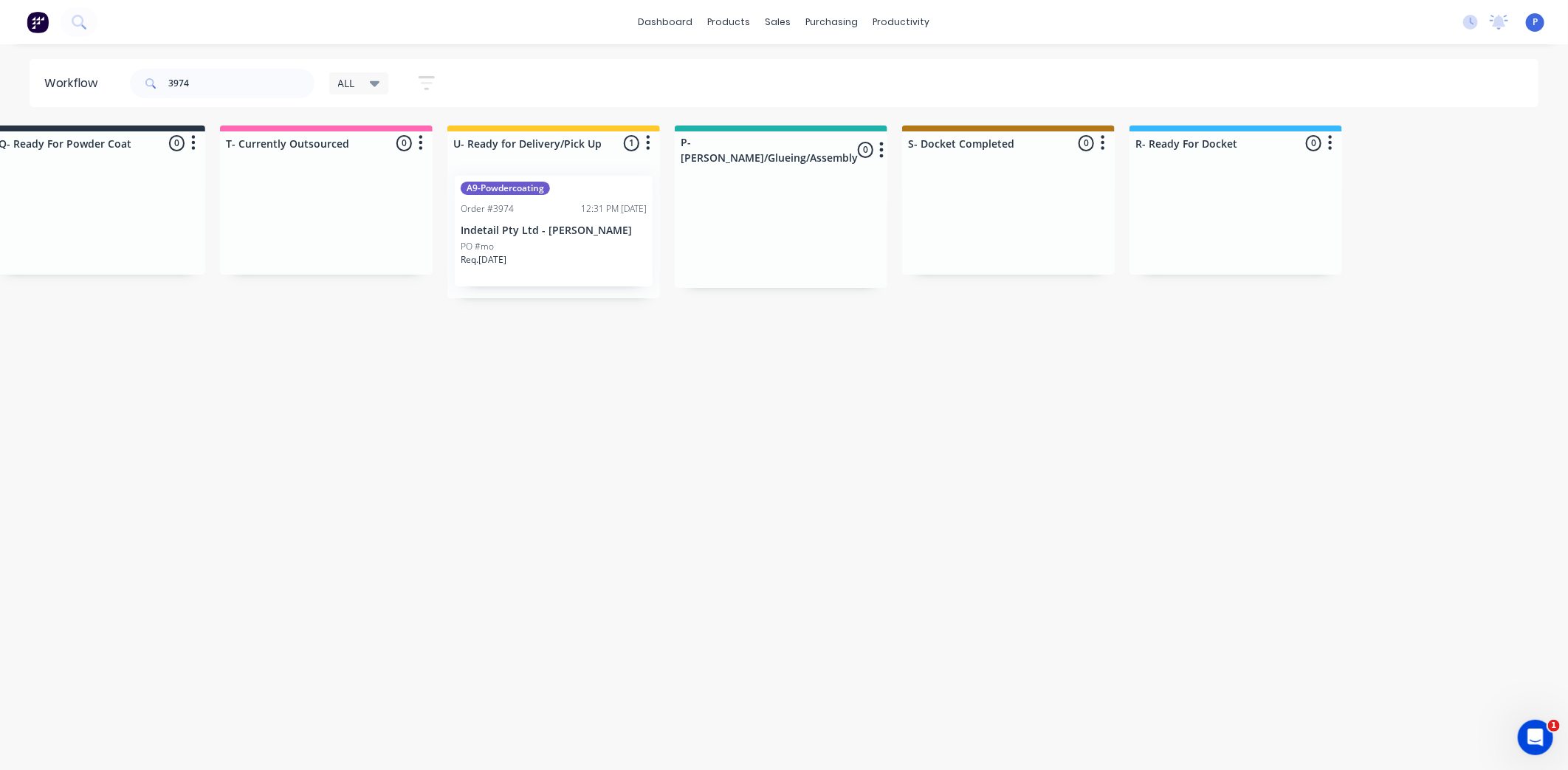
drag, startPoint x: 379, startPoint y: 455, endPoint x: 531, endPoint y: 455, distance: 152.0
click at [525, 231] on p "Indetail Pty Ltd - [PERSON_NAME]" at bounding box center [554, 231] width 186 height 13
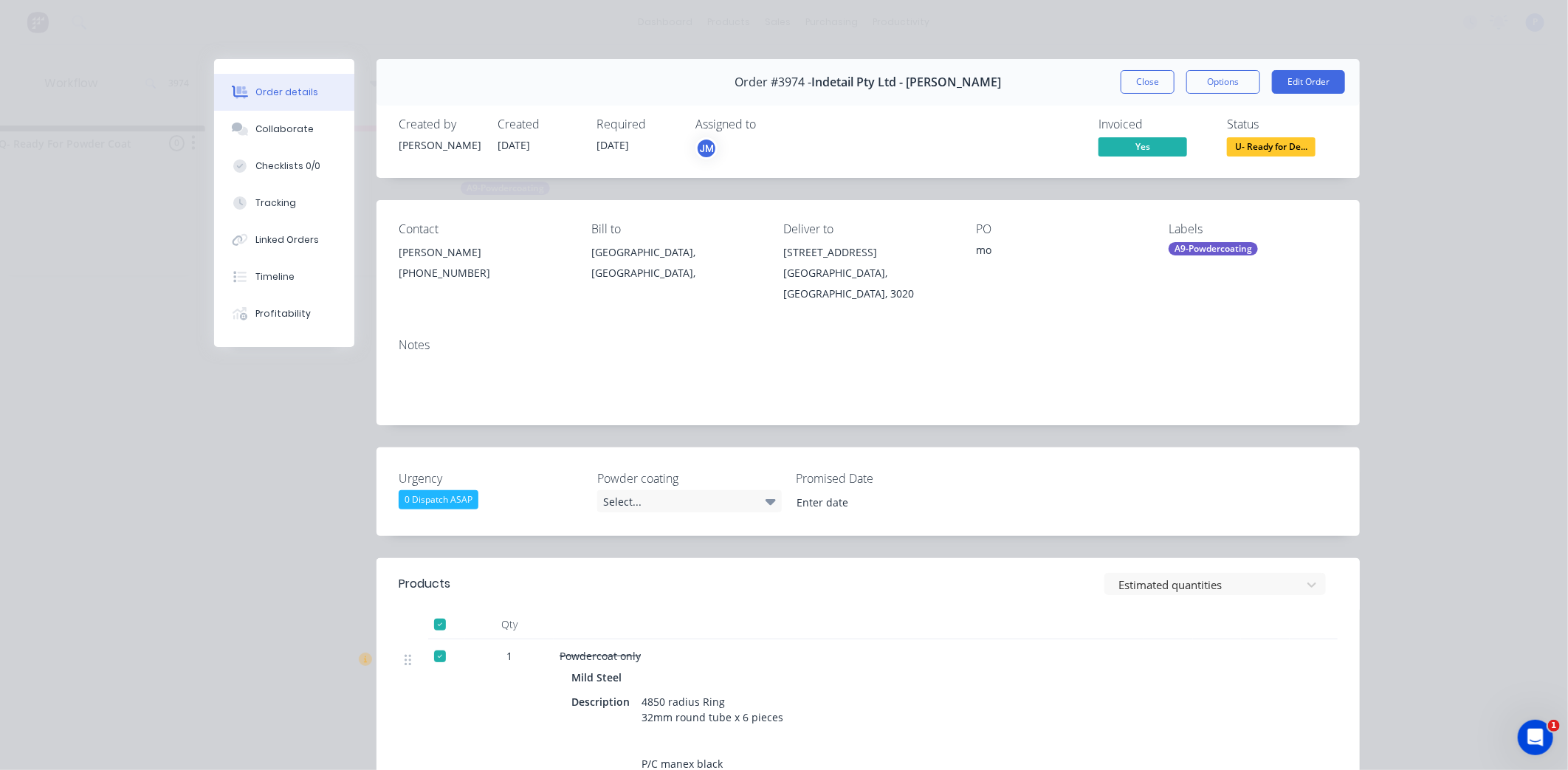
type input "[DATE]"
click at [1156, 90] on button "Close" at bounding box center [1148, 82] width 54 height 24
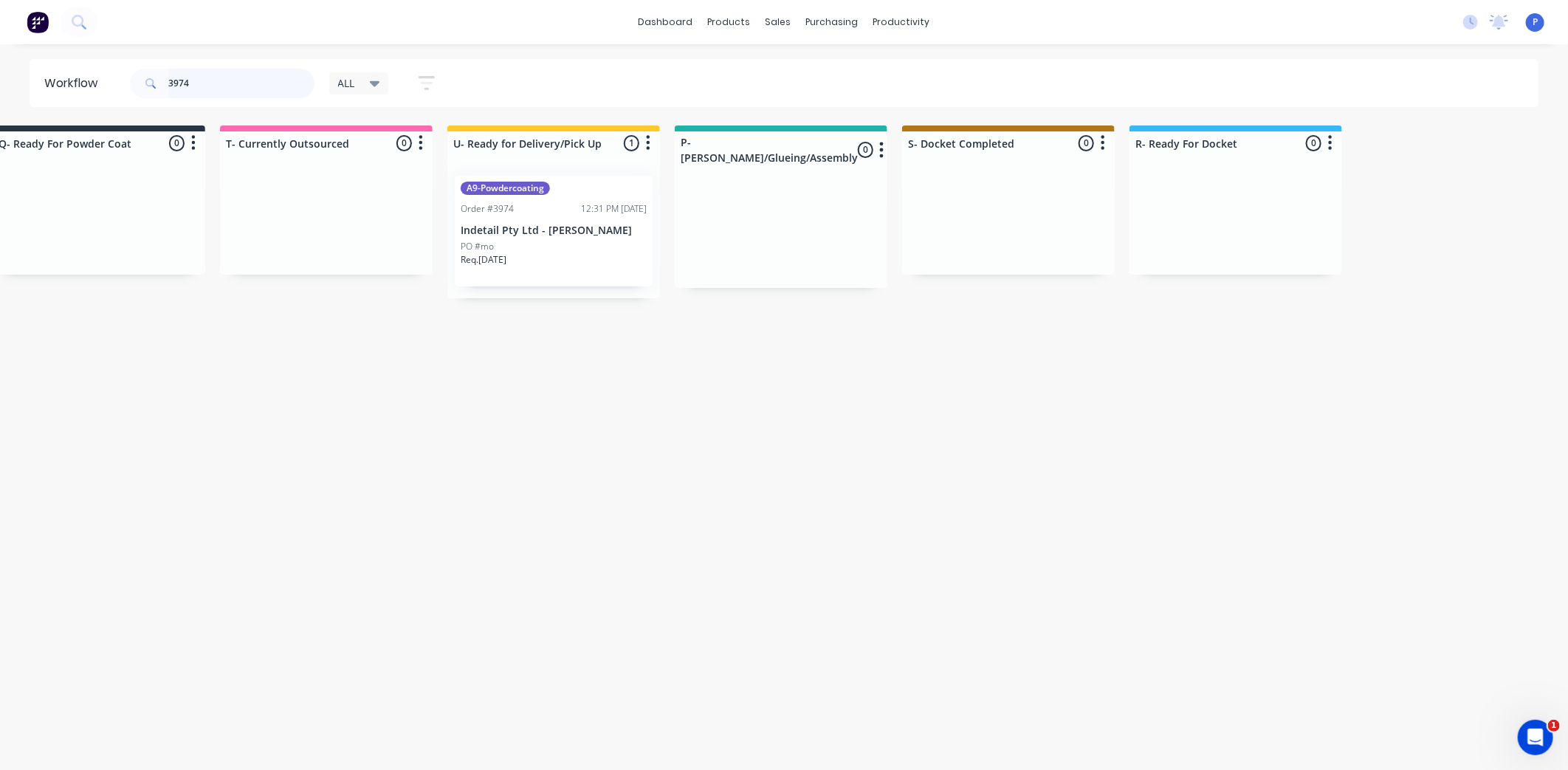
click at [218, 81] on input "3974" at bounding box center [242, 84] width 146 height 30
type input "3"
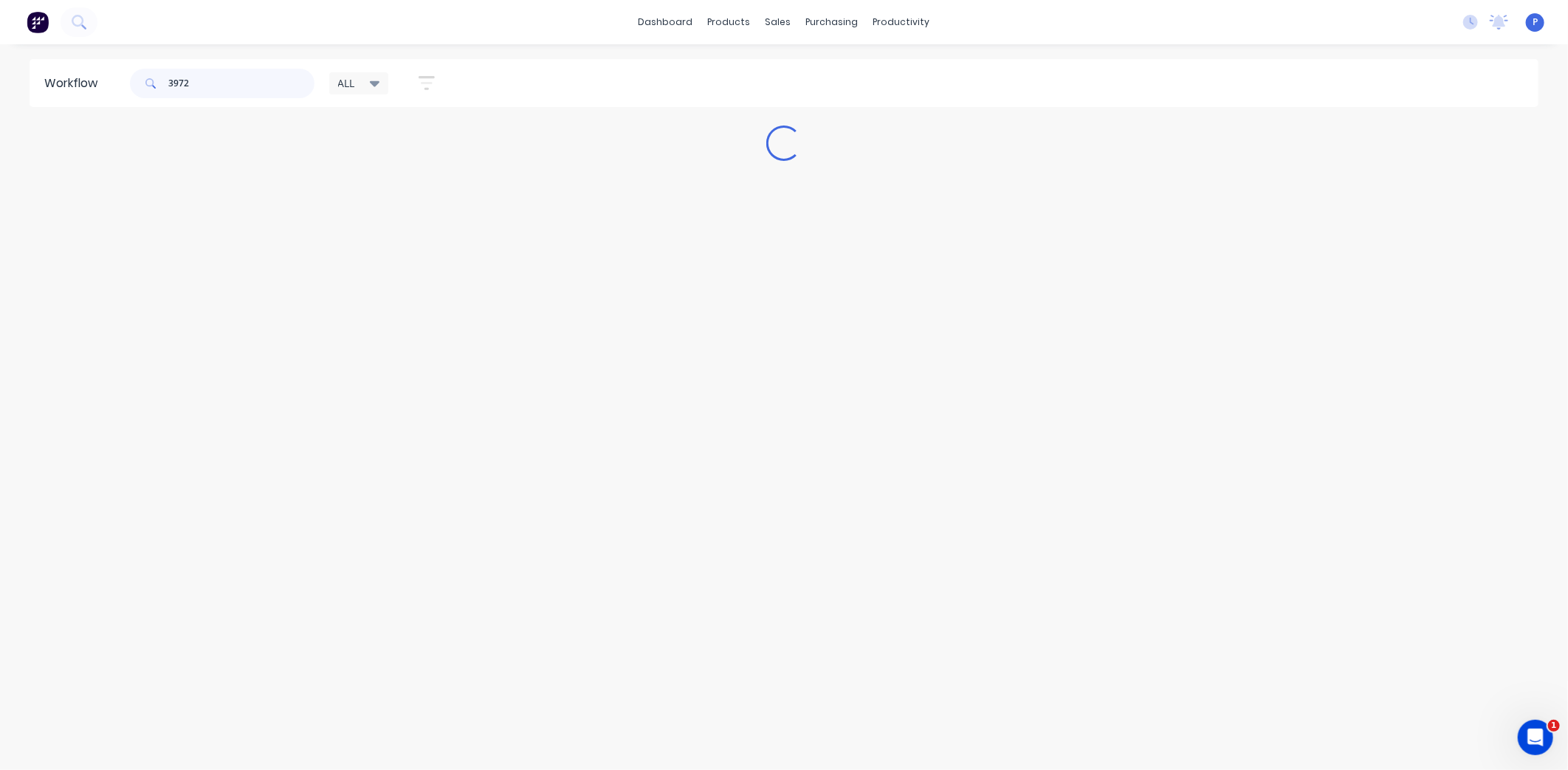
scroll to position [0, 0]
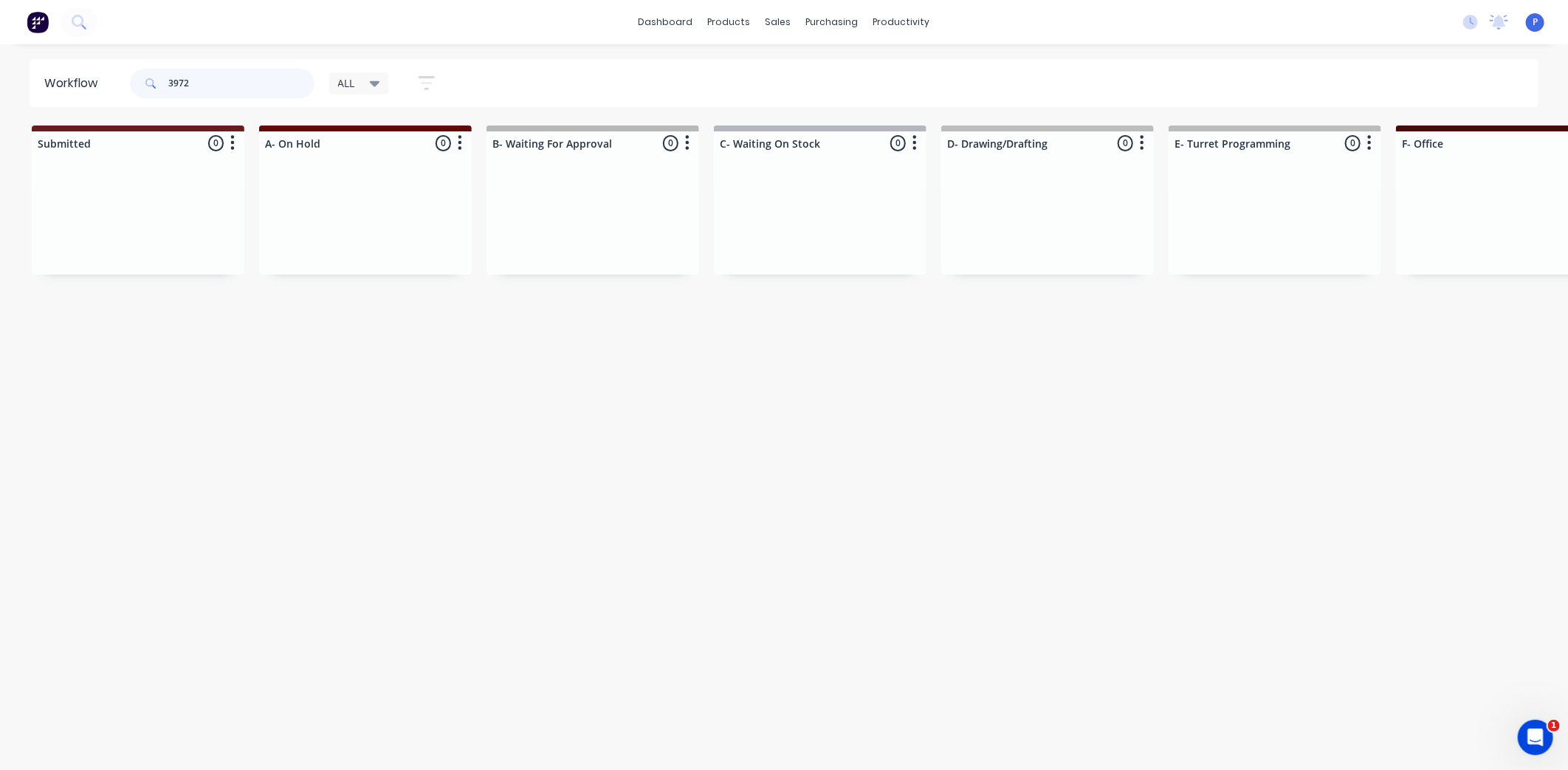
type input "3972"
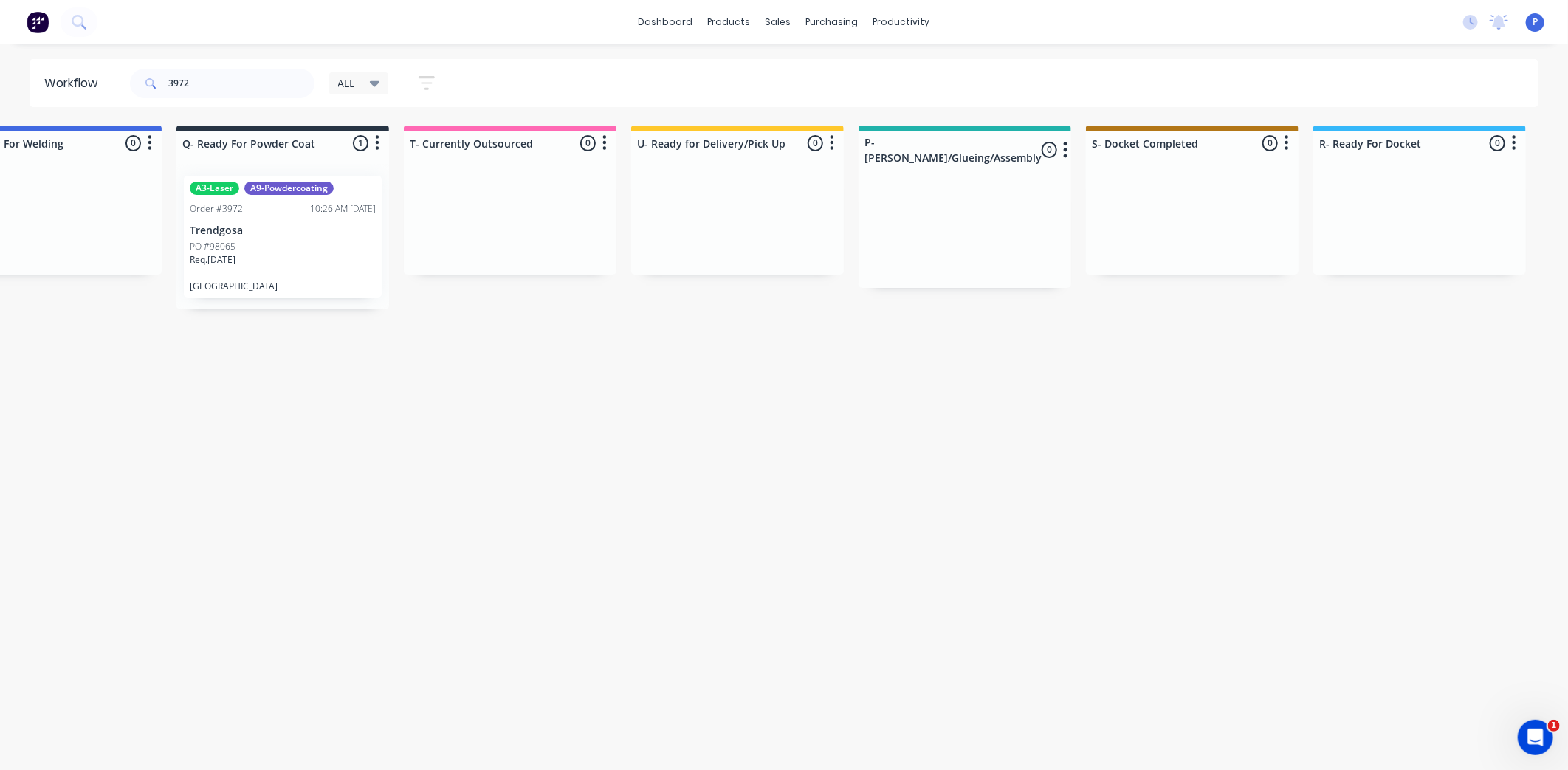
drag, startPoint x: 577, startPoint y: 452, endPoint x: 682, endPoint y: 457, distance: 105.1
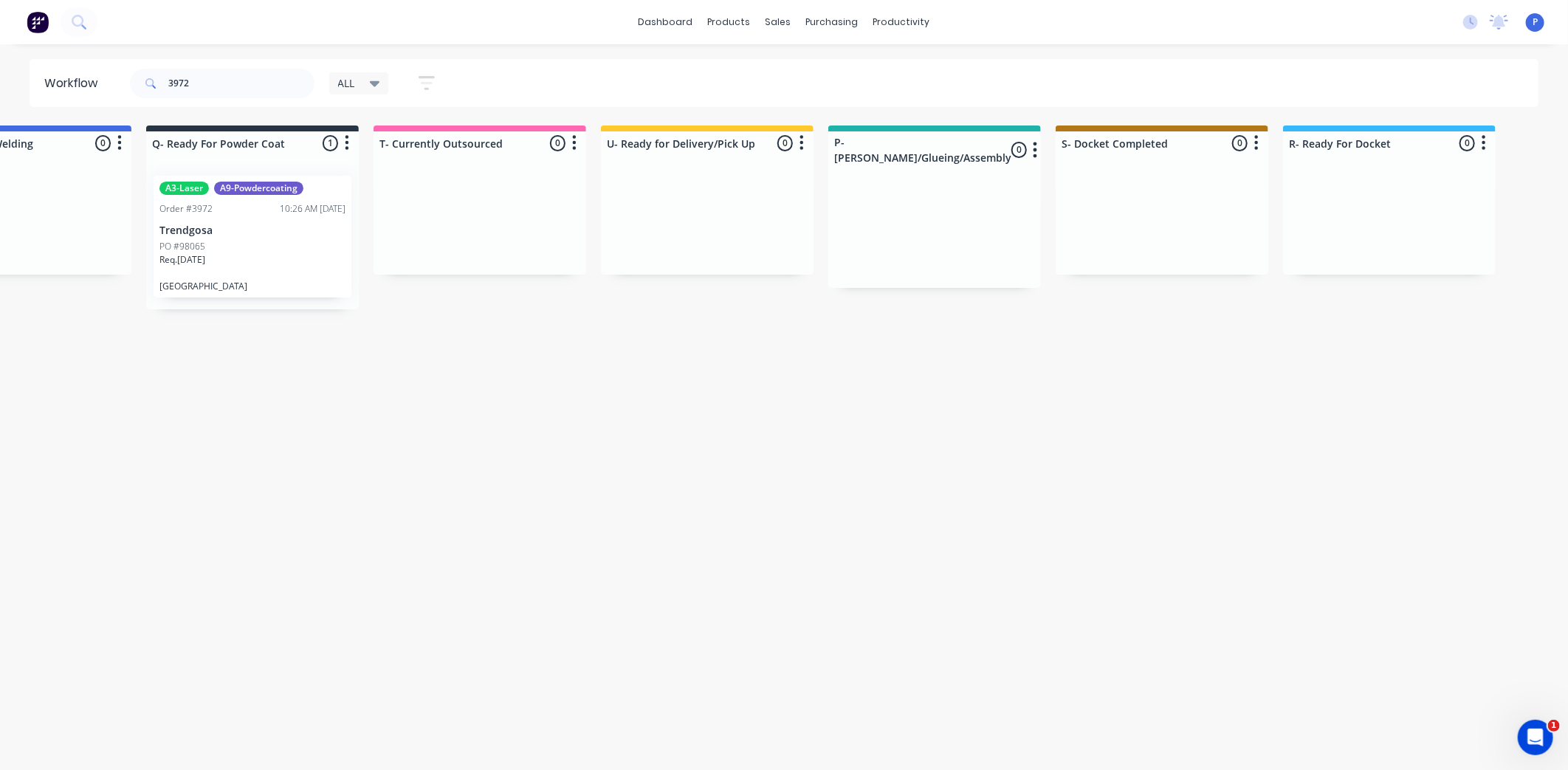
scroll to position [0, 3518]
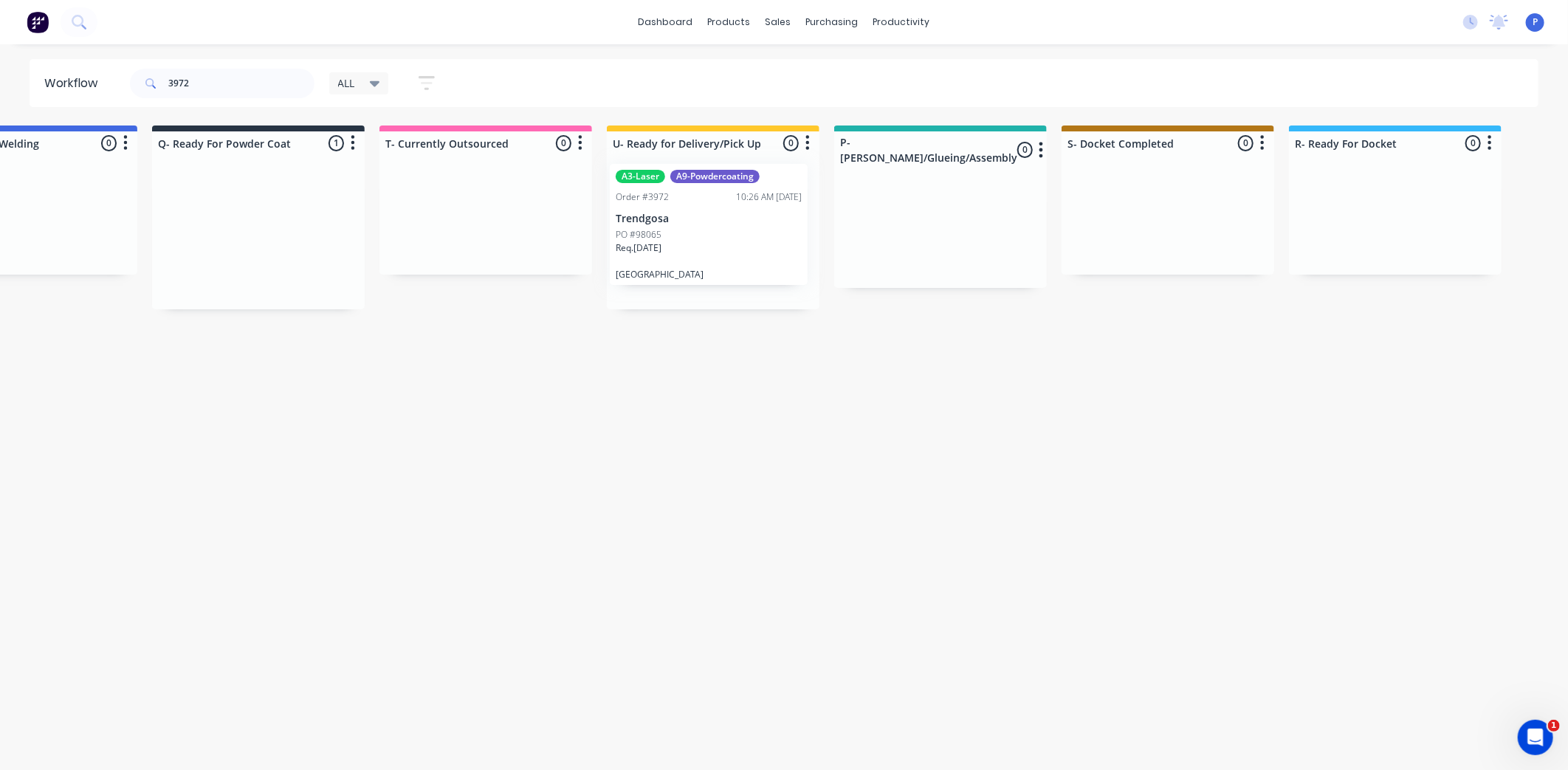
drag, startPoint x: 247, startPoint y: 234, endPoint x: 711, endPoint y: 222, distance: 464.2
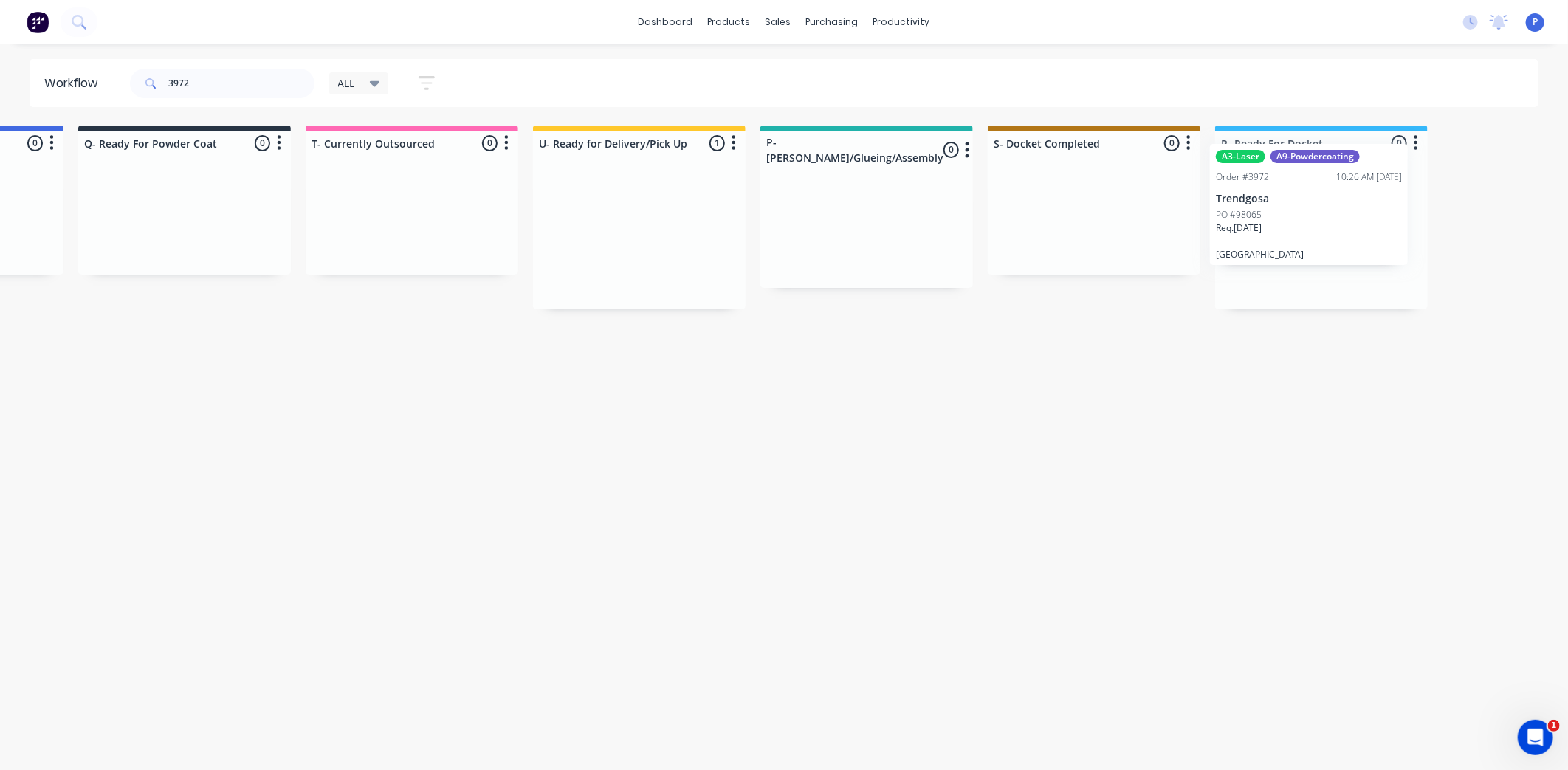
scroll to position [0, 3616]
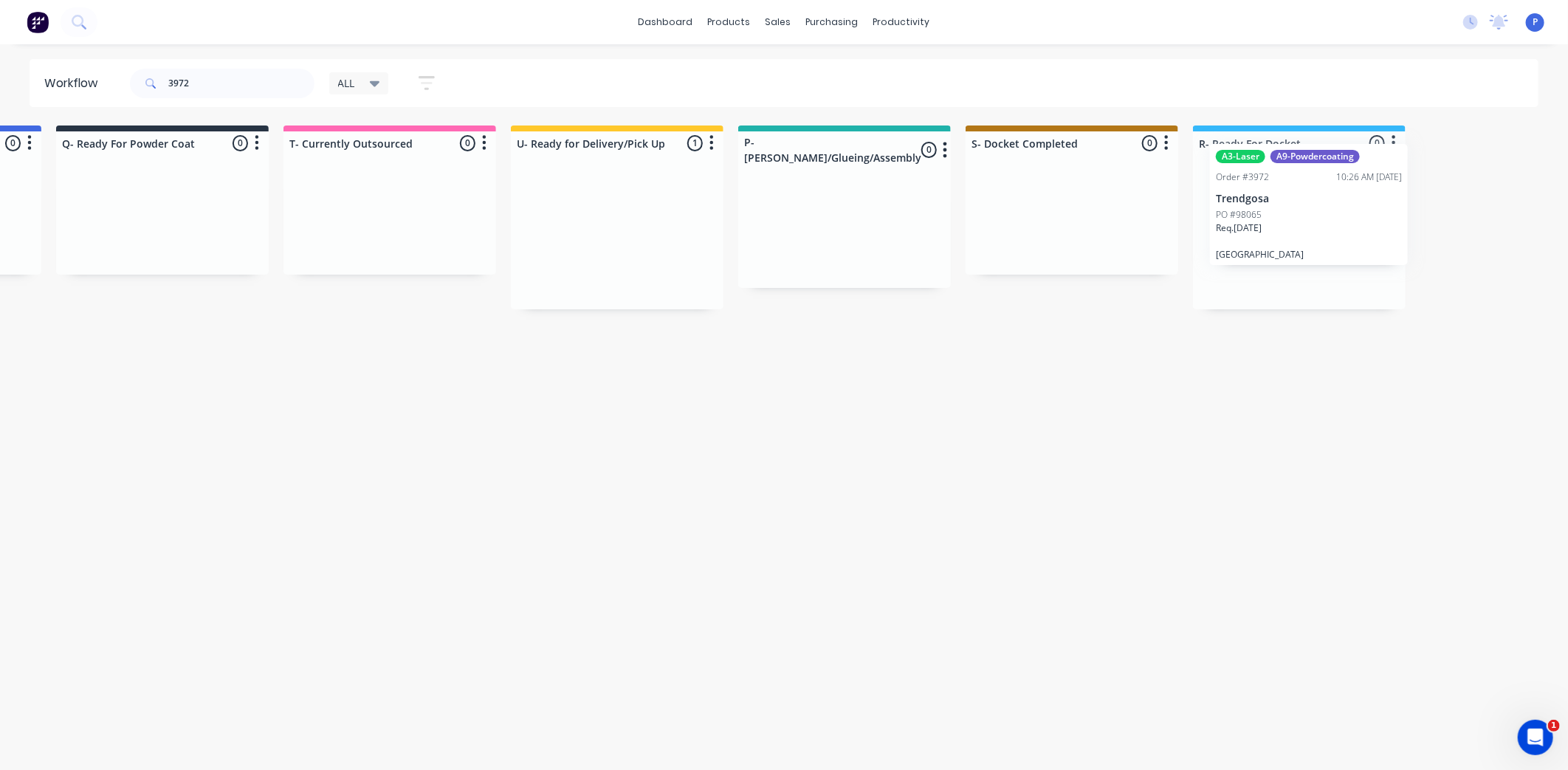
drag, startPoint x: 703, startPoint y: 224, endPoint x: 1312, endPoint y: 200, distance: 609.5
click at [1296, 252] on div "PO #98065" at bounding box center [1298, 247] width 186 height 13
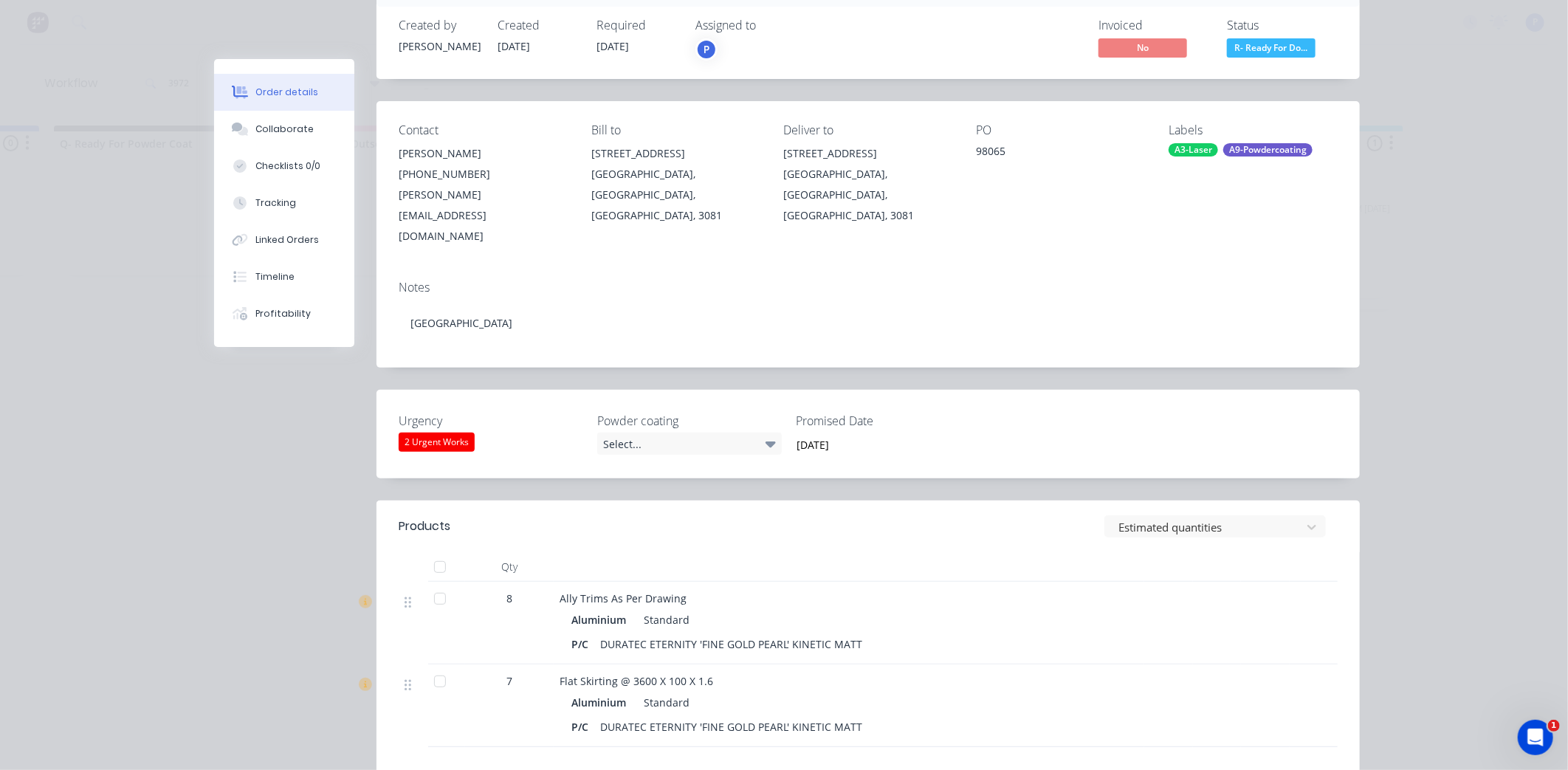
scroll to position [109, 0]
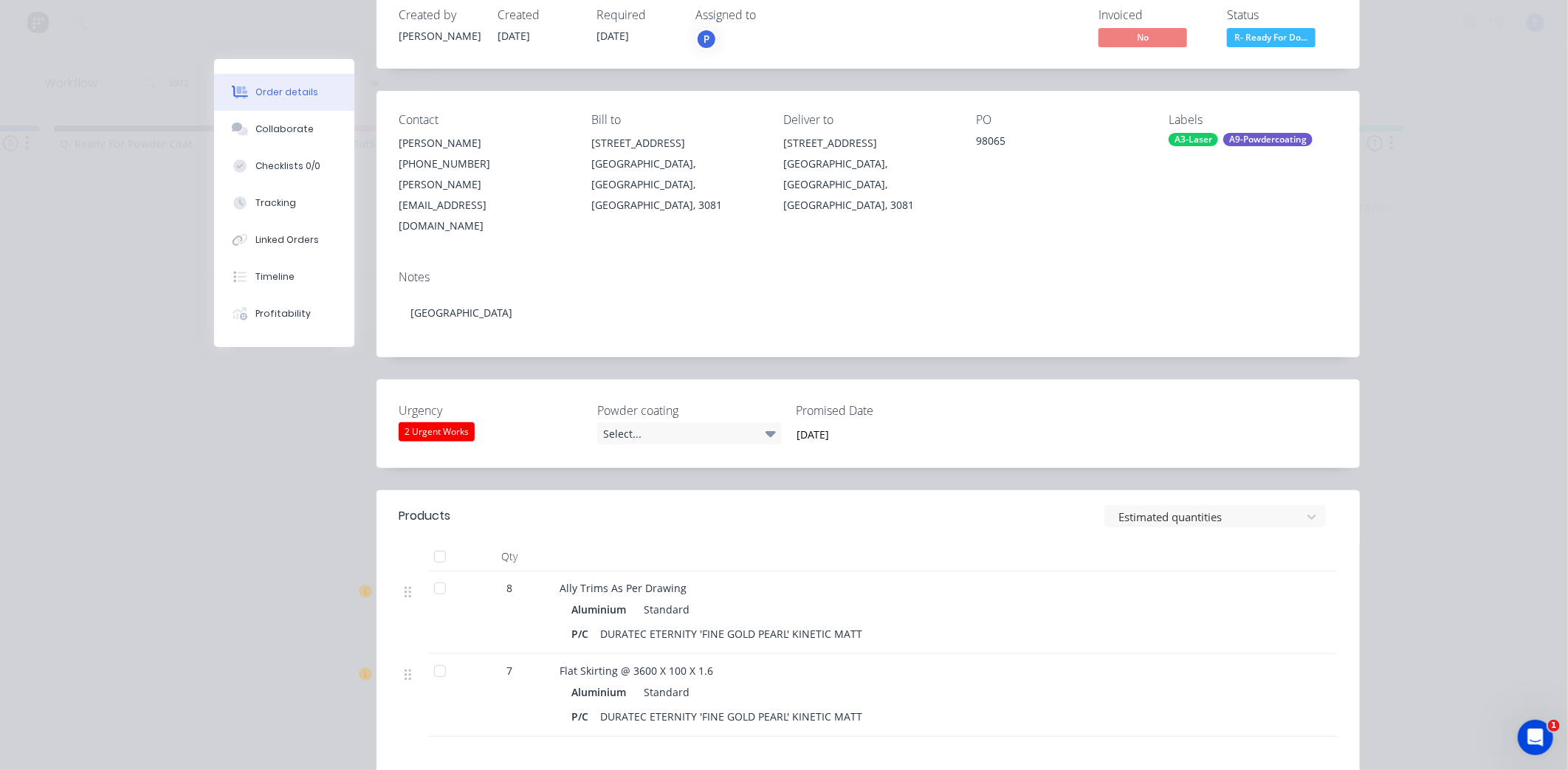
click at [433, 542] on div at bounding box center [440, 556] width 30 height 30
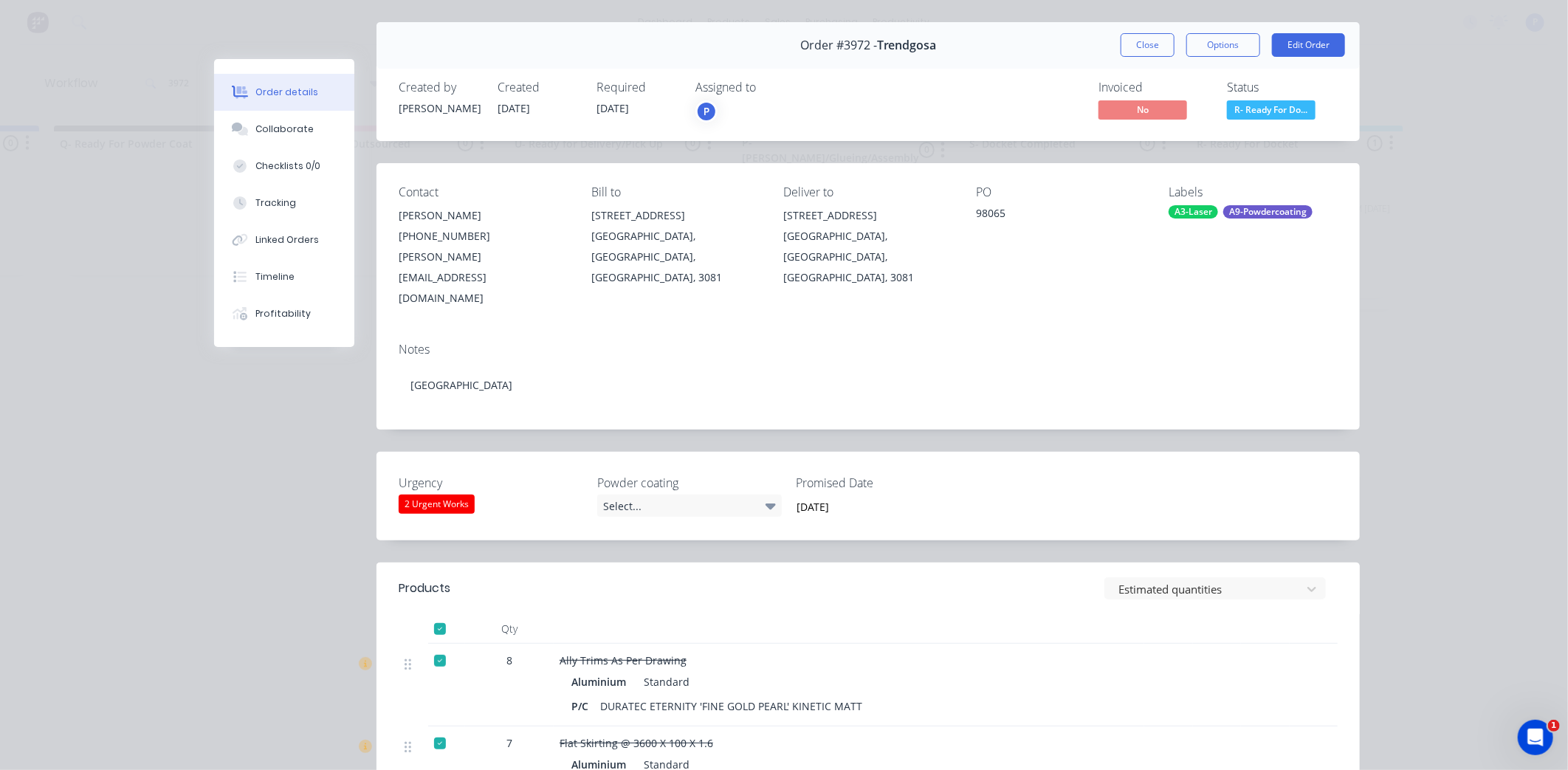
scroll to position [24, 0]
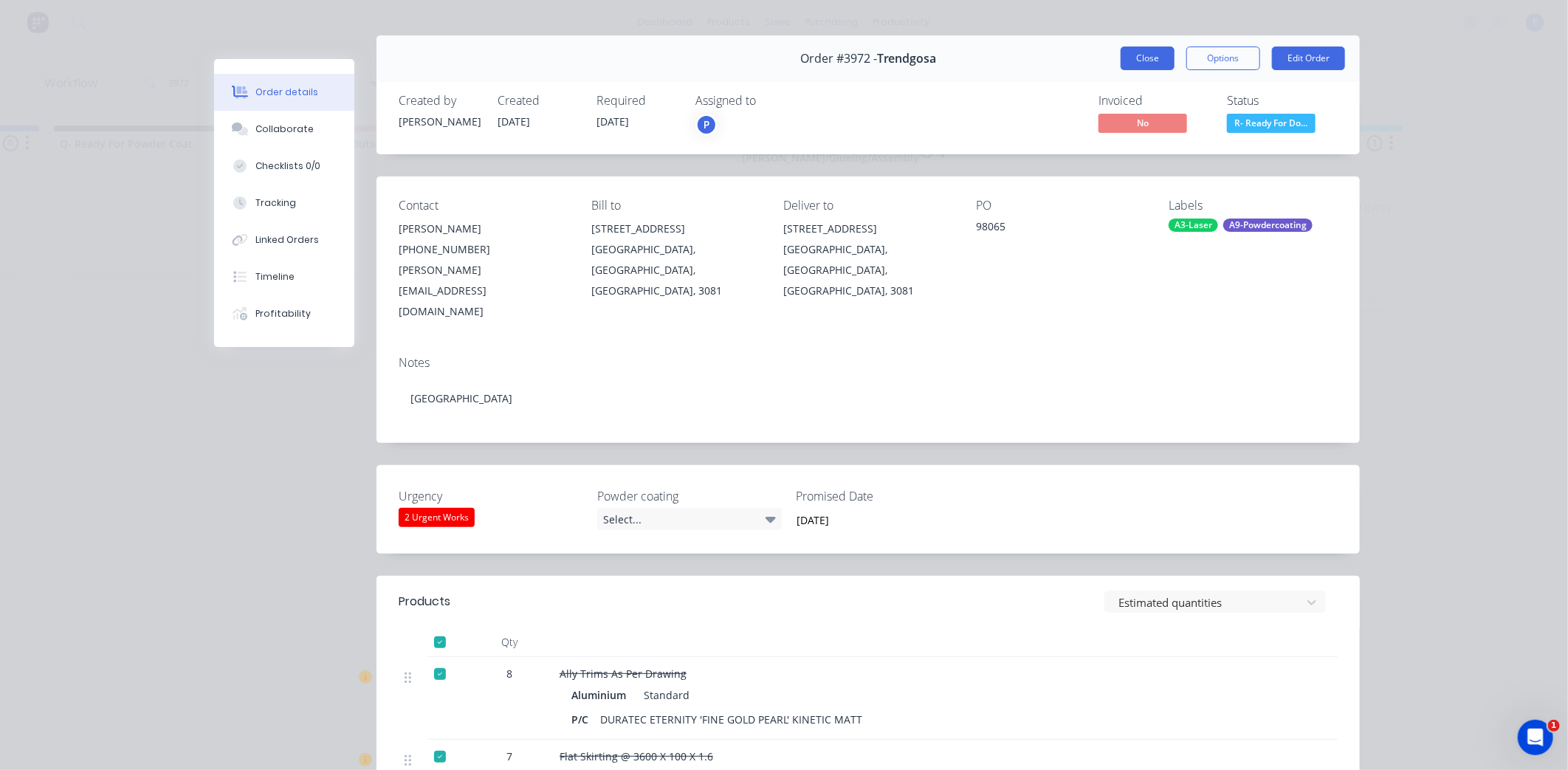
click at [1164, 59] on button "Close" at bounding box center [1148, 58] width 54 height 24
